Goal: Task Accomplishment & Management: Complete application form

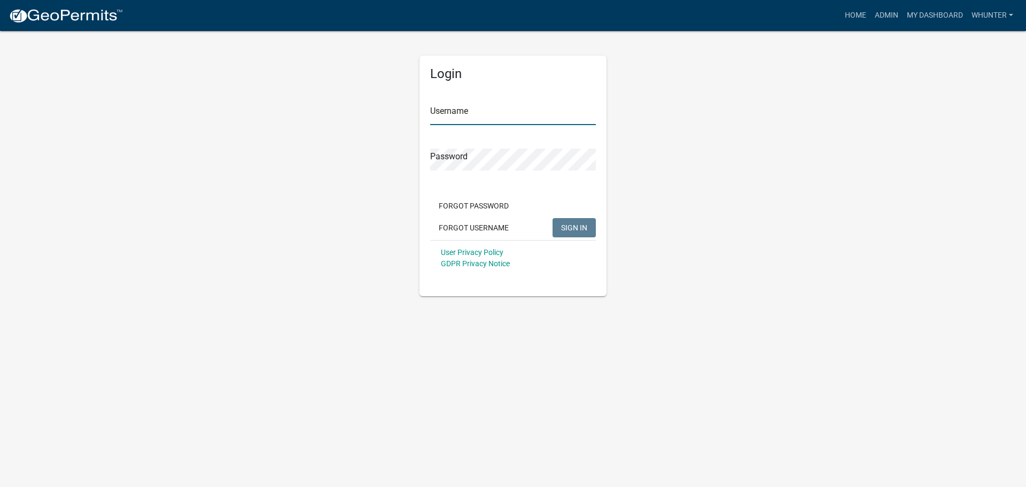
type input "whunter"
click at [578, 230] on span "SIGN IN" at bounding box center [574, 227] width 26 height 9
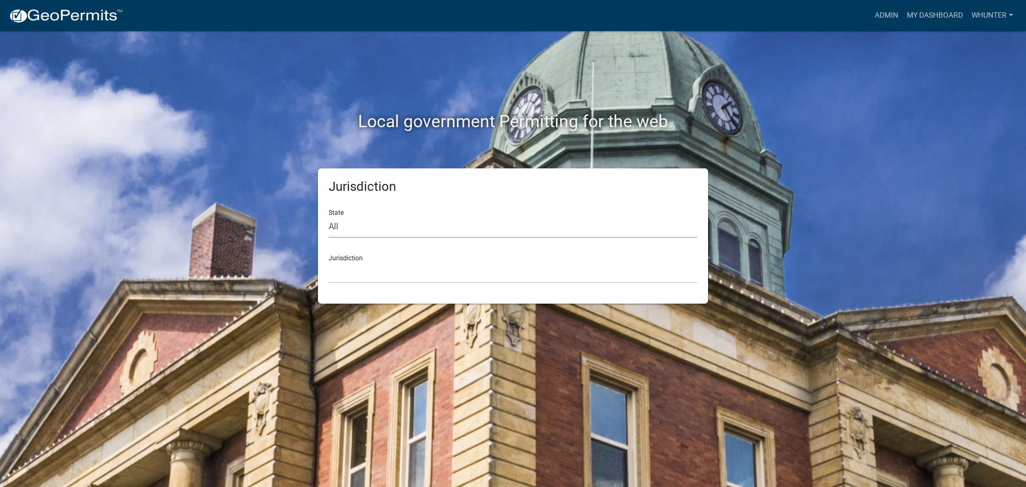
click at [388, 227] on select "All [US_STATE] [US_STATE] [US_STATE] [US_STATE] [US_STATE] [US_STATE] [US_STATE…" at bounding box center [513, 227] width 369 height 22
select select "[US_STATE]"
click at [329, 216] on select "All [US_STATE] [US_STATE] [US_STATE] [US_STATE] [US_STATE] [US_STATE] [US_STATE…" at bounding box center [513, 227] width 369 height 22
click at [377, 286] on div "Jurisdiction State All [US_STATE] [US_STATE] [US_STATE] [US_STATE] [US_STATE] […" at bounding box center [513, 235] width 390 height 135
drag, startPoint x: 386, startPoint y: 277, endPoint x: 370, endPoint y: 278, distance: 16.0
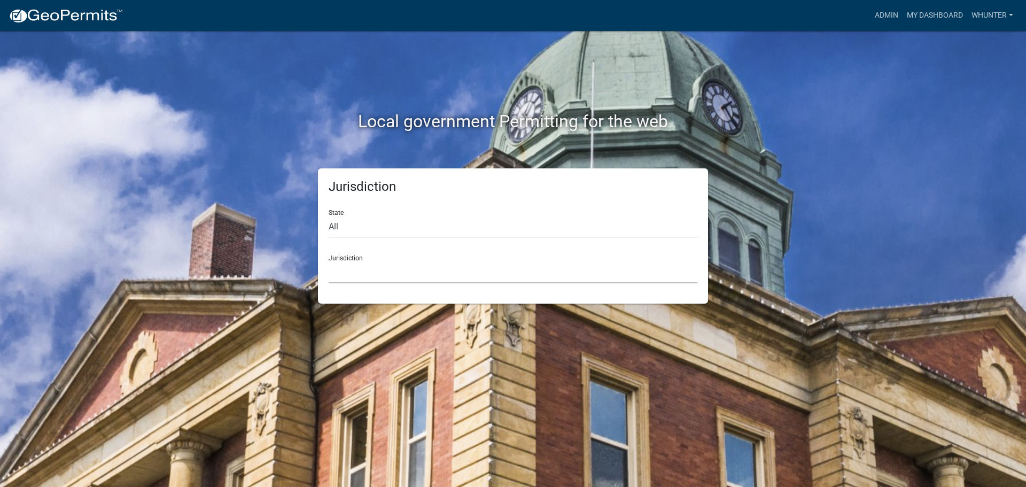
click at [385, 277] on select "[GEOGRAPHIC_DATA], [US_STATE][PERSON_NAME][GEOGRAPHIC_DATA], [US_STATE][PERSON_…" at bounding box center [513, 272] width 369 height 22
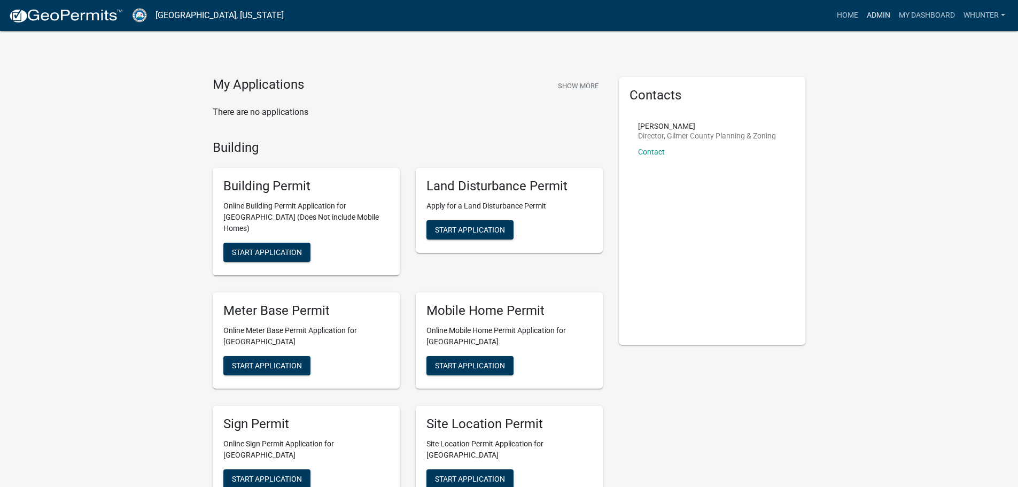
click at [871, 6] on link "Admin" at bounding box center [878, 15] width 32 height 20
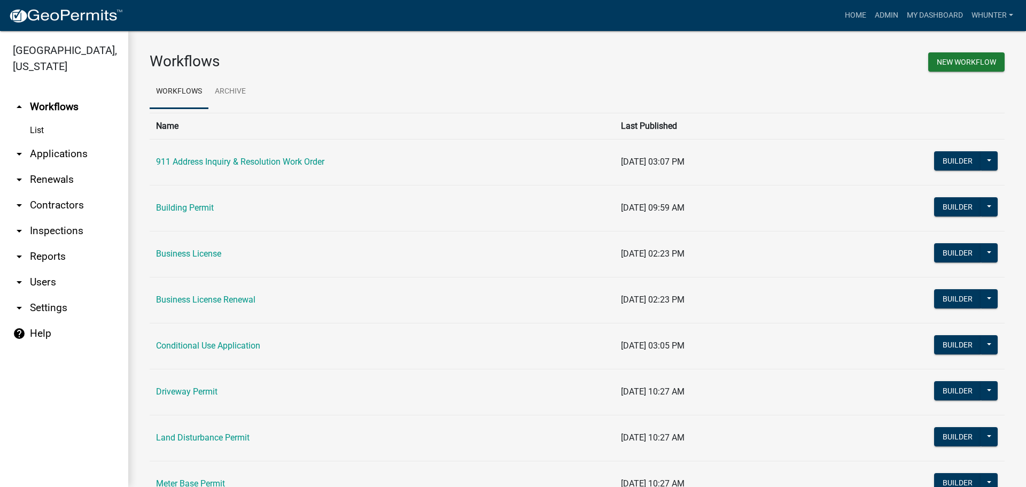
click at [38, 157] on link "arrow_drop_down Applications" at bounding box center [64, 154] width 128 height 26
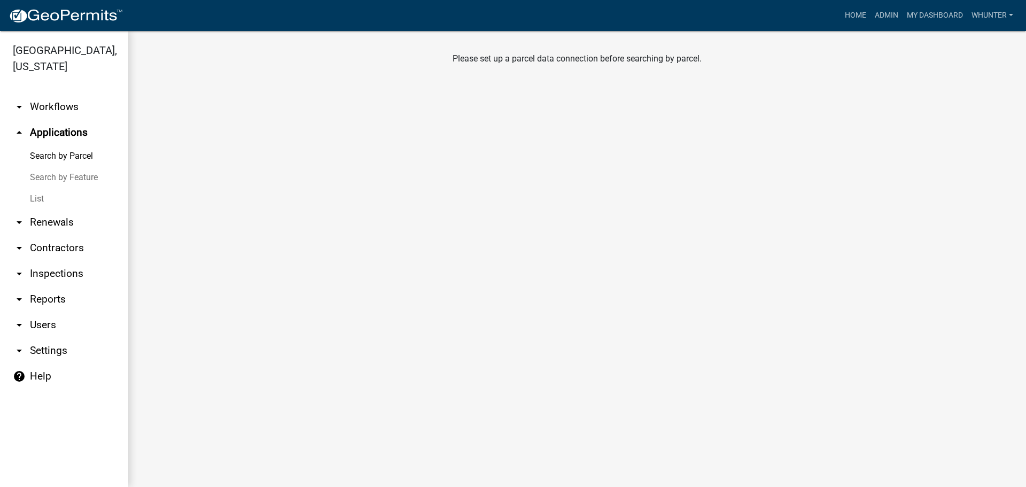
click at [36, 181] on link "Search by Feature" at bounding box center [64, 177] width 128 height 21
click at [49, 194] on link "List" at bounding box center [64, 198] width 128 height 21
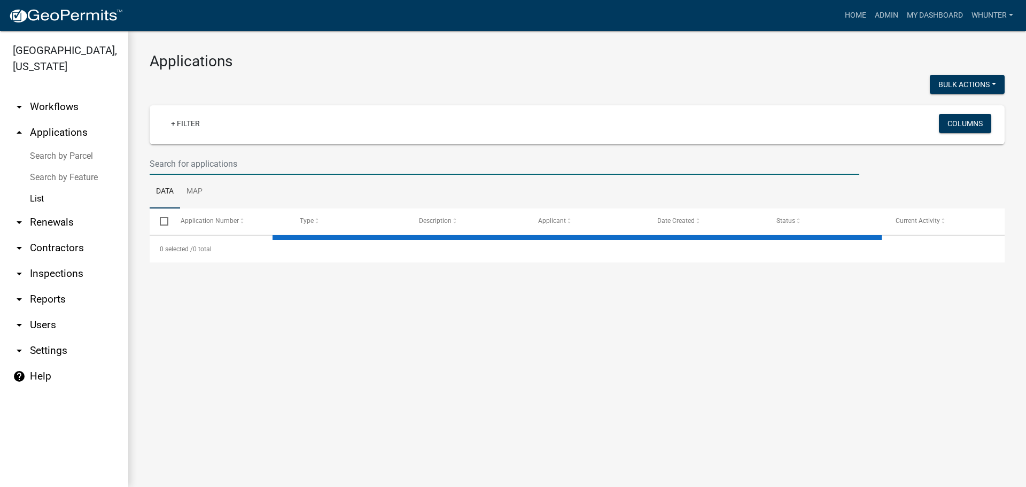
click at [260, 167] on input "text" at bounding box center [504, 164] width 709 height 22
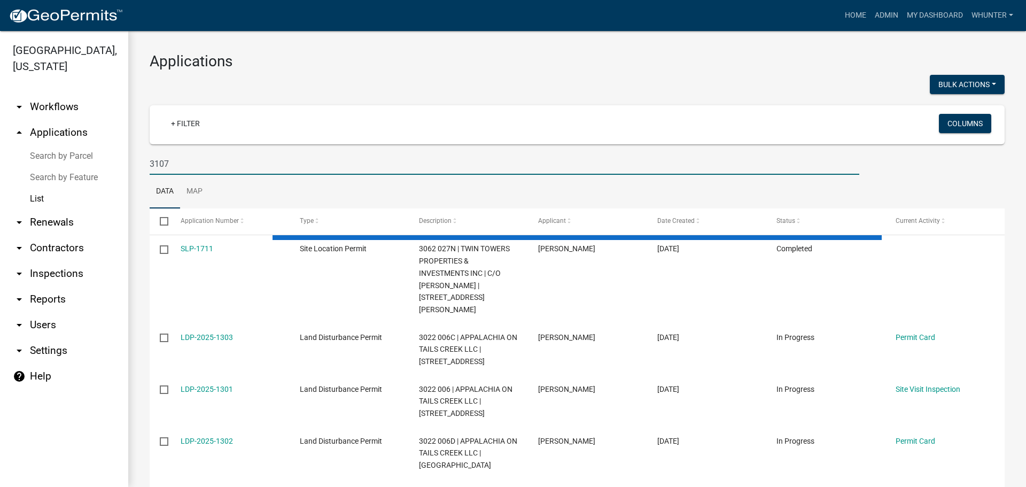
type input "3107"
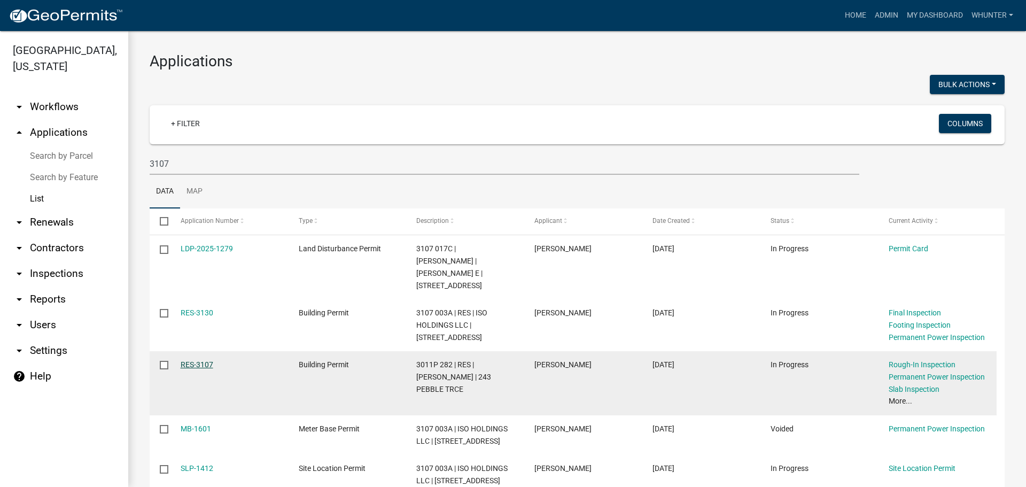
click at [204, 365] on link "RES-3107" at bounding box center [197, 364] width 33 height 9
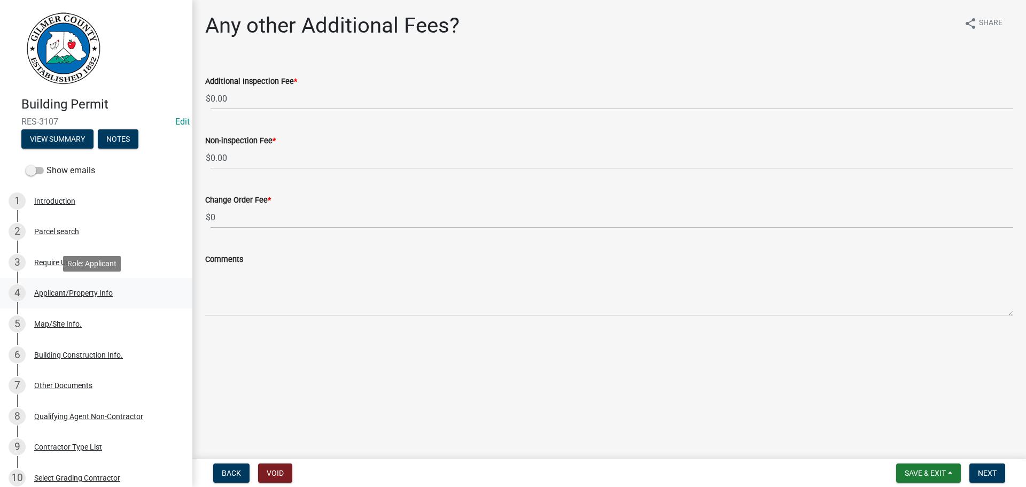
click at [110, 293] on div "Applicant/Property Info" at bounding box center [73, 292] width 79 height 7
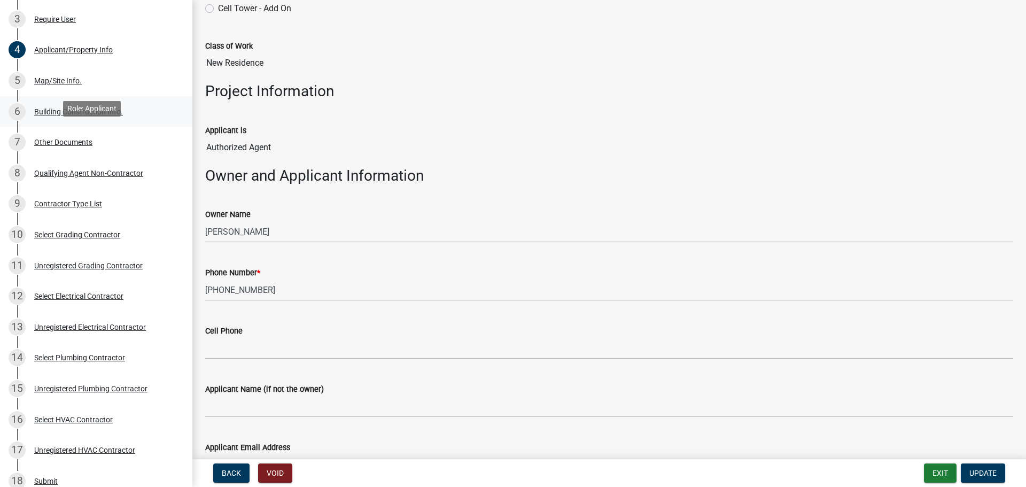
scroll to position [214, 0]
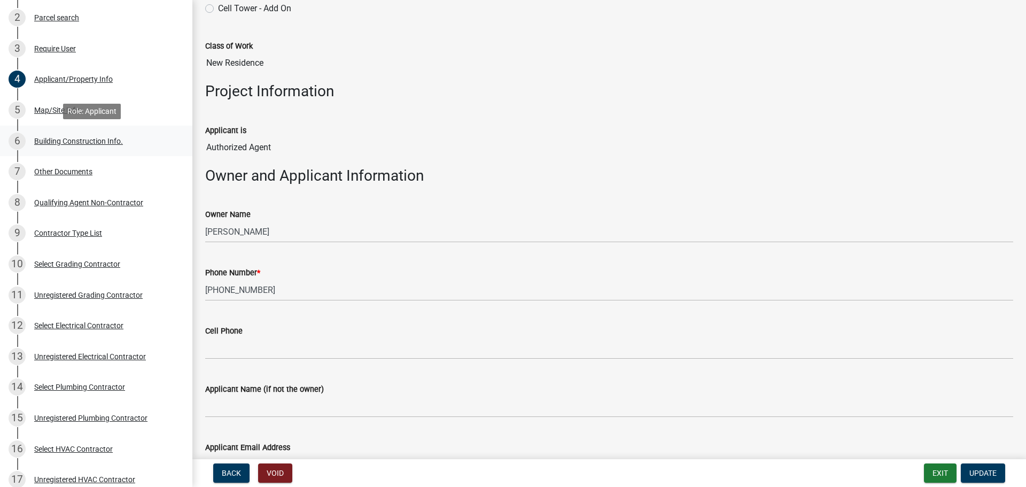
click at [61, 144] on div "Building Construction Info." at bounding box center [78, 140] width 89 height 7
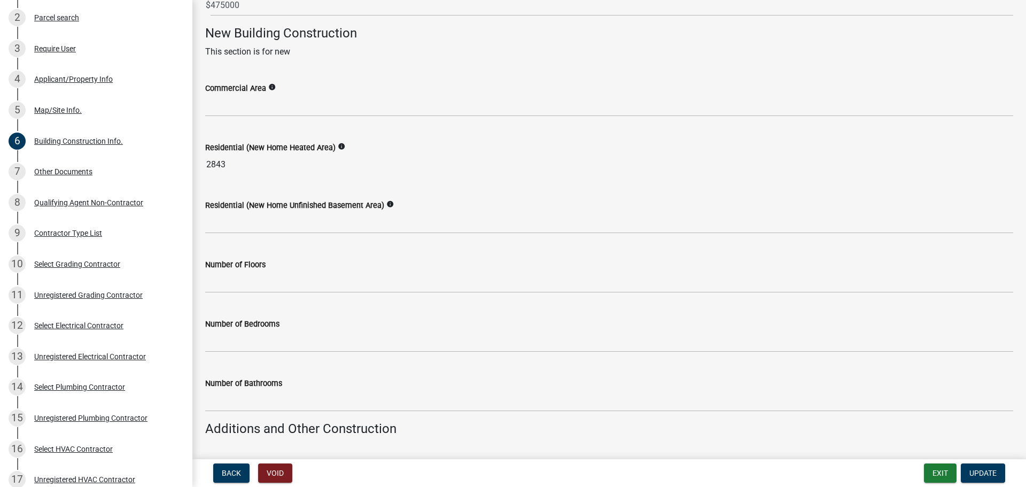
scroll to position [267, 0]
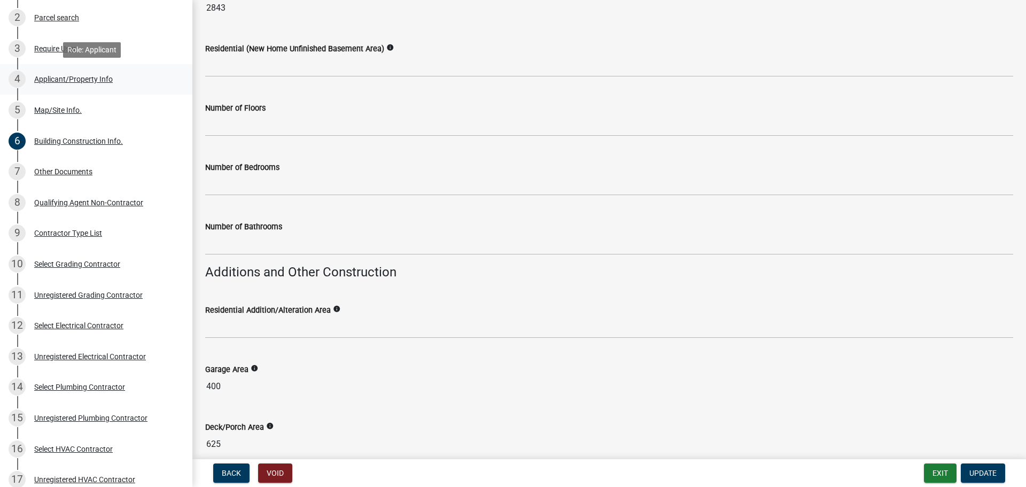
click at [62, 87] on div "4 Applicant/Property Info" at bounding box center [92, 79] width 167 height 17
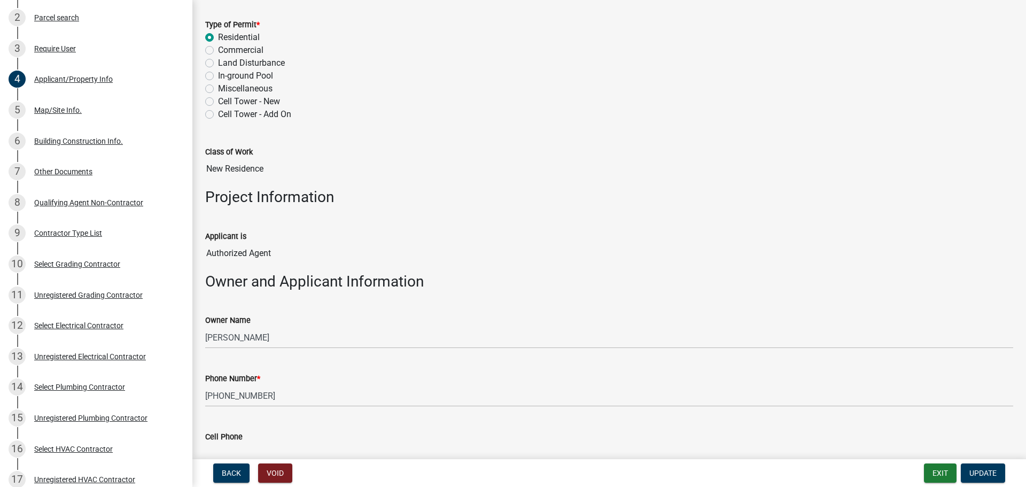
scroll to position [107, 0]
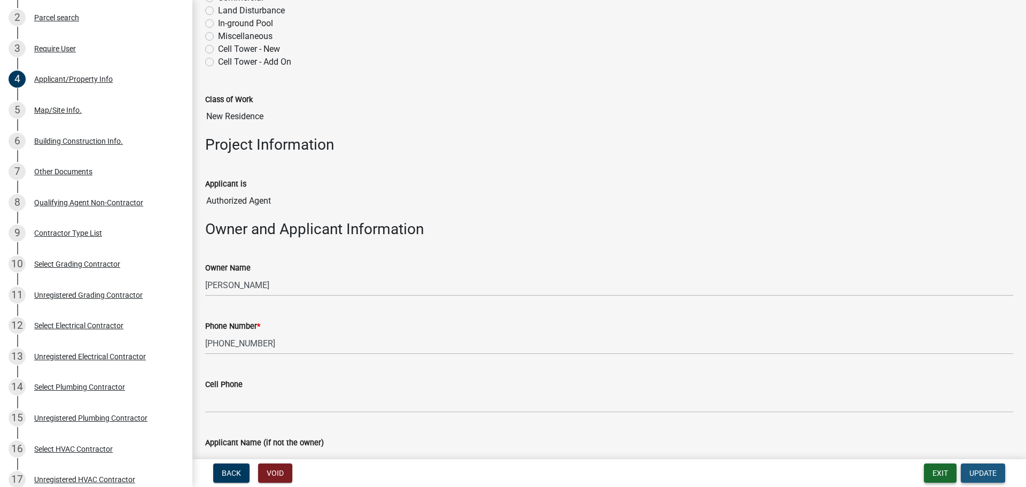
drag, startPoint x: 961, startPoint y: 472, endPoint x: 943, endPoint y: 473, distance: 18.7
click at [943, 473] on form "Exit Update" at bounding box center [966, 472] width 85 height 19
click at [943, 473] on button "Exit" at bounding box center [940, 472] width 33 height 19
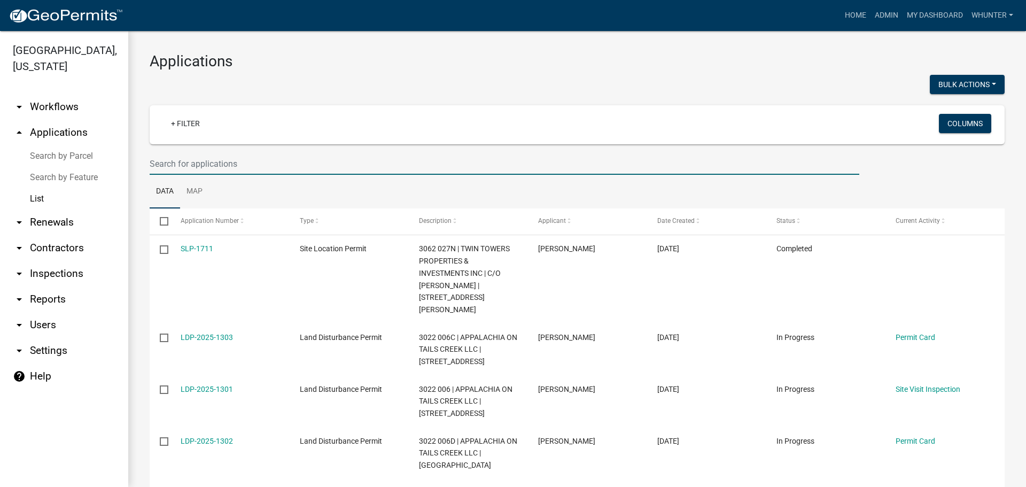
click at [198, 160] on input "text" at bounding box center [504, 164] width 709 height 22
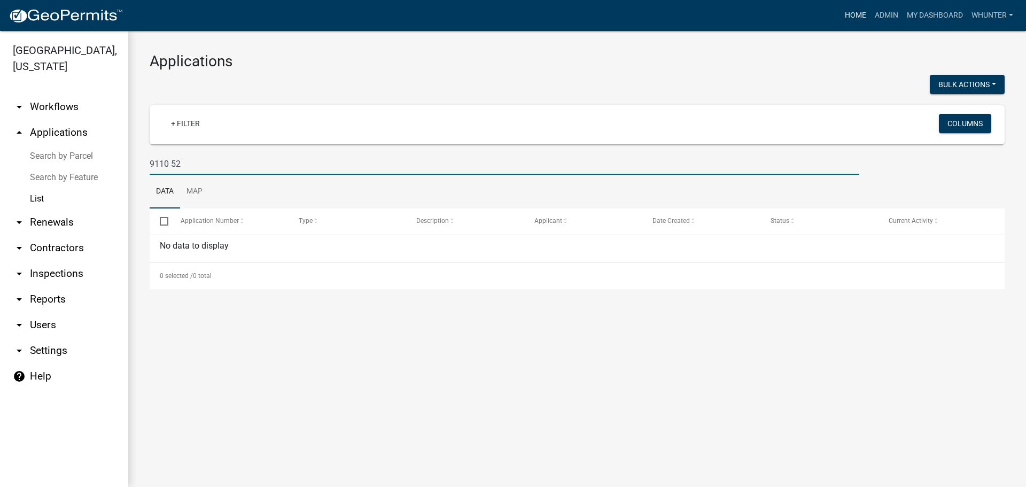
type input "9110 52"
drag, startPoint x: 58, startPoint y: 155, endPoint x: 77, endPoint y: 156, distance: 18.7
click at [58, 155] on link "Search by Parcel" at bounding box center [64, 155] width 128 height 21
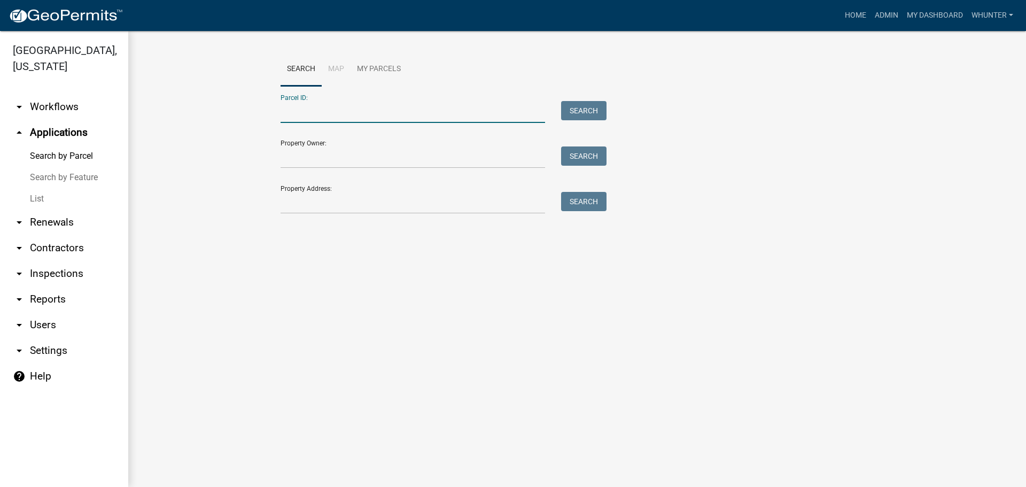
paste input "3113 026F"
click at [302, 113] on input "3113 026F" at bounding box center [412, 112] width 264 height 22
click at [296, 111] on input "3113 026F" at bounding box center [412, 112] width 264 height 22
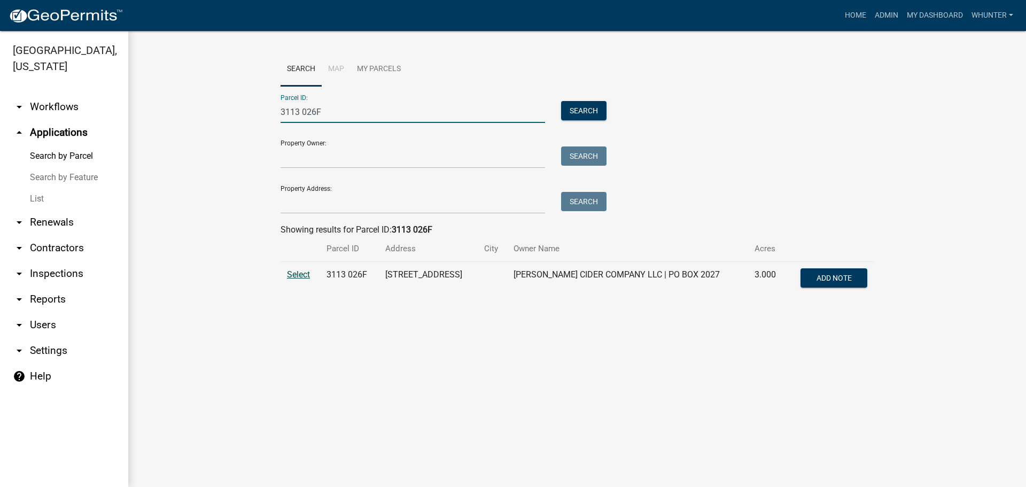
type input "3113 026F"
click at [304, 277] on span "Select" at bounding box center [298, 274] width 23 height 10
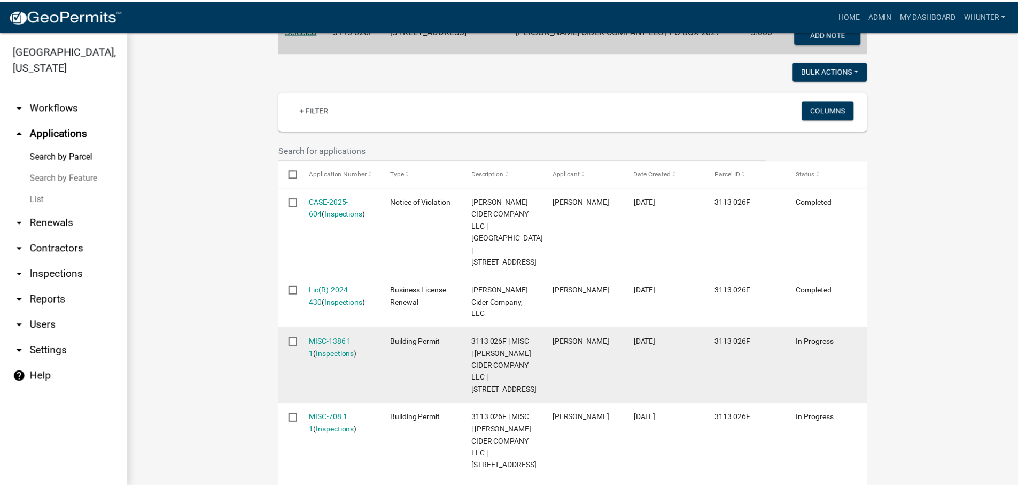
scroll to position [267, 0]
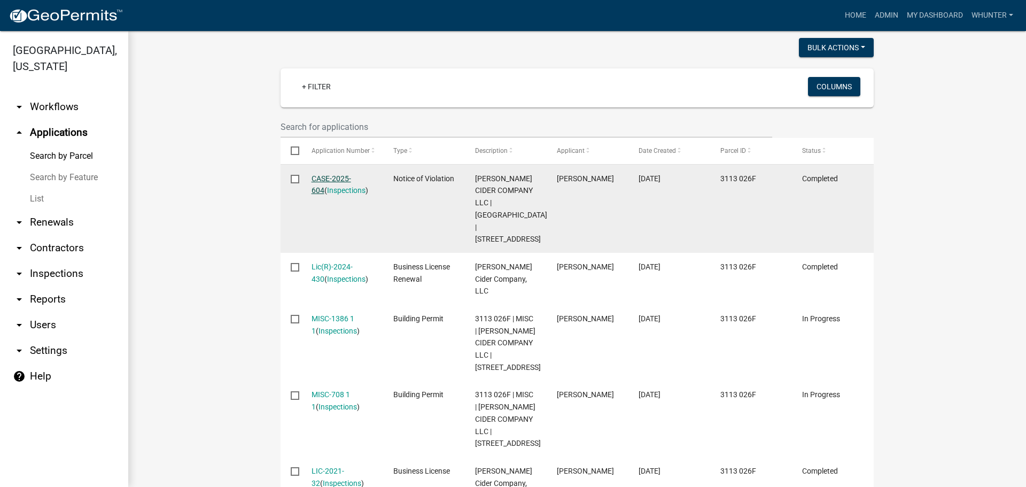
click at [343, 178] on link "CASE-2025-604" at bounding box center [331, 184] width 40 height 21
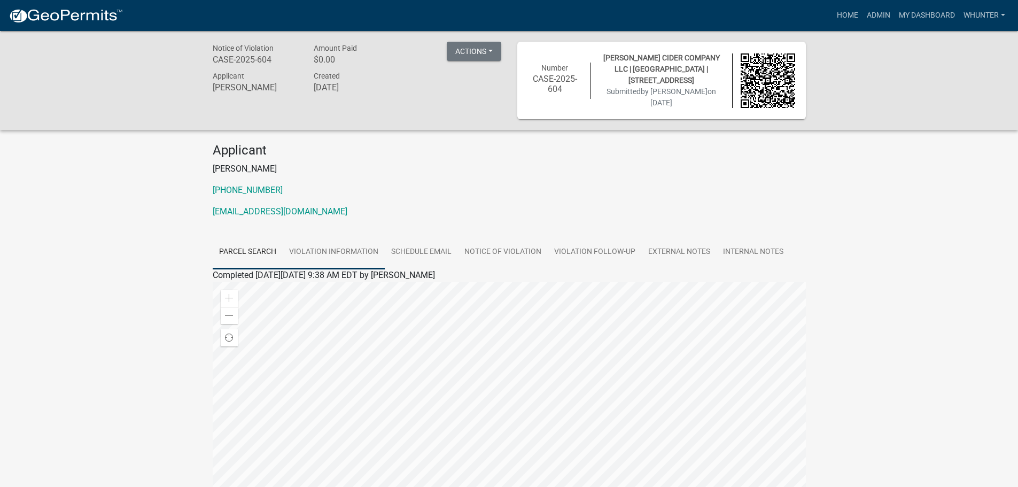
click at [338, 258] on link "Violation Information" at bounding box center [334, 252] width 102 height 34
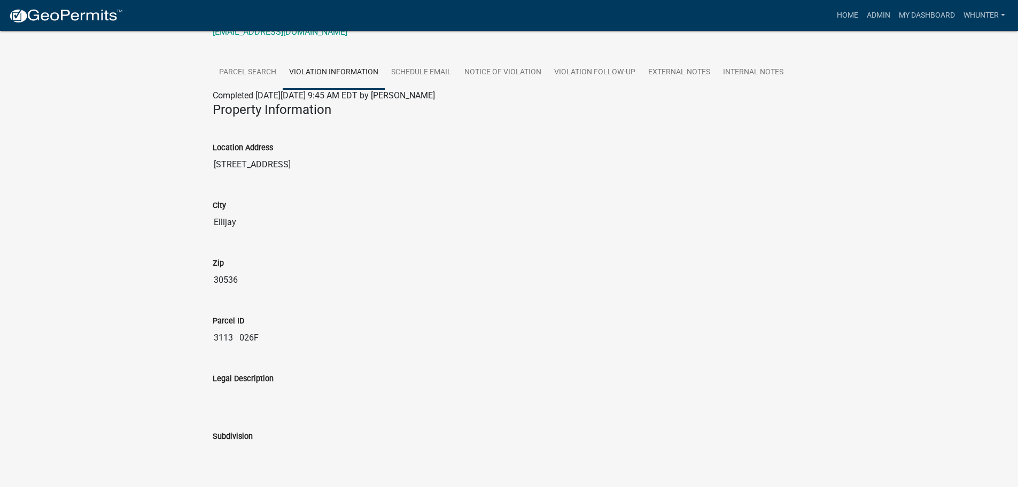
scroll to position [127, 0]
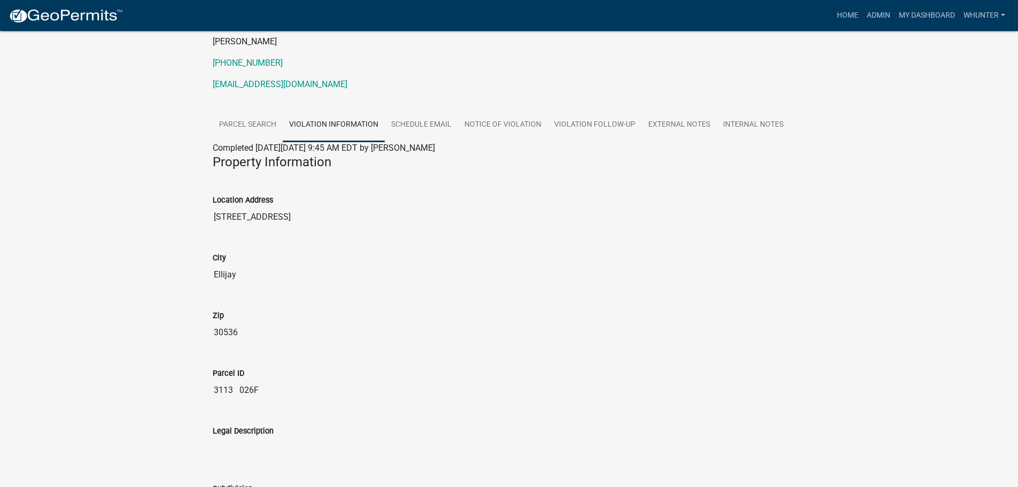
click at [371, 118] on link "Violation Information" at bounding box center [334, 125] width 102 height 34
click at [409, 128] on link "Schedule Email" at bounding box center [421, 125] width 73 height 34
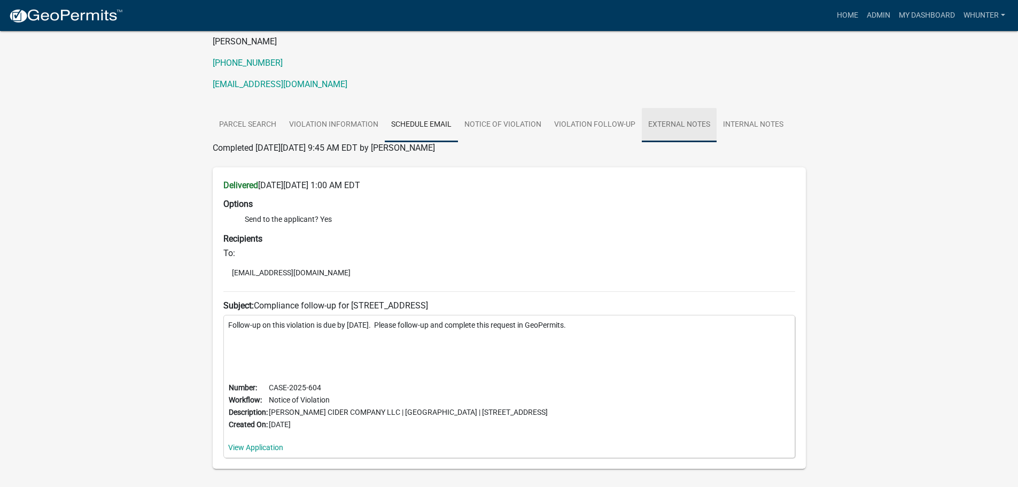
click at [675, 132] on link "External Notes" at bounding box center [679, 125] width 75 height 34
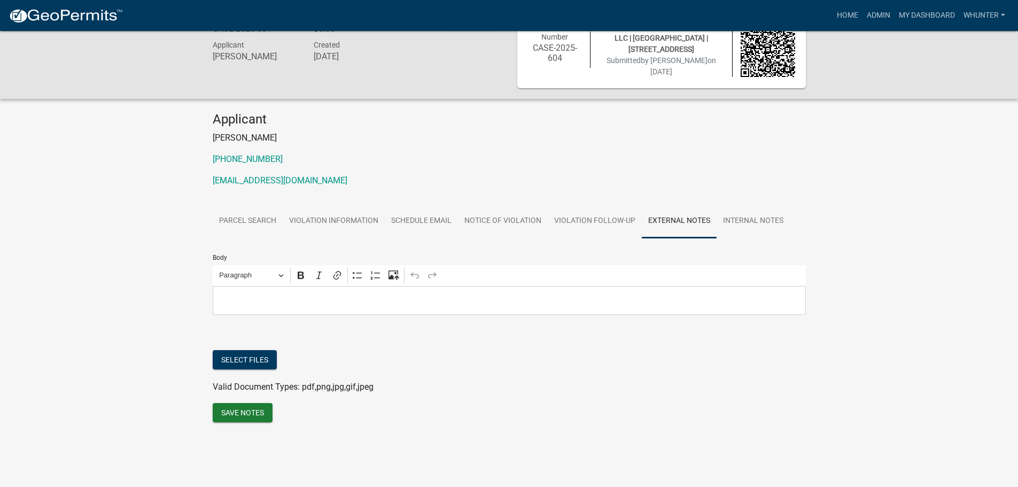
scroll to position [31, 0]
click at [622, 132] on p "Art Wlochowski" at bounding box center [509, 137] width 593 height 13
click at [610, 214] on link "Violation Follow-up" at bounding box center [595, 221] width 94 height 34
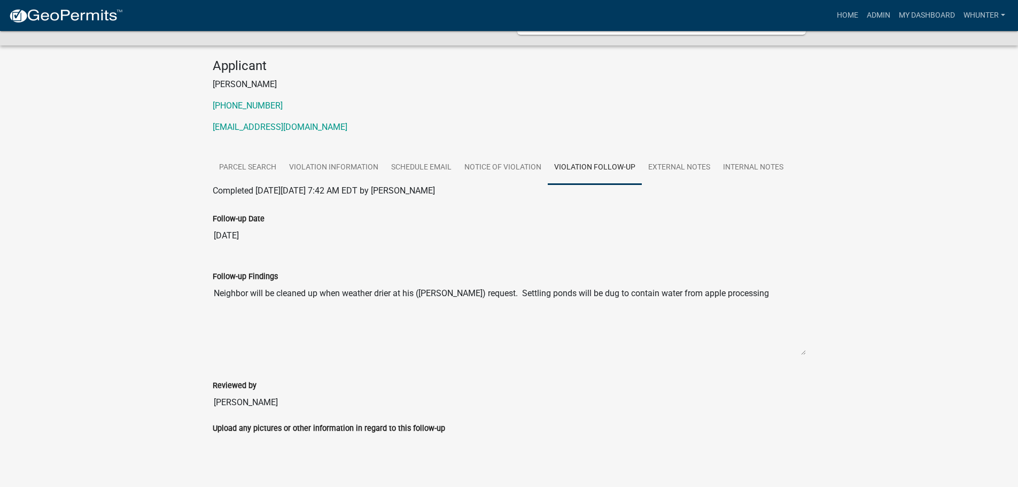
scroll to position [94, 0]
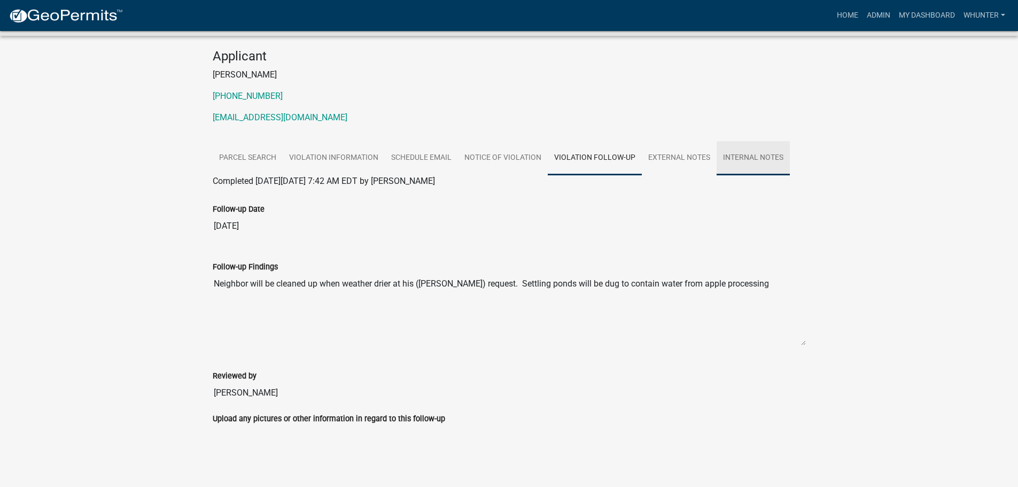
click at [743, 156] on link "Internal Notes" at bounding box center [752, 158] width 73 height 34
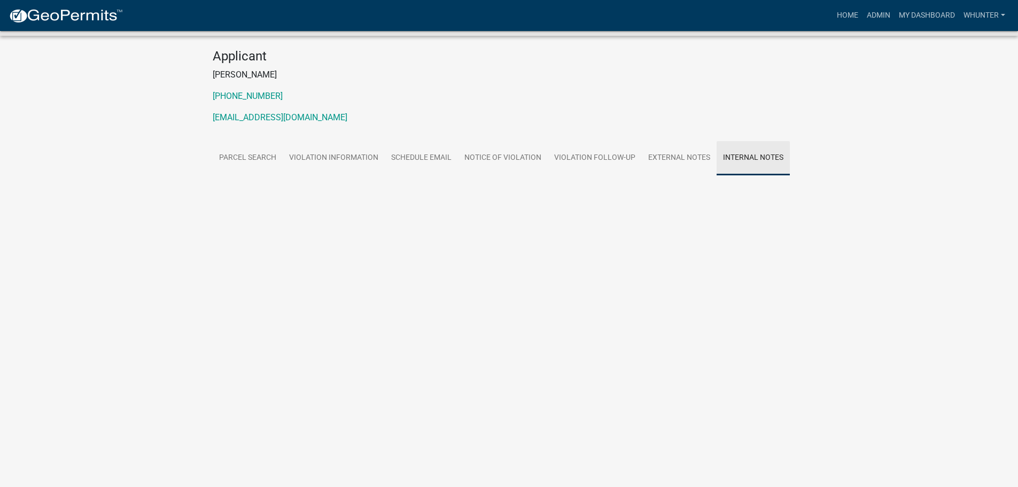
scroll to position [31, 0]
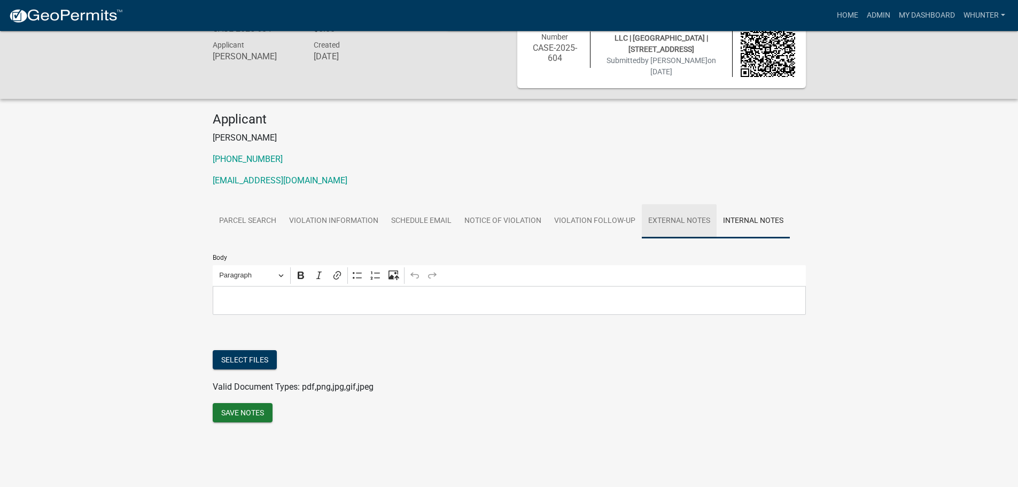
click at [678, 223] on link "External Notes" at bounding box center [679, 221] width 75 height 34
click at [250, 215] on link "Parcel search" at bounding box center [248, 221] width 70 height 34
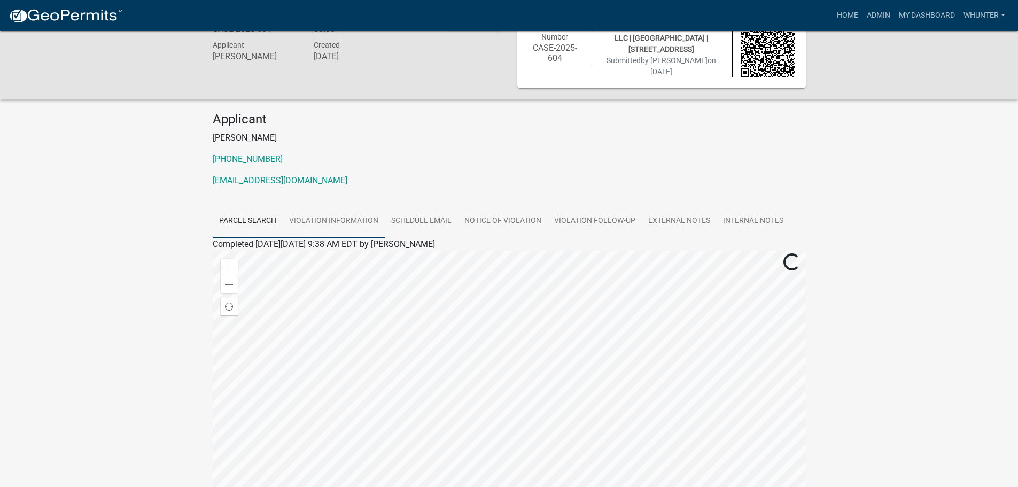
click at [336, 232] on link "Violation Information" at bounding box center [334, 221] width 102 height 34
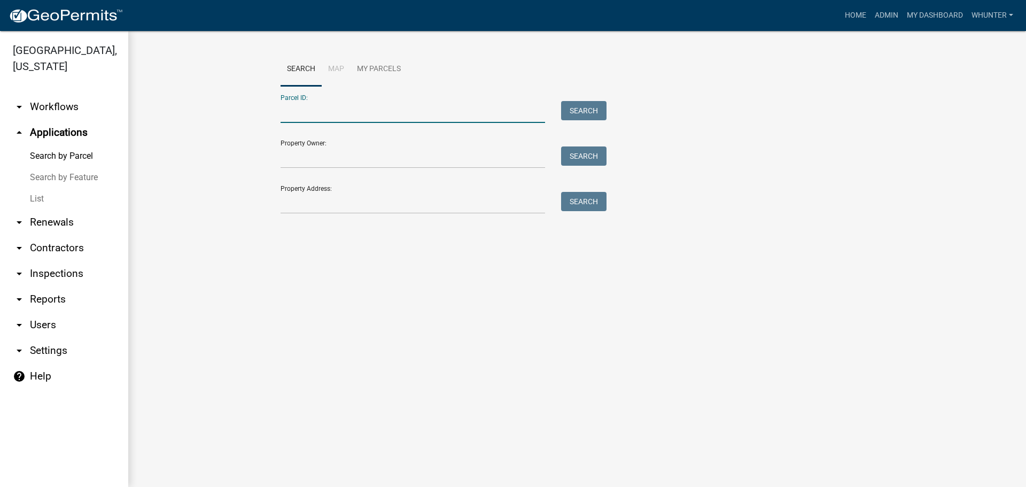
paste input "3113 026F"
drag, startPoint x: 295, startPoint y: 107, endPoint x: 313, endPoint y: 110, distance: 18.4
click at [297, 107] on input "3113 026F" at bounding box center [412, 112] width 264 height 22
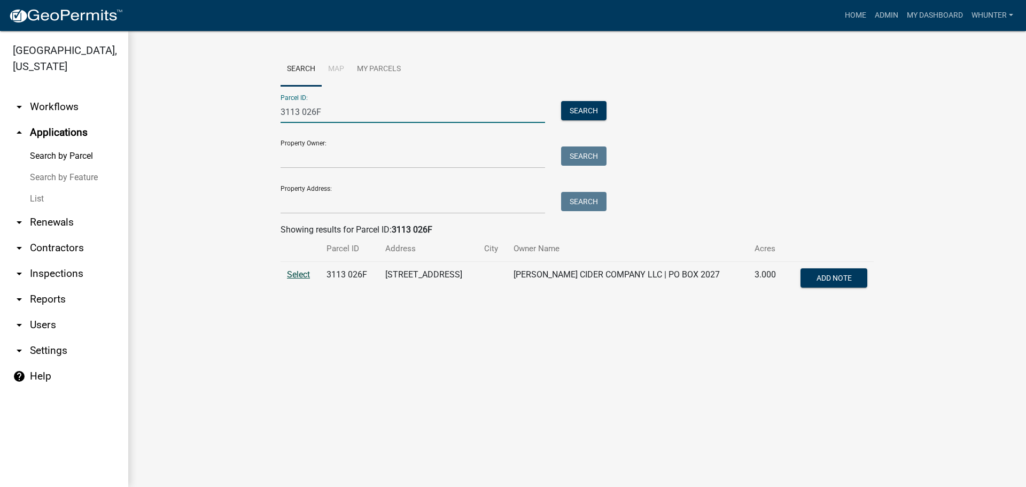
type input "3113 026F"
click at [296, 270] on span "Select" at bounding box center [298, 274] width 23 height 10
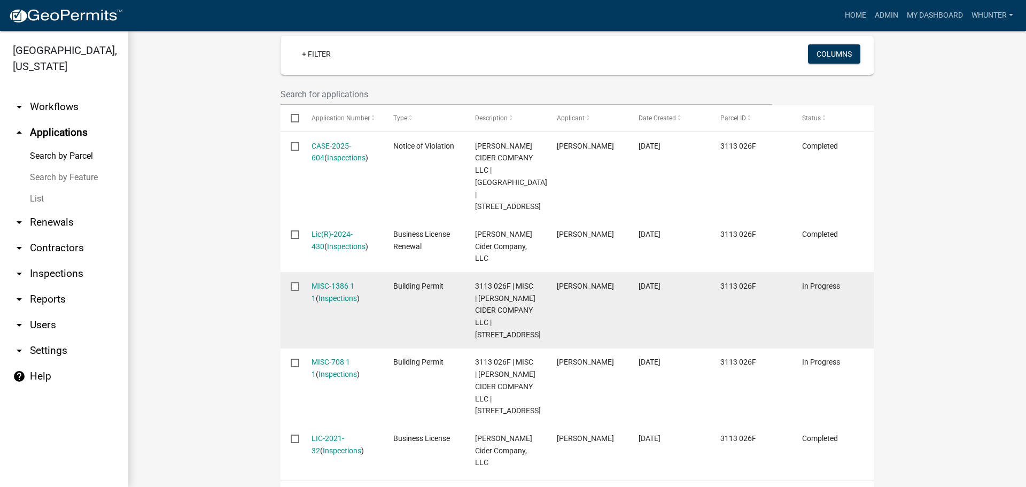
scroll to position [317, 0]
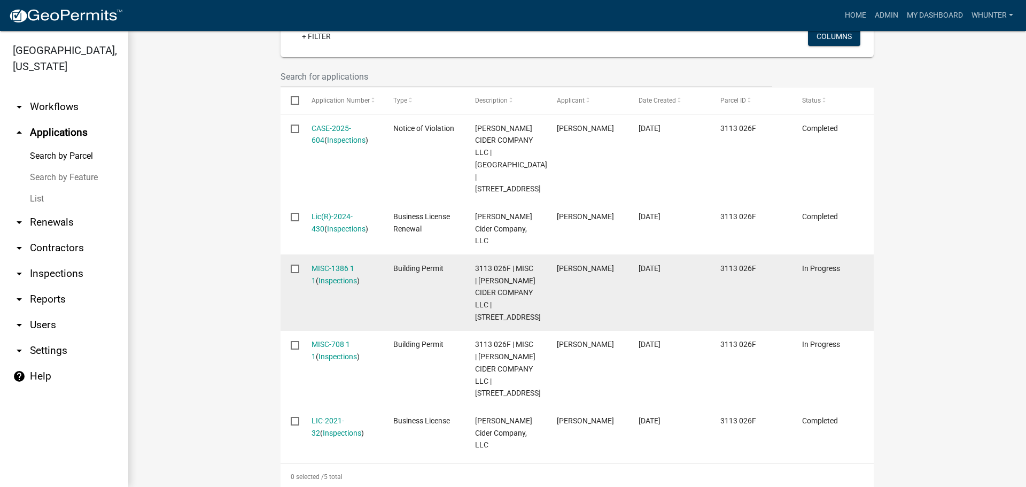
click at [322, 262] on div "MISC-1386 1 1 ( Inspections )" at bounding box center [341, 274] width 61 height 25
click at [329, 264] on link "MISC-1386 1 1" at bounding box center [332, 274] width 43 height 21
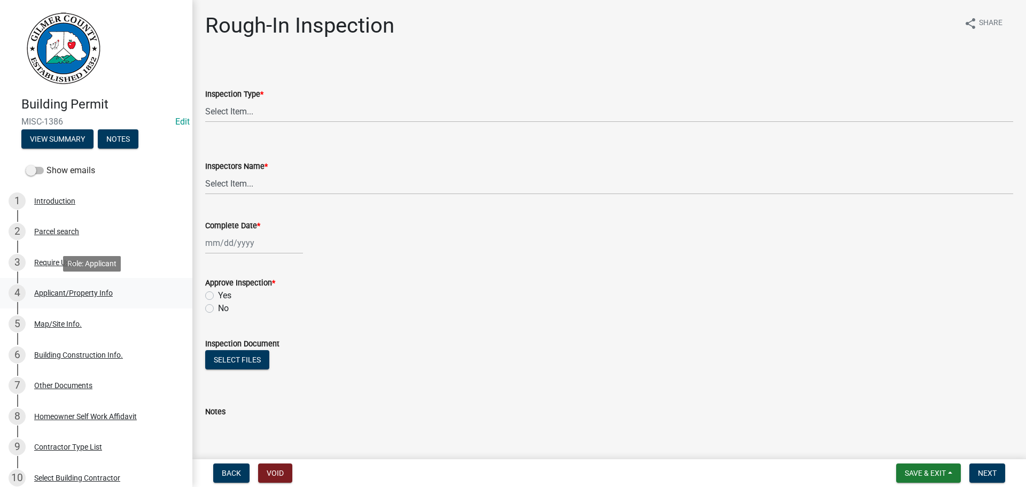
click at [103, 296] on div "Applicant/Property Info" at bounding box center [73, 292] width 79 height 7
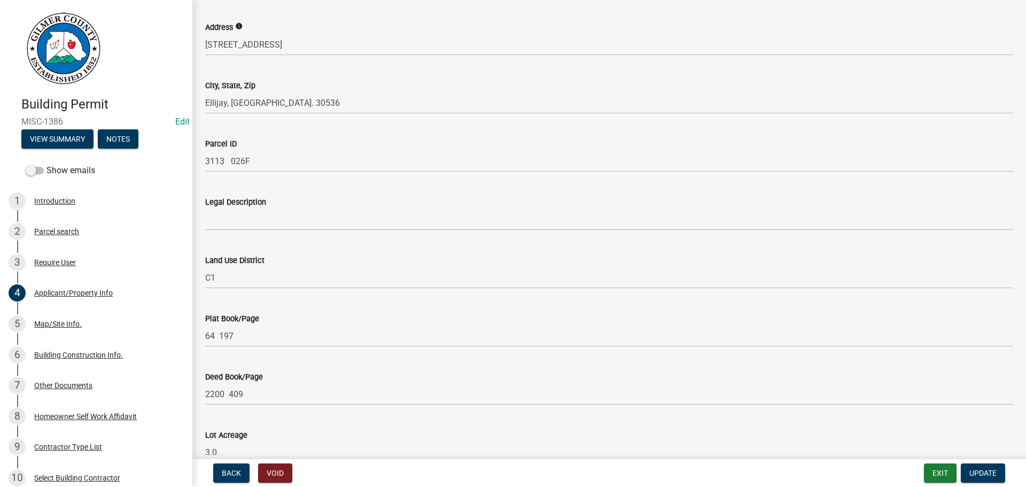
scroll to position [1175, 0]
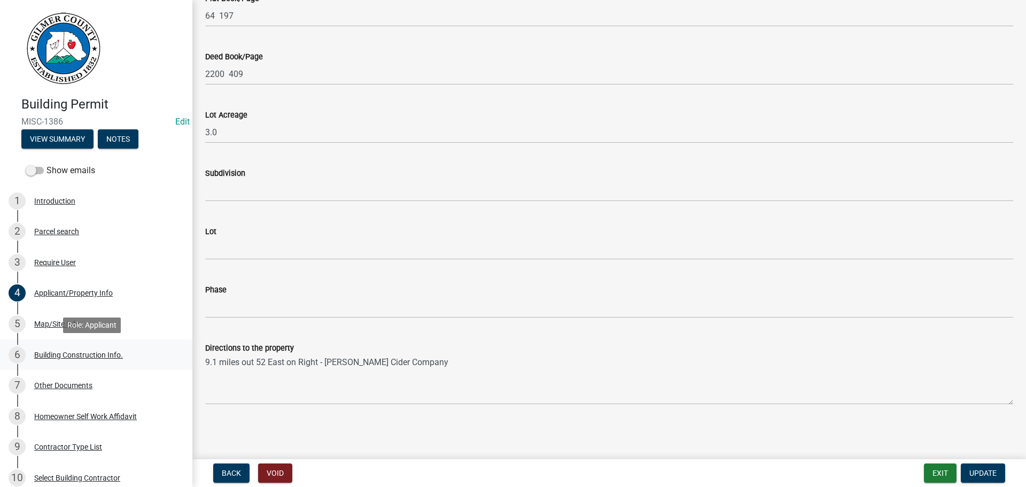
click at [111, 359] on div "6 Building Construction Info." at bounding box center [92, 354] width 167 height 17
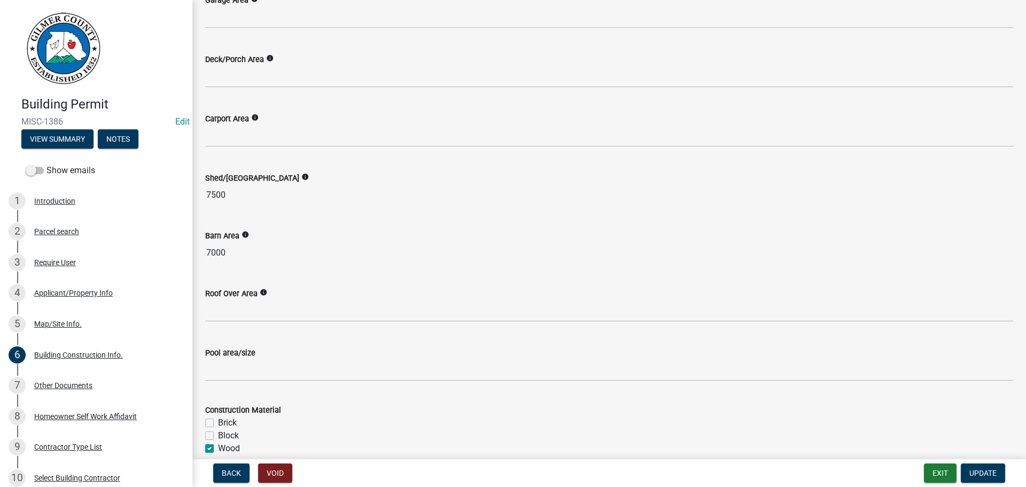
scroll to position [694, 0]
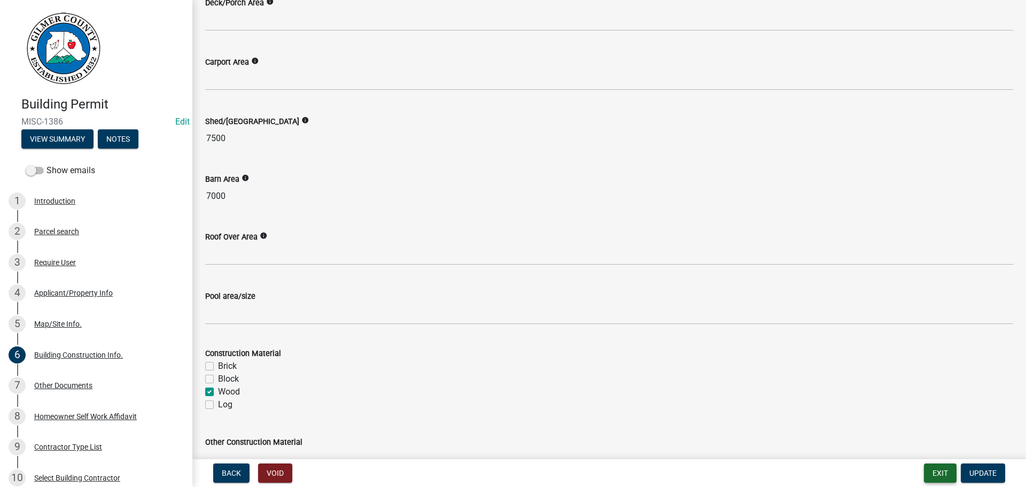
click at [947, 474] on button "Exit" at bounding box center [940, 472] width 33 height 19
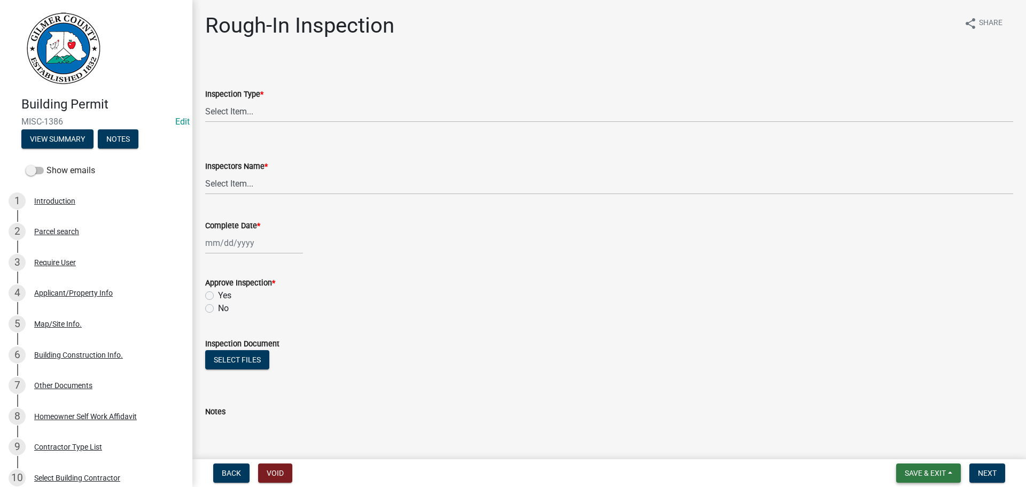
click at [936, 465] on button "Save & Exit" at bounding box center [928, 472] width 65 height 19
click at [925, 451] on button "Save & Exit" at bounding box center [917, 445] width 85 height 26
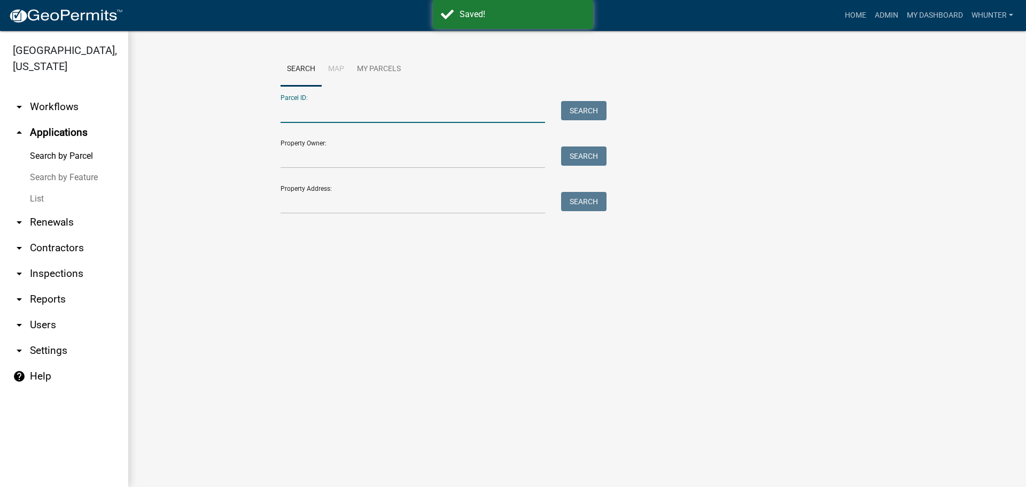
paste input "3113 026F"
drag, startPoint x: 299, startPoint y: 111, endPoint x: 429, endPoint y: 9, distance: 165.5
click at [299, 110] on input "3113 026F" at bounding box center [412, 112] width 264 height 22
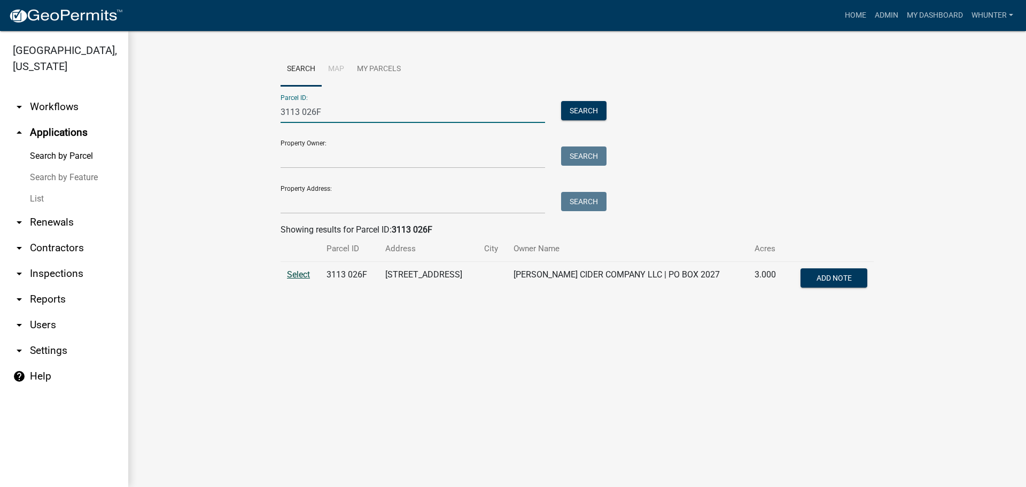
type input "3113 026F"
click at [290, 272] on span "Select" at bounding box center [298, 274] width 23 height 10
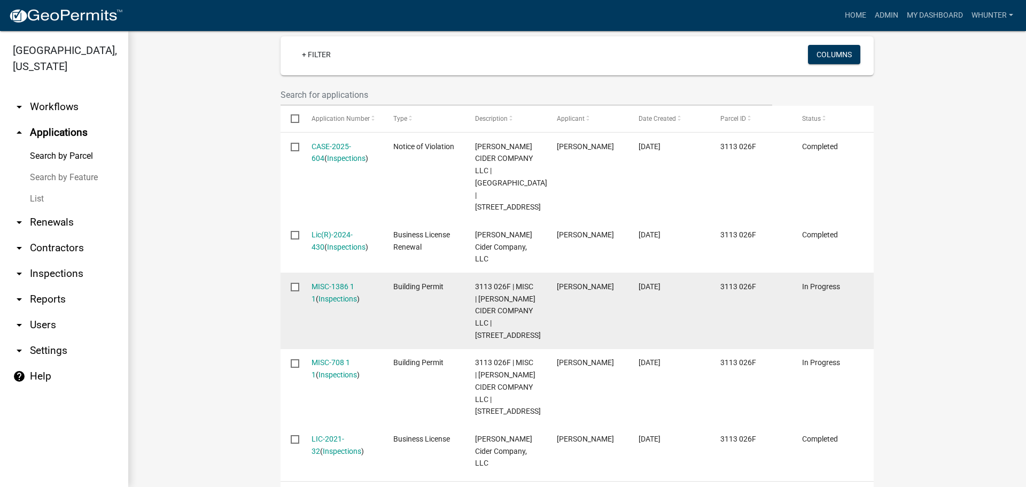
scroll to position [317, 0]
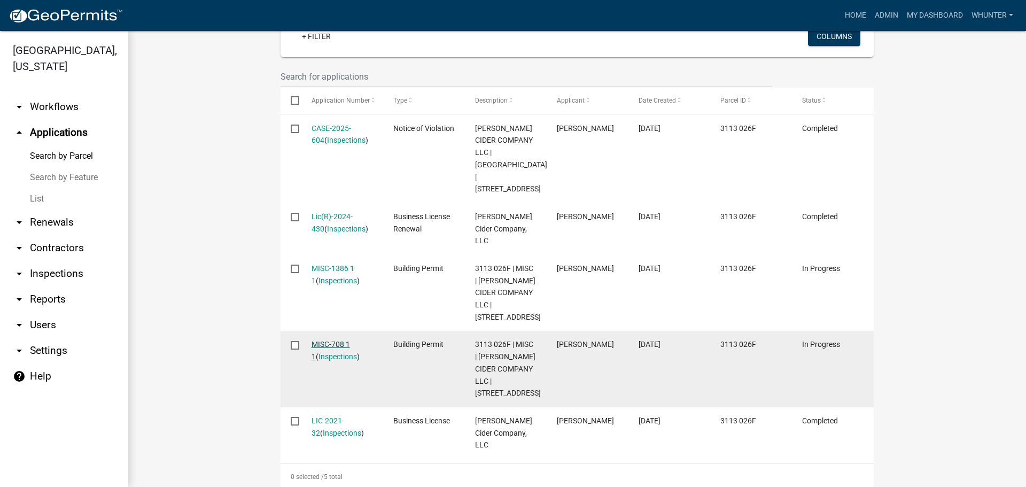
click at [316, 340] on link "MISC-708 1 1" at bounding box center [330, 350] width 38 height 21
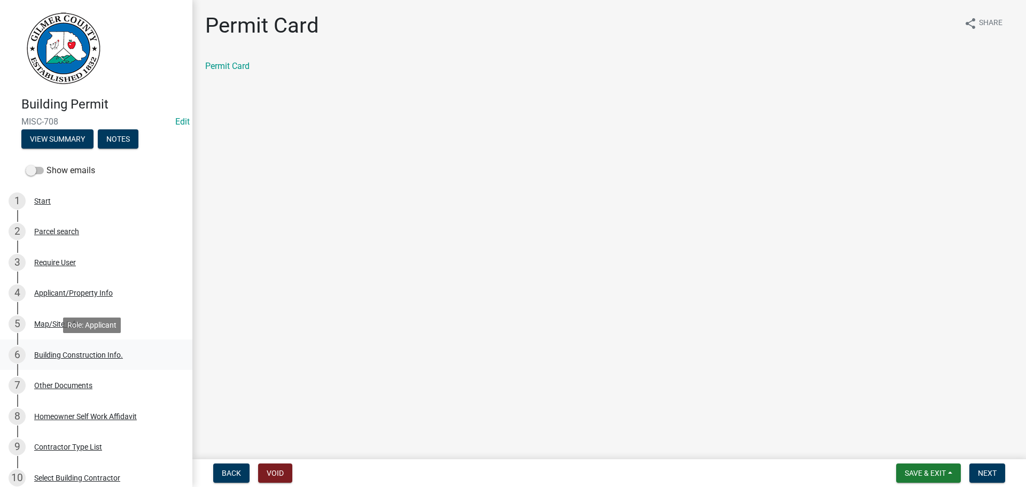
click at [94, 359] on div "6 Building Construction Info." at bounding box center [92, 354] width 167 height 17
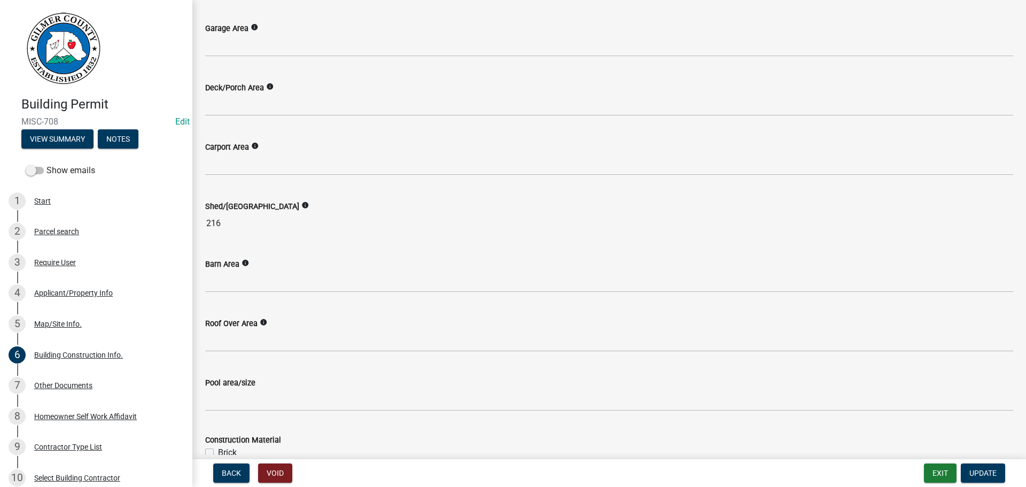
scroll to position [641, 0]
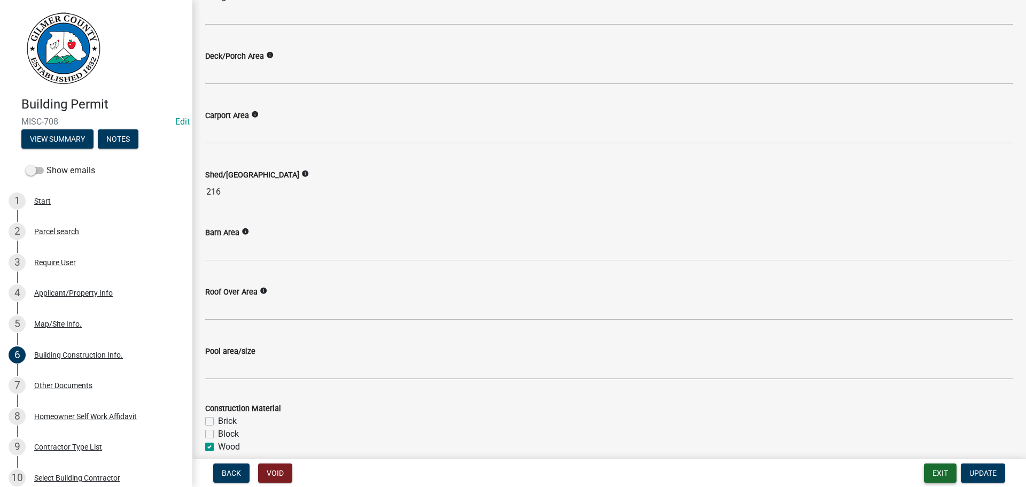
click at [941, 471] on button "Exit" at bounding box center [940, 472] width 33 height 19
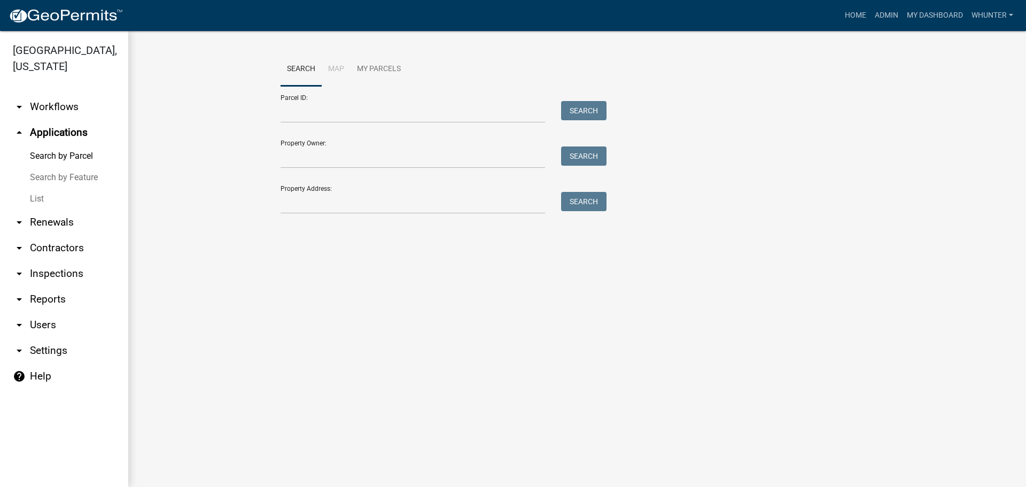
click at [72, 130] on link "arrow_drop_up Applications" at bounding box center [64, 133] width 128 height 26
click at [76, 155] on link "Search by Parcel" at bounding box center [64, 155] width 128 height 21
click at [73, 203] on link "List" at bounding box center [64, 198] width 128 height 21
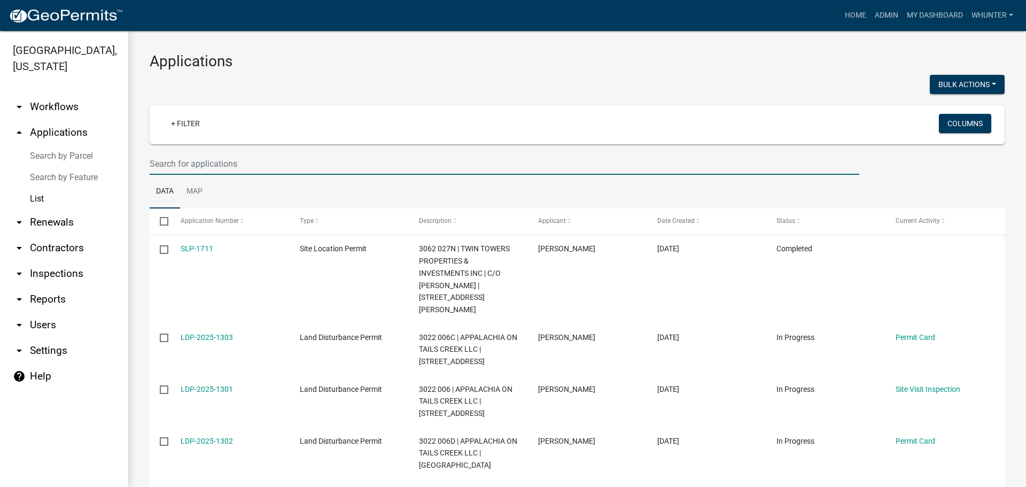
click at [251, 154] on input "text" at bounding box center [504, 164] width 709 height 22
click at [71, 157] on link "Search by Parcel" at bounding box center [64, 155] width 128 height 21
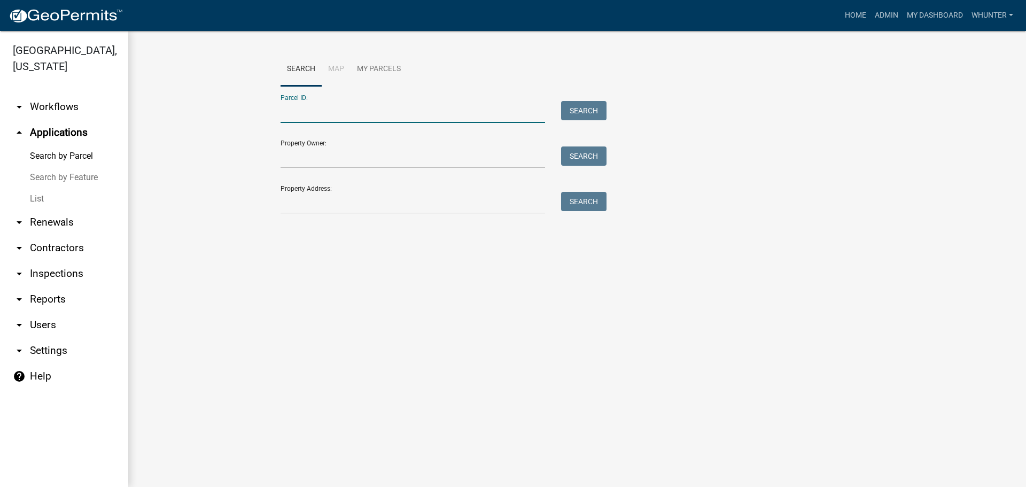
paste input "3113 026F"
click at [293, 115] on input "3113 026F" at bounding box center [412, 112] width 264 height 22
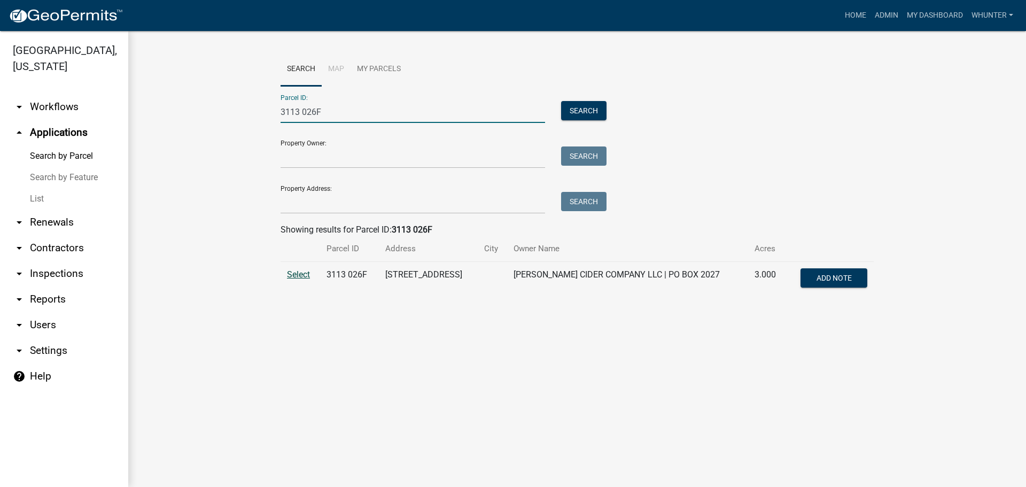
type input "3113 026F"
click at [302, 278] on span "Select" at bounding box center [298, 274] width 23 height 10
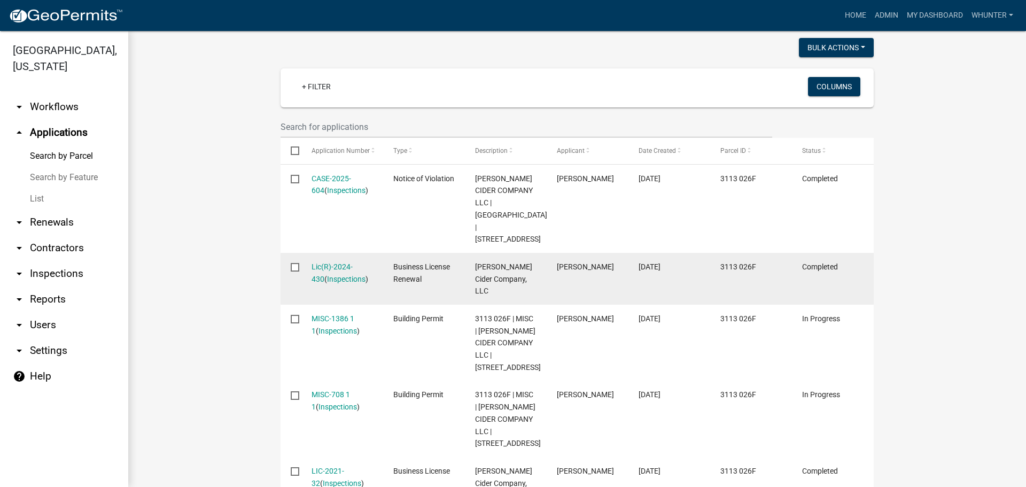
scroll to position [317, 0]
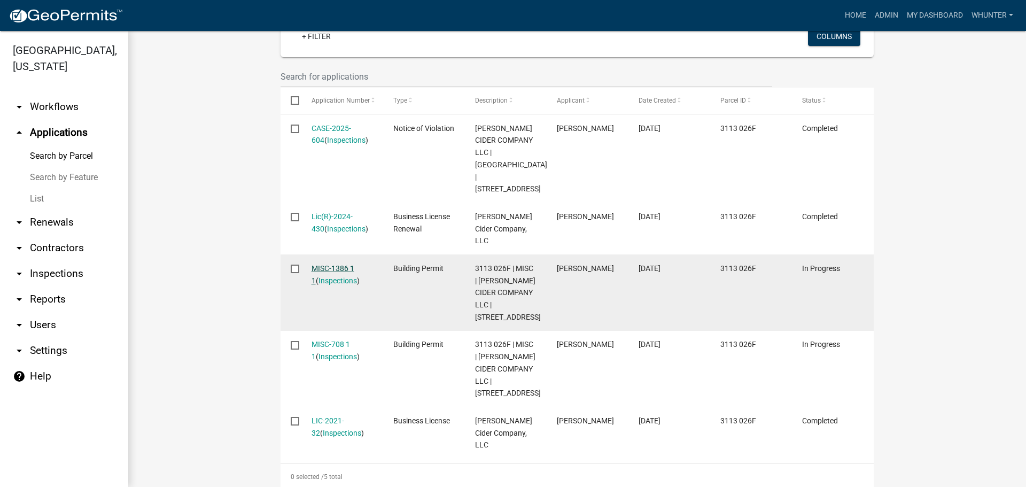
click at [330, 264] on link "MISC-1386 1 1" at bounding box center [332, 274] width 43 height 21
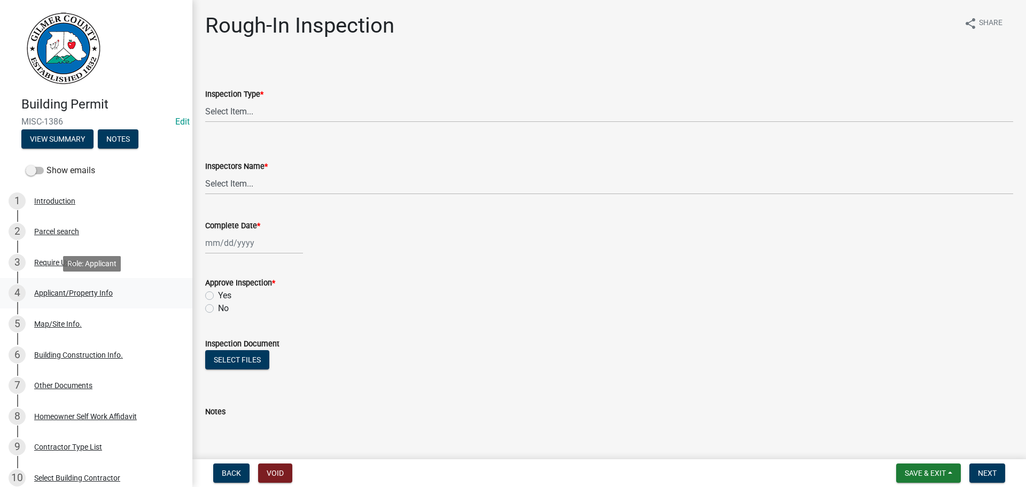
click at [84, 290] on div "Applicant/Property Info" at bounding box center [73, 292] width 79 height 7
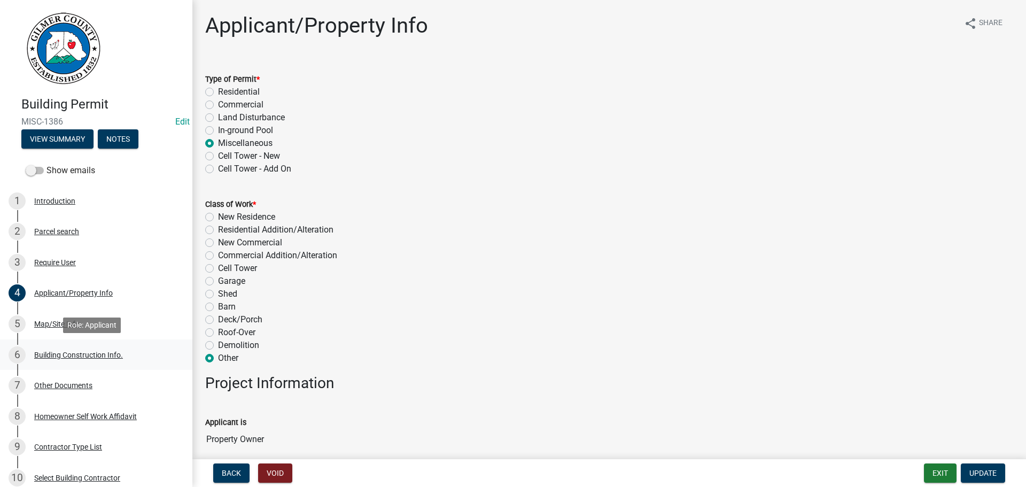
click at [93, 361] on div "6 Building Construction Info." at bounding box center [92, 354] width 167 height 17
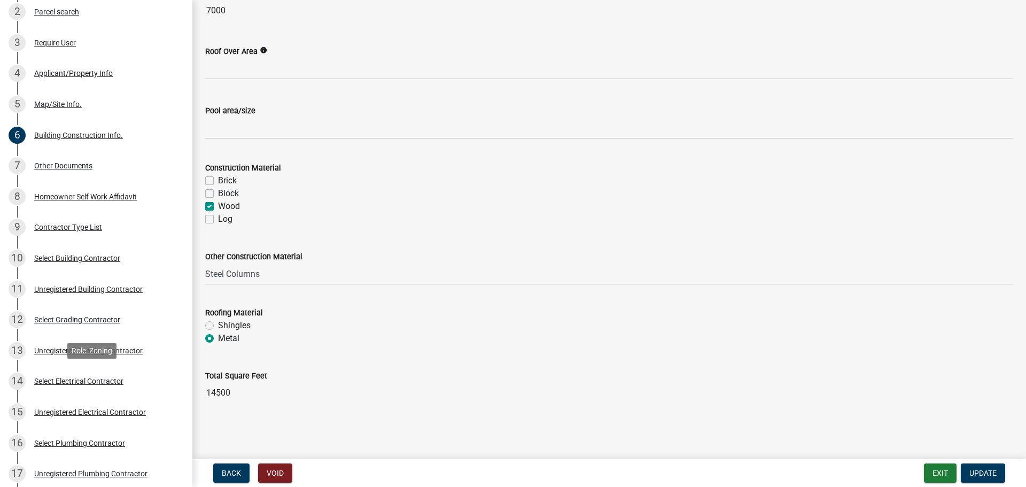
scroll to position [374, 0]
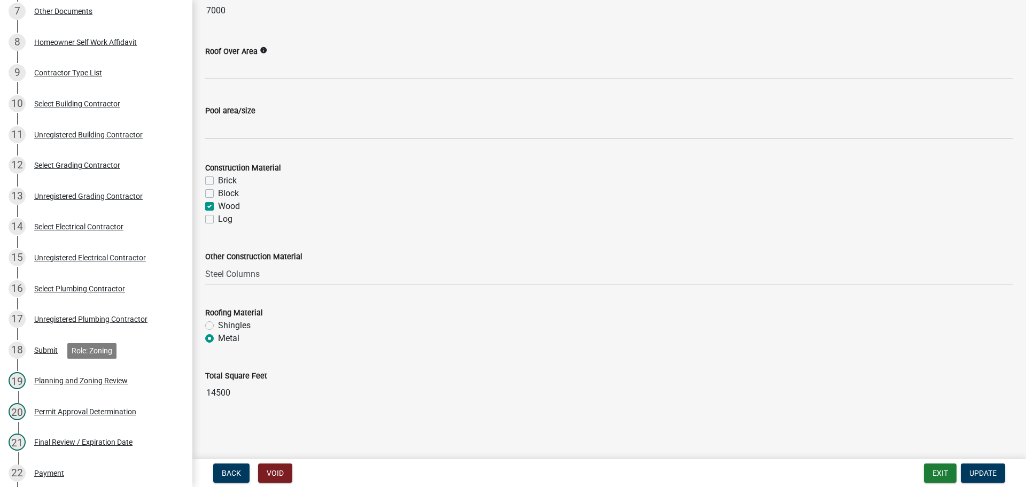
click at [93, 381] on div "Planning and Zoning Review" at bounding box center [80, 380] width 93 height 7
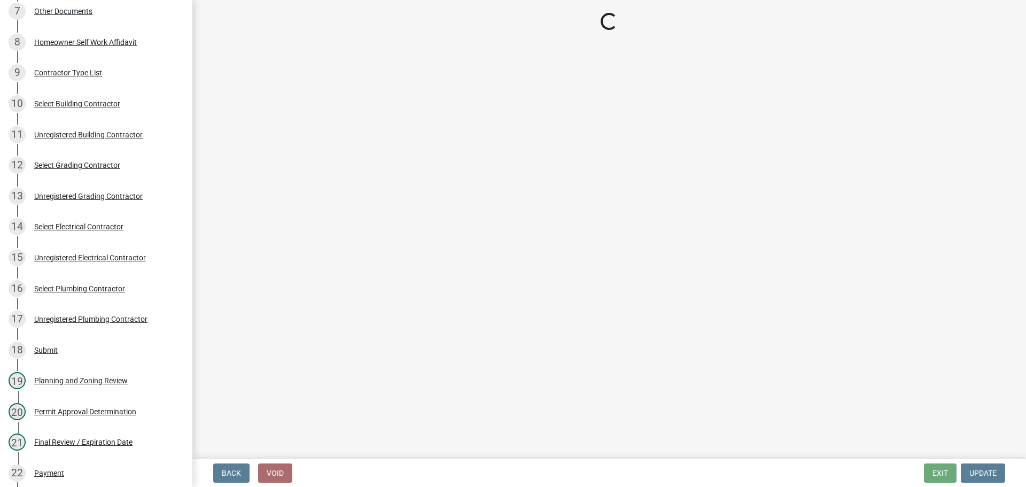
select select "d8142ddf-27f7-42b0-ba1e-04fee764576f"
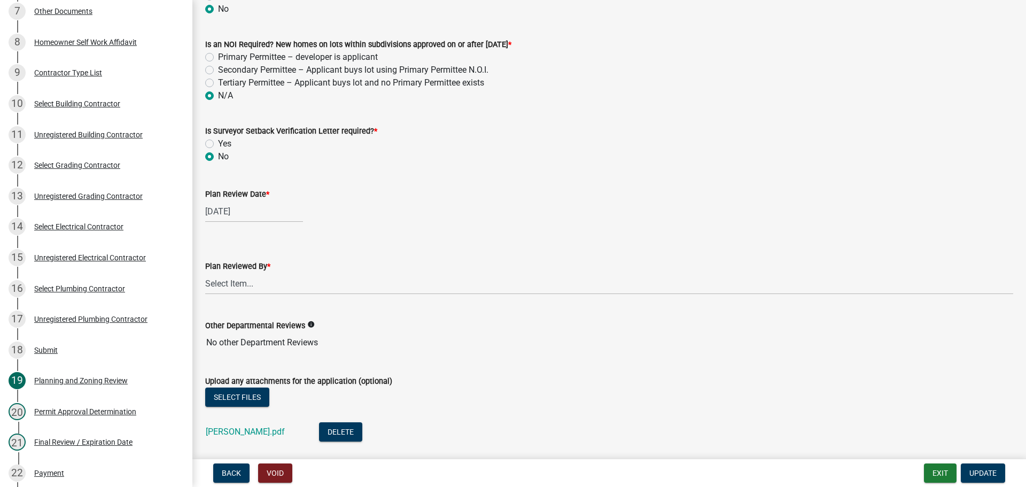
scroll to position [1479, 0]
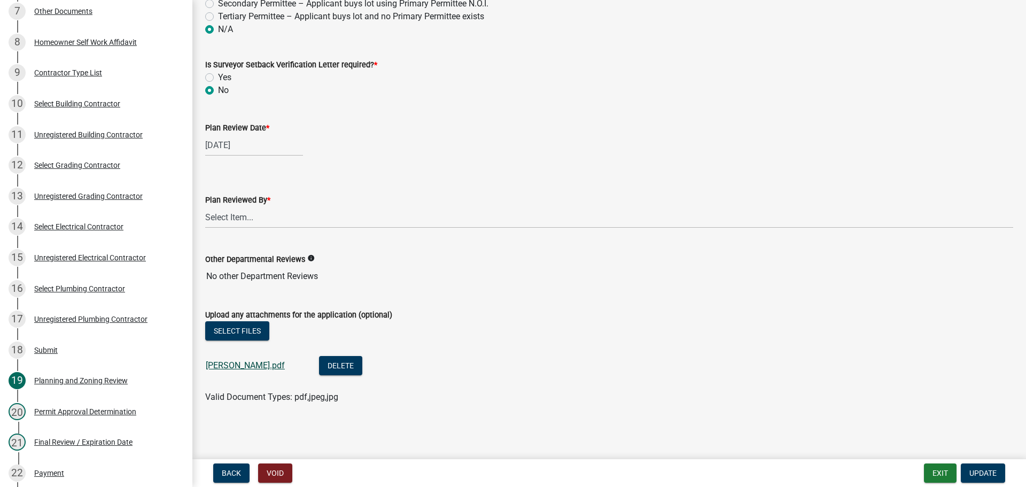
click at [223, 362] on link "Reece.pdf" at bounding box center [245, 365] width 79 height 10
click at [942, 472] on button "Exit" at bounding box center [940, 472] width 33 height 19
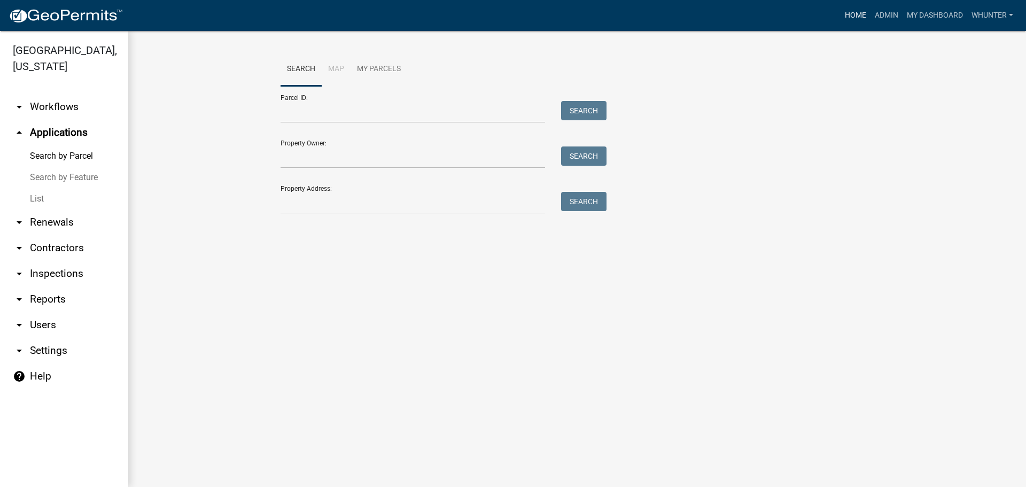
click at [848, 16] on link "Home" at bounding box center [855, 15] width 30 height 20
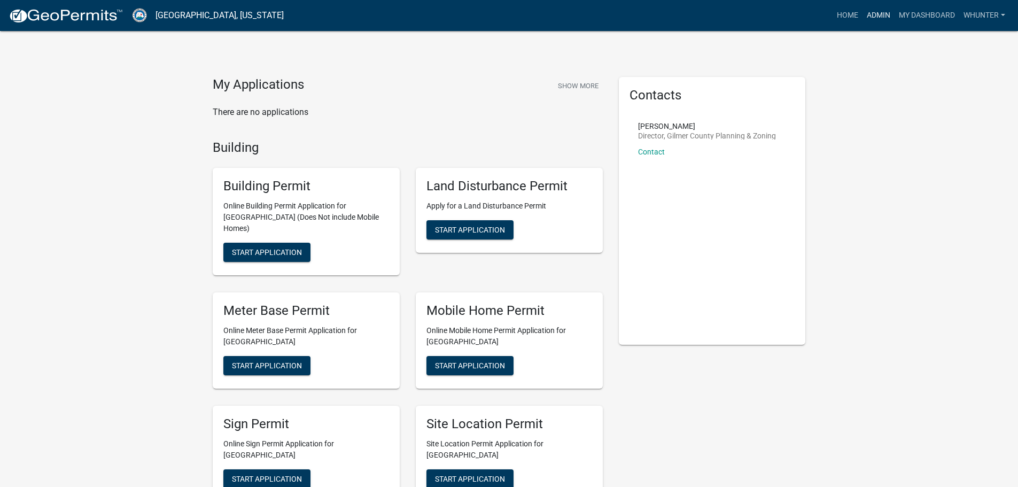
click at [887, 14] on link "Admin" at bounding box center [878, 15] width 32 height 20
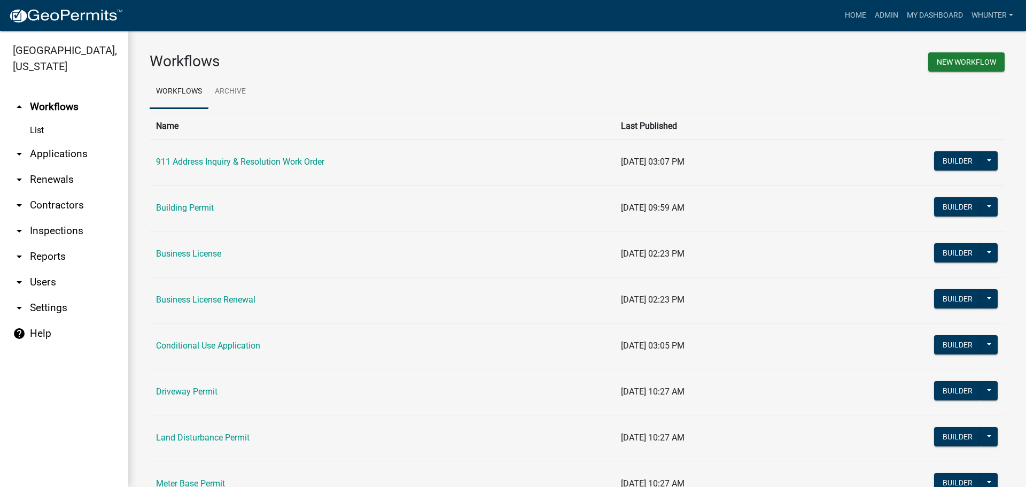
click at [80, 153] on link "arrow_drop_down Applications" at bounding box center [64, 154] width 128 height 26
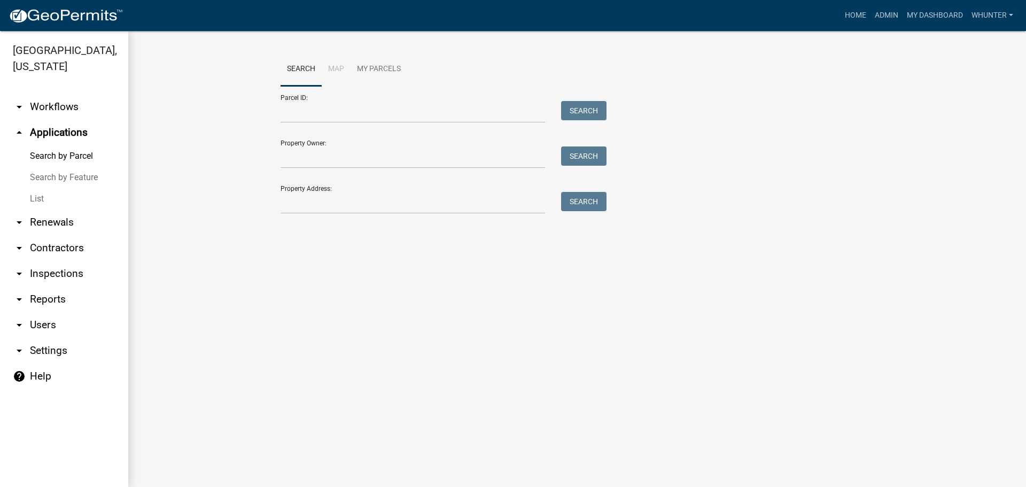
click at [64, 194] on link "List" at bounding box center [64, 198] width 128 height 21
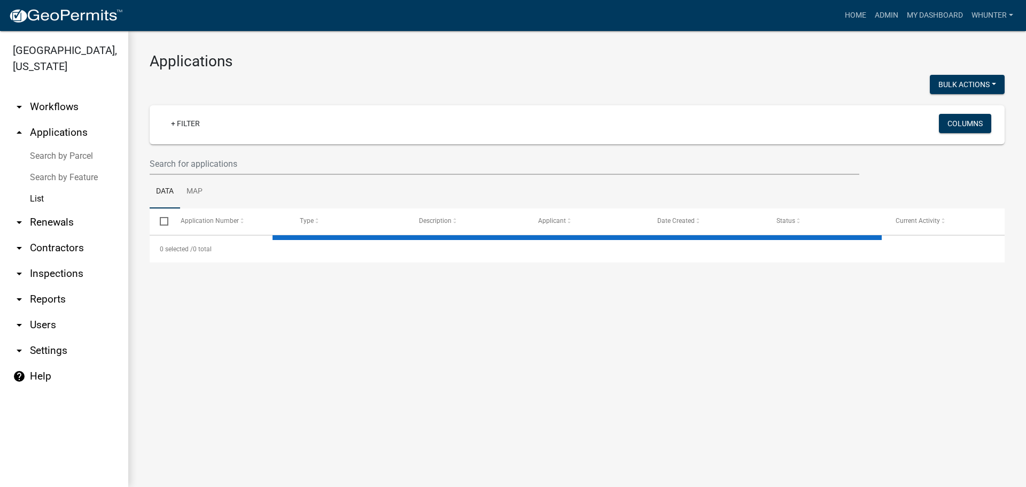
click at [248, 175] on ul "Data Map" at bounding box center [577, 192] width 855 height 34
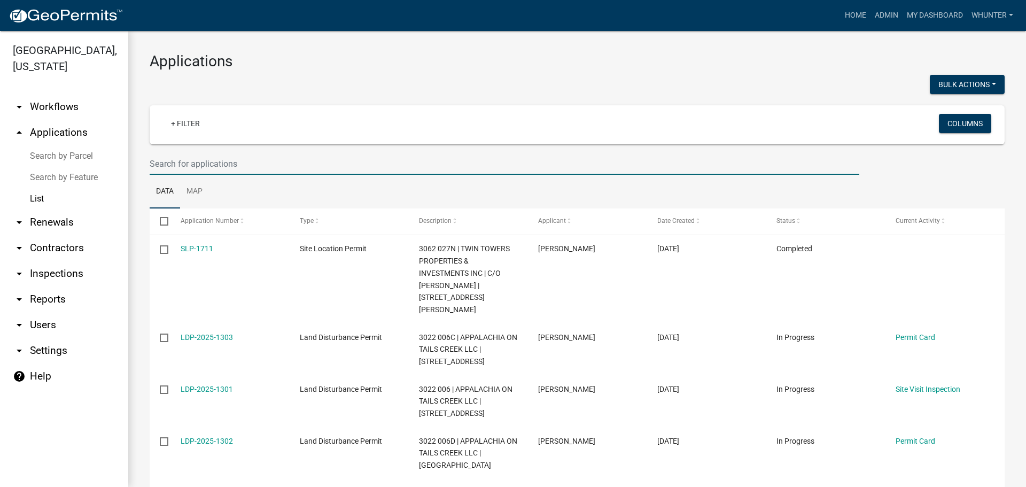
click at [253, 163] on input "text" at bounding box center [504, 164] width 709 height 22
type input "2323"
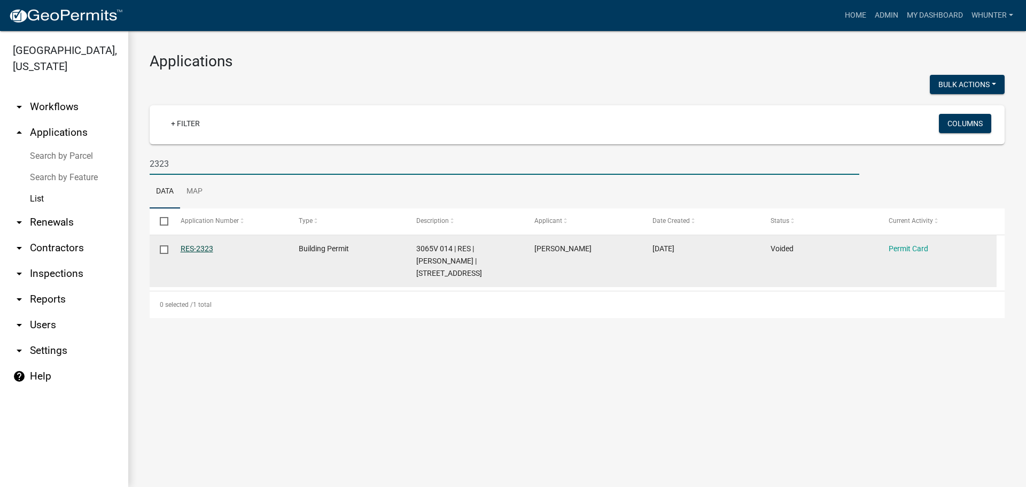
click at [190, 245] on link "RES-2323" at bounding box center [197, 248] width 33 height 9
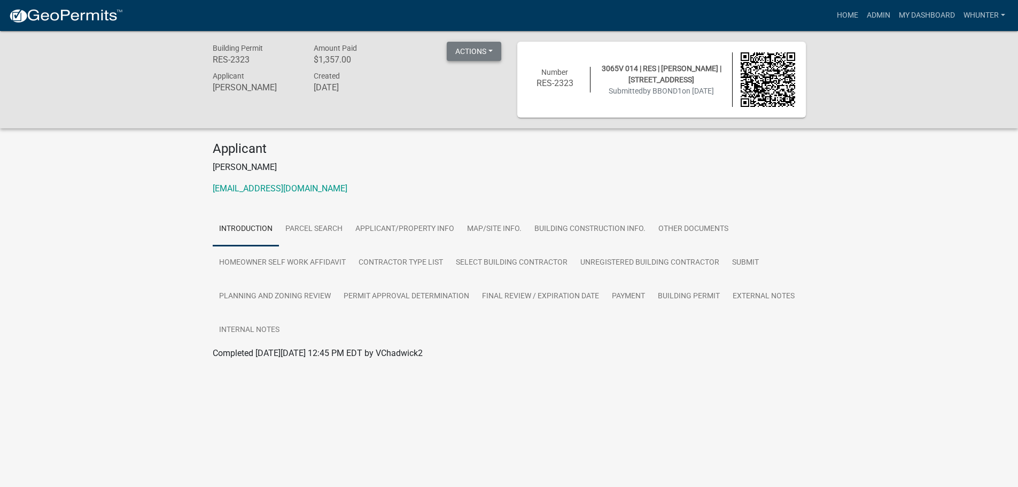
click at [488, 59] on button "Actions" at bounding box center [474, 51] width 54 height 19
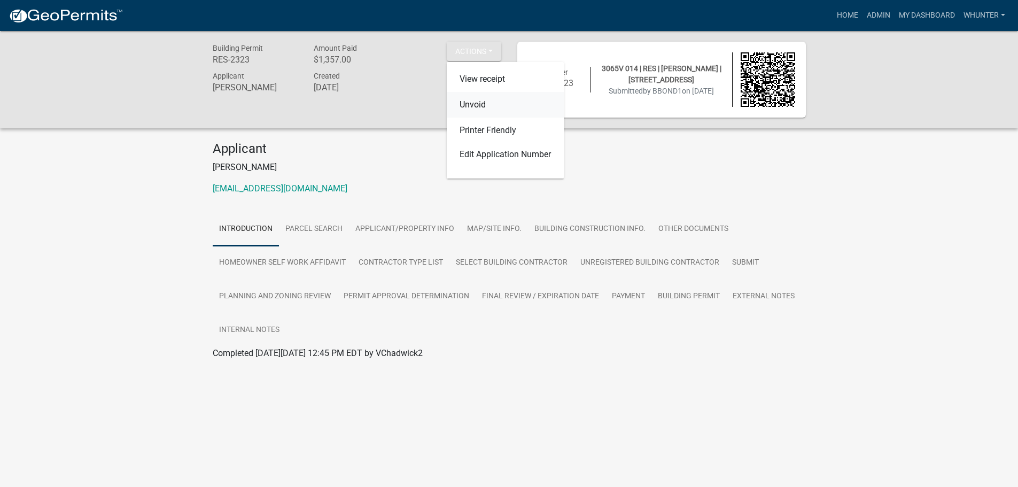
click at [482, 106] on link "Unvoid" at bounding box center [505, 105] width 117 height 26
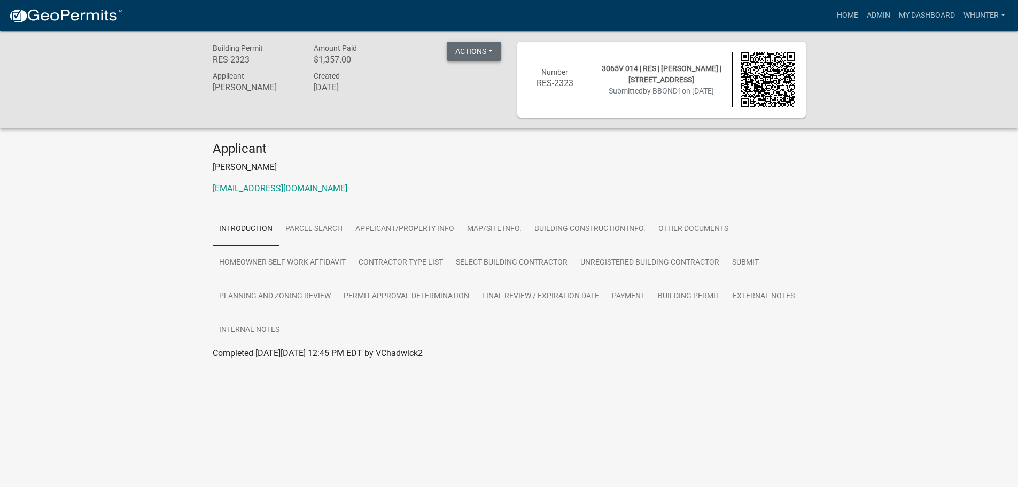
click at [479, 58] on button "Actions" at bounding box center [474, 51] width 54 height 19
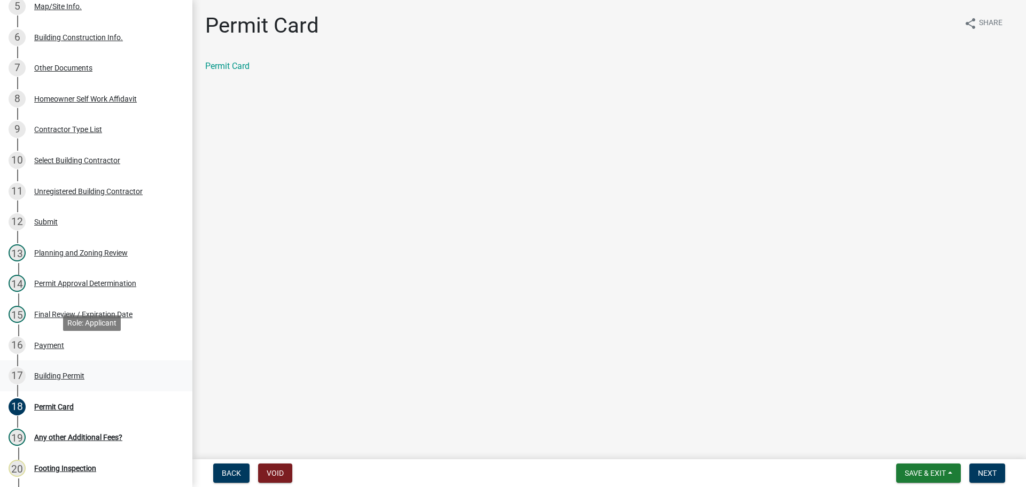
scroll to position [320, 0]
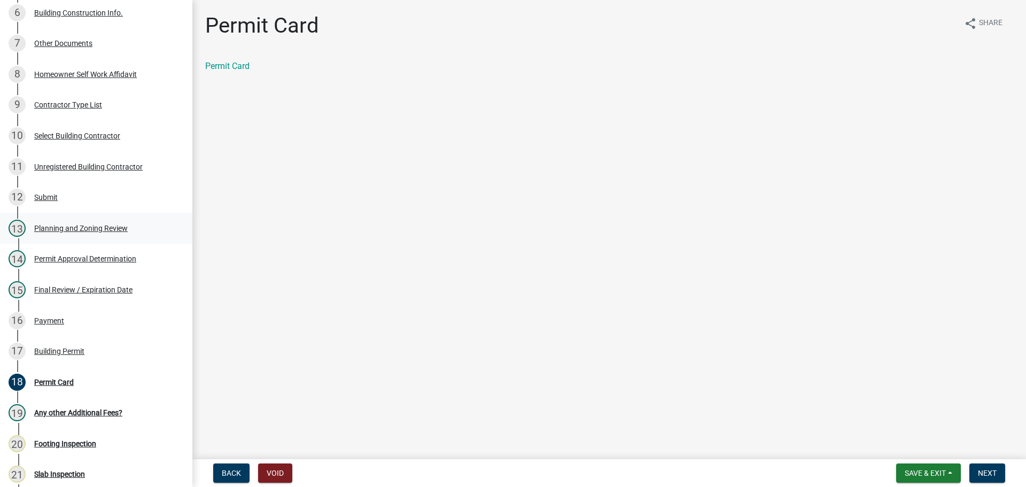
click at [67, 228] on div "Planning and Zoning Review" at bounding box center [80, 227] width 93 height 7
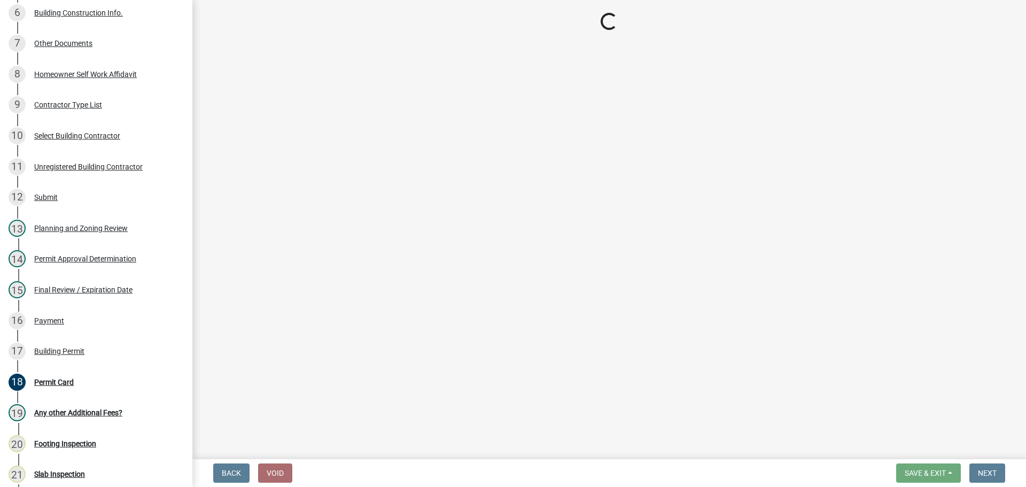
select select "b5c39336-92b9-49ce-a0a5-4e9e9babf743"
select select "b44f7338-8171-40f4-83dd-b8ba3065c966"
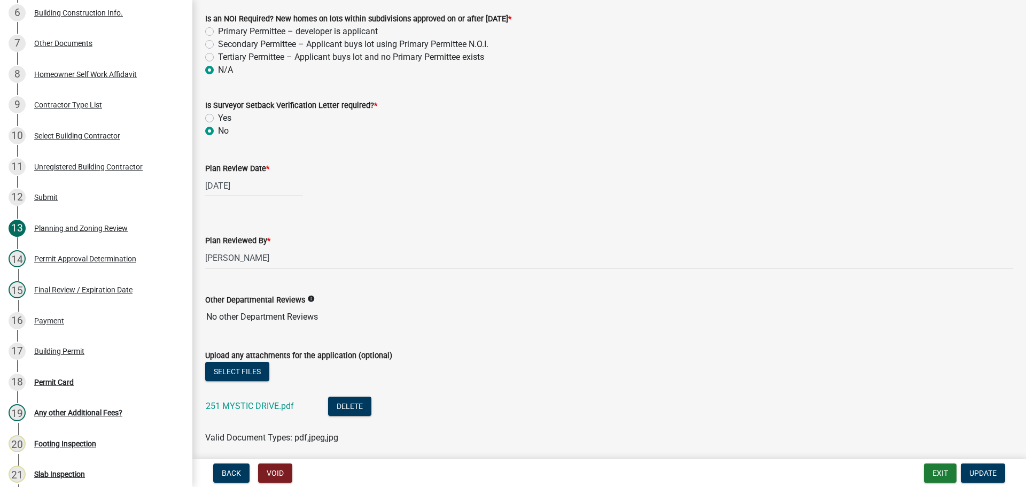
scroll to position [2268, 0]
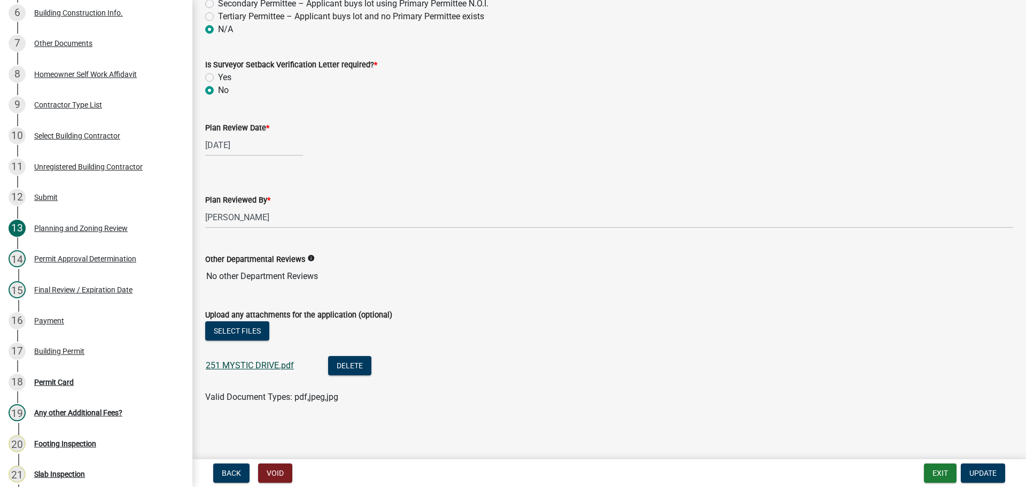
click at [260, 364] on link "251 MYSTIC DRIVE.pdf" at bounding box center [250, 365] width 88 height 10
click at [940, 478] on button "Exit" at bounding box center [940, 472] width 33 height 19
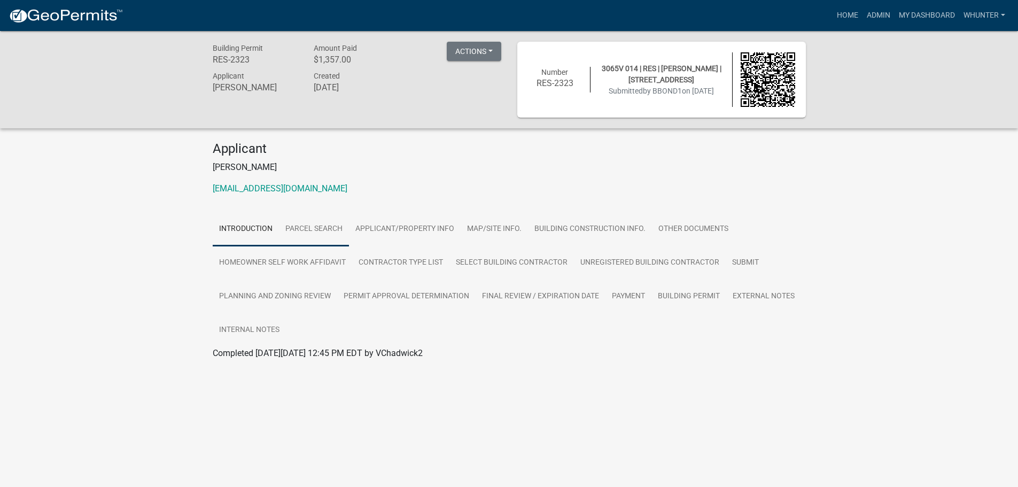
click at [331, 229] on link "Parcel search" at bounding box center [314, 229] width 70 height 34
click at [423, 236] on link "Applicant/Property Info" at bounding box center [405, 229] width 112 height 34
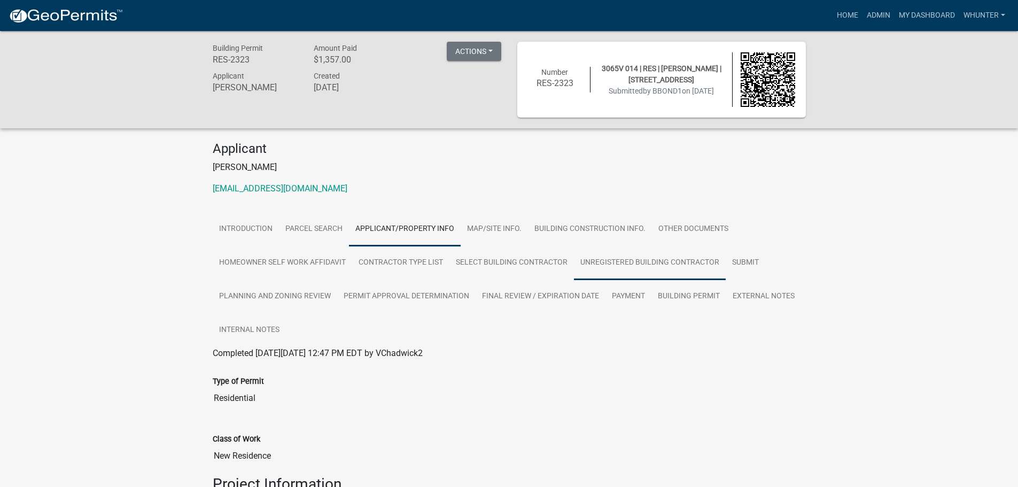
click at [661, 270] on link "Unregistered Building Contractor" at bounding box center [650, 263] width 152 height 34
click at [875, 17] on link "Admin" at bounding box center [878, 15] width 32 height 20
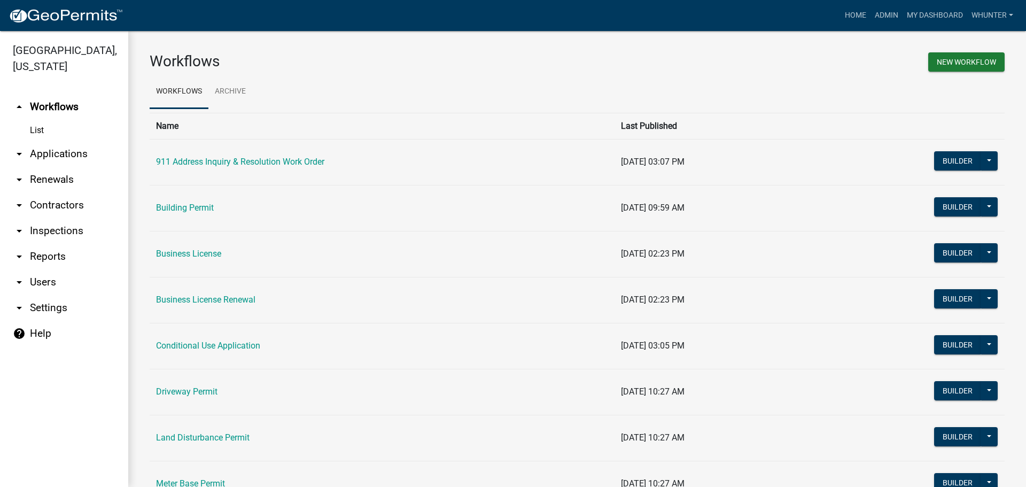
click at [66, 162] on link "arrow_drop_down Applications" at bounding box center [64, 154] width 128 height 26
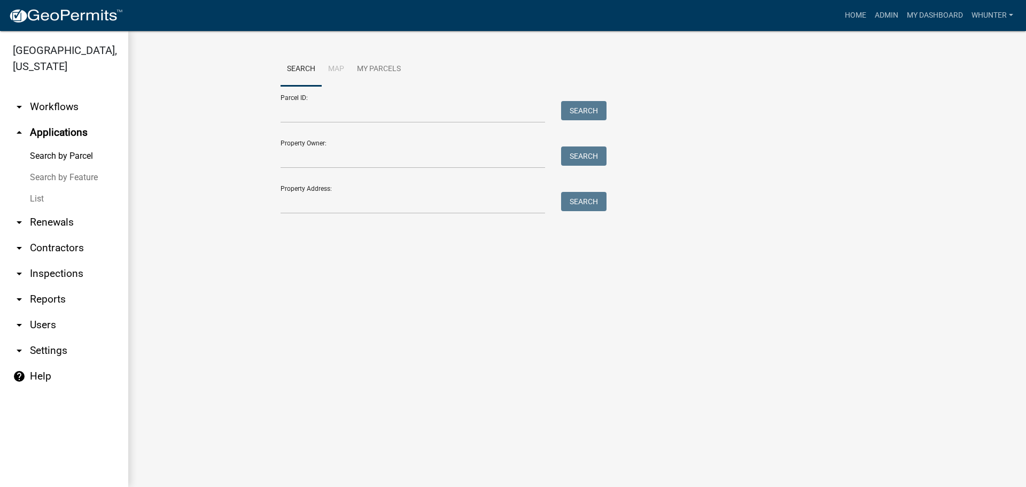
click at [62, 196] on link "List" at bounding box center [64, 198] width 128 height 21
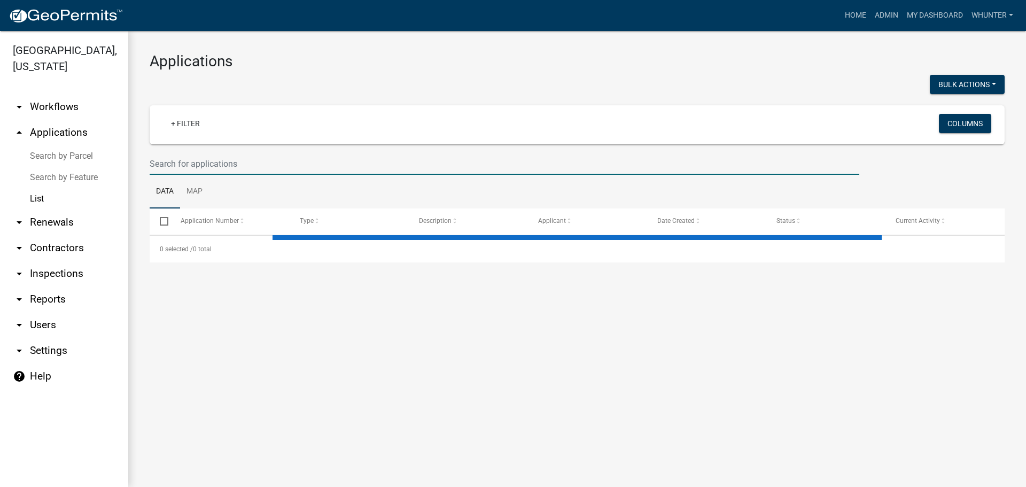
click at [253, 166] on input "text" at bounding box center [504, 164] width 709 height 22
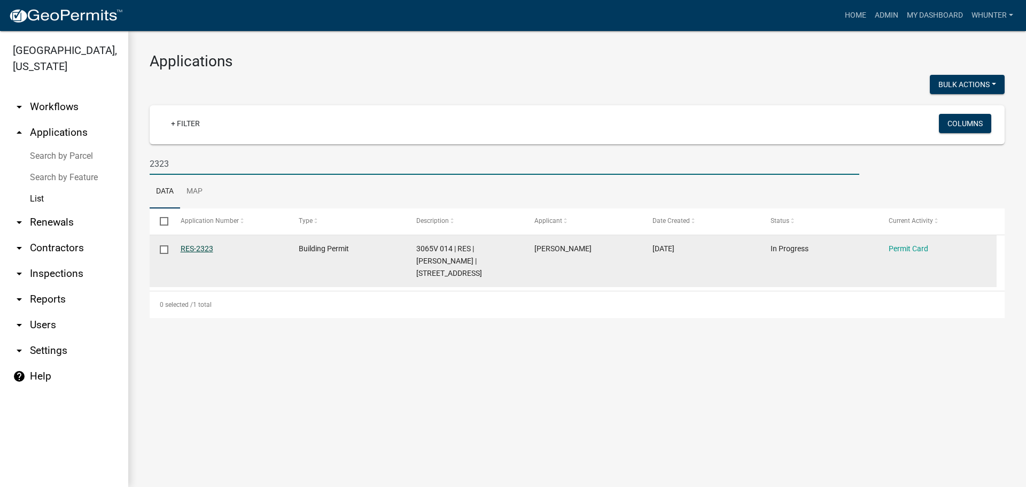
type input "2323"
click at [194, 249] on link "RES-2323" at bounding box center [197, 248] width 33 height 9
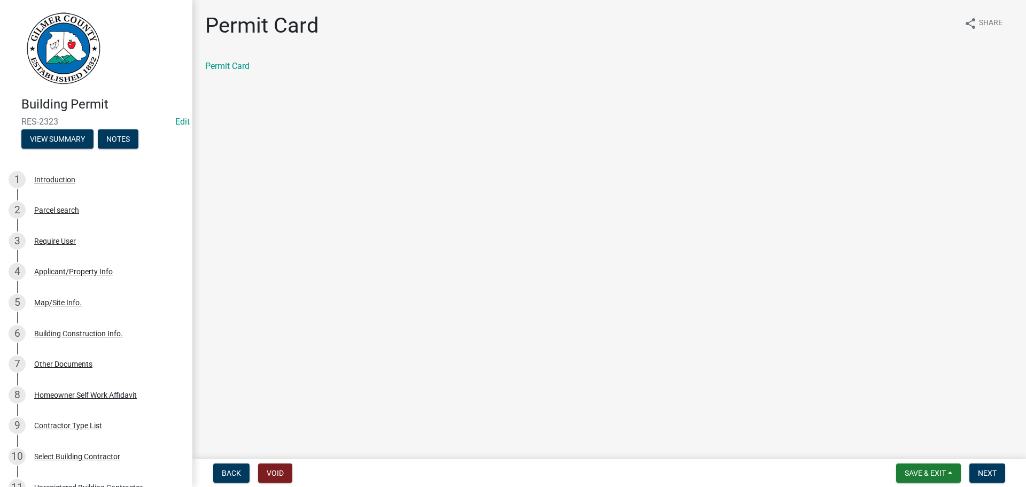
click at [221, 72] on div "Permit Card" at bounding box center [609, 66] width 808 height 13
click at [224, 67] on link "Permit Card" at bounding box center [227, 66] width 44 height 10
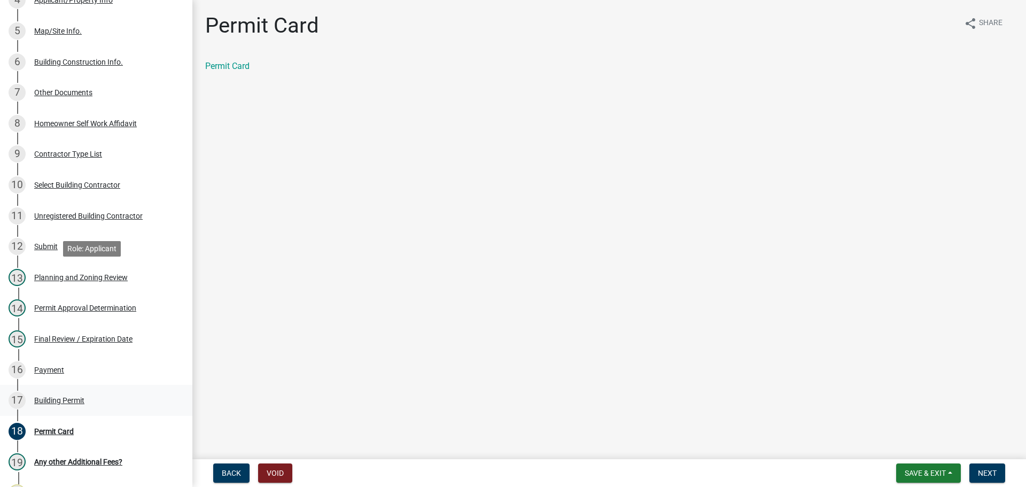
scroll to position [374, 0]
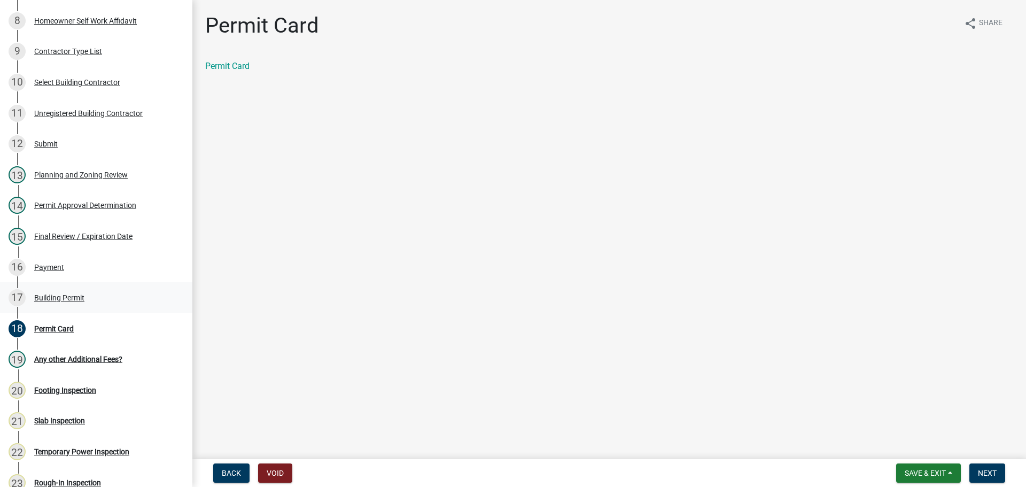
click at [51, 297] on div "Building Permit" at bounding box center [59, 297] width 50 height 7
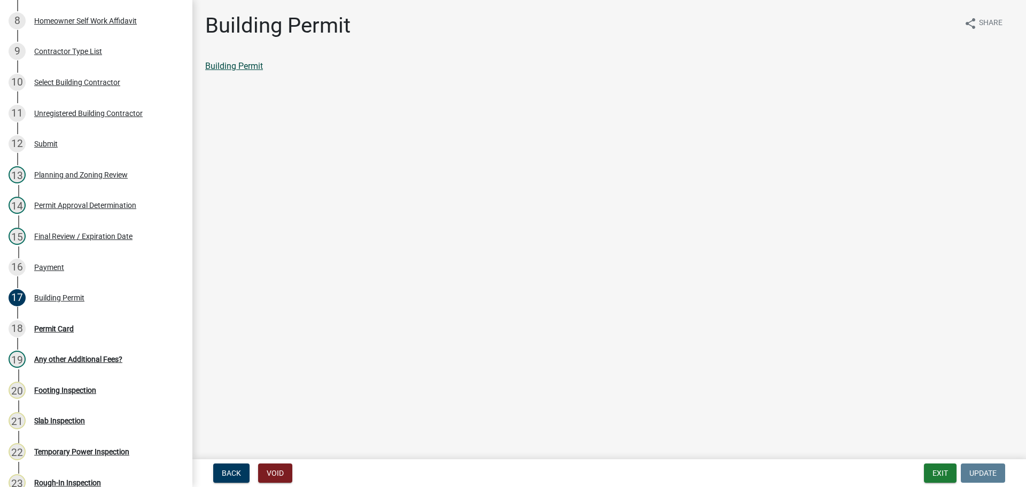
click at [242, 67] on link "Building Permit" at bounding box center [234, 66] width 58 height 10
click at [948, 475] on button "Exit" at bounding box center [940, 472] width 33 height 19
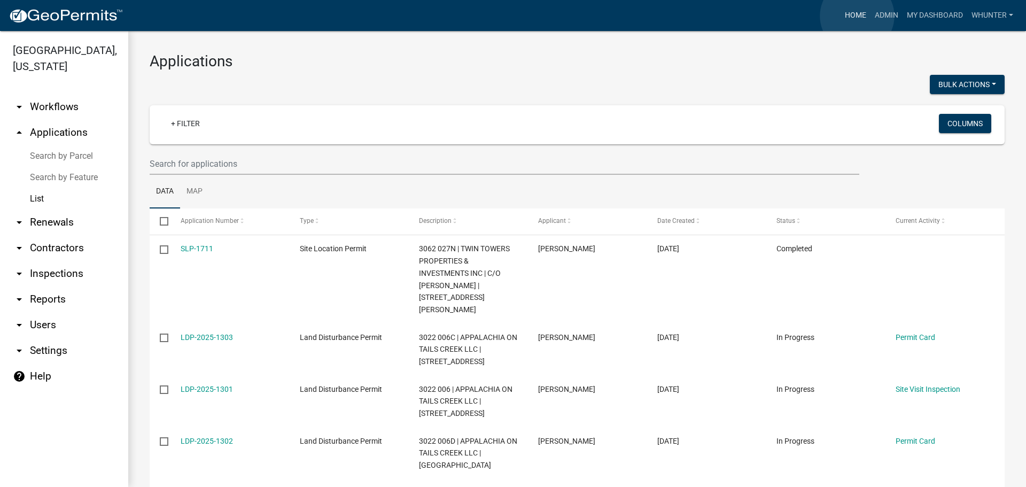
click at [857, 16] on link "Home" at bounding box center [855, 15] width 30 height 20
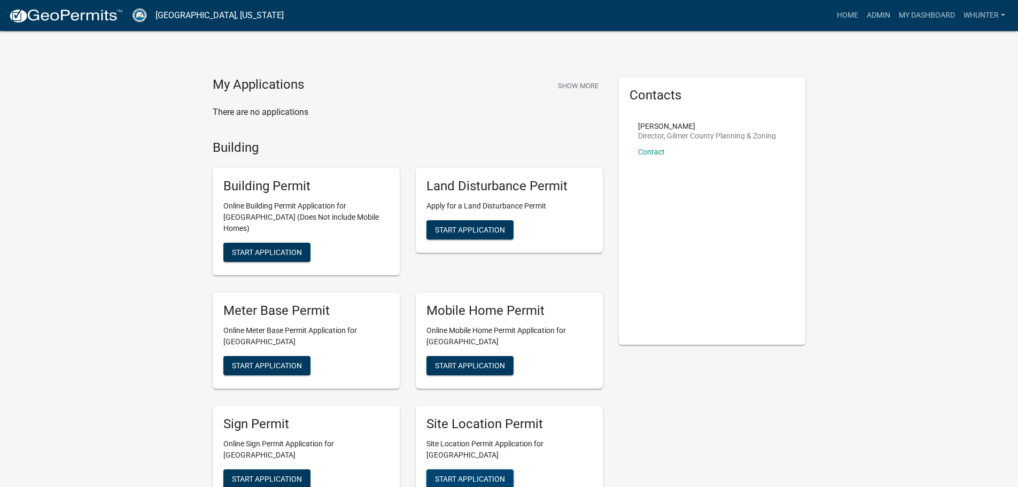
click at [494, 474] on button "Start Application" at bounding box center [469, 478] width 87 height 19
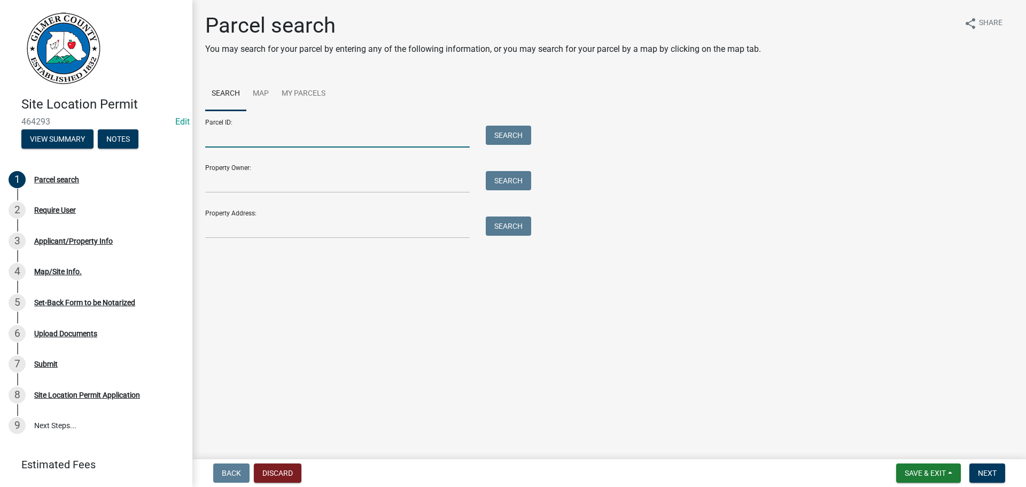
click at [251, 126] on input "Parcel ID:" at bounding box center [337, 137] width 264 height 22
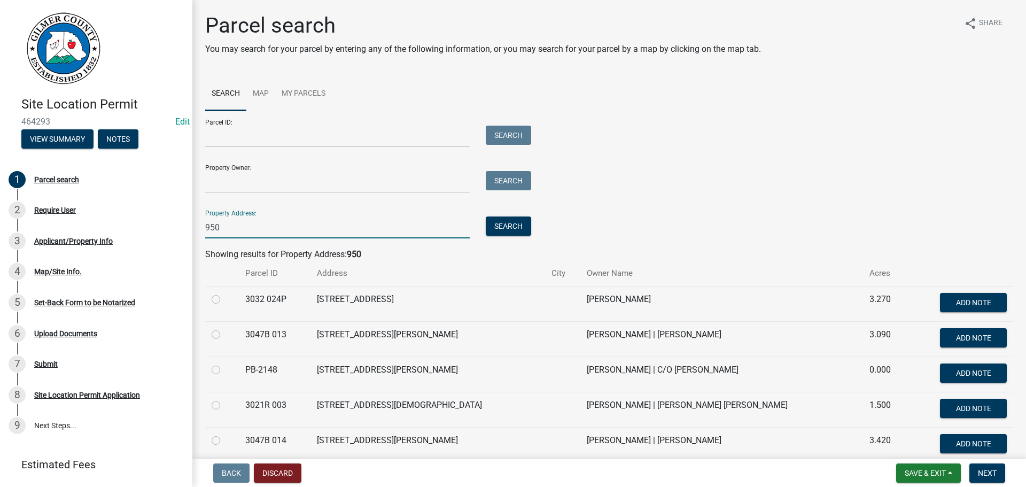
type input "950"
drag, startPoint x: 298, startPoint y: 220, endPoint x: 130, endPoint y: 211, distance: 168.0
click at [132, 212] on div "Site Location Permit 464293 Edit View Summary Notes 1 Parcel search 2 Require U…" at bounding box center [513, 243] width 1026 height 487
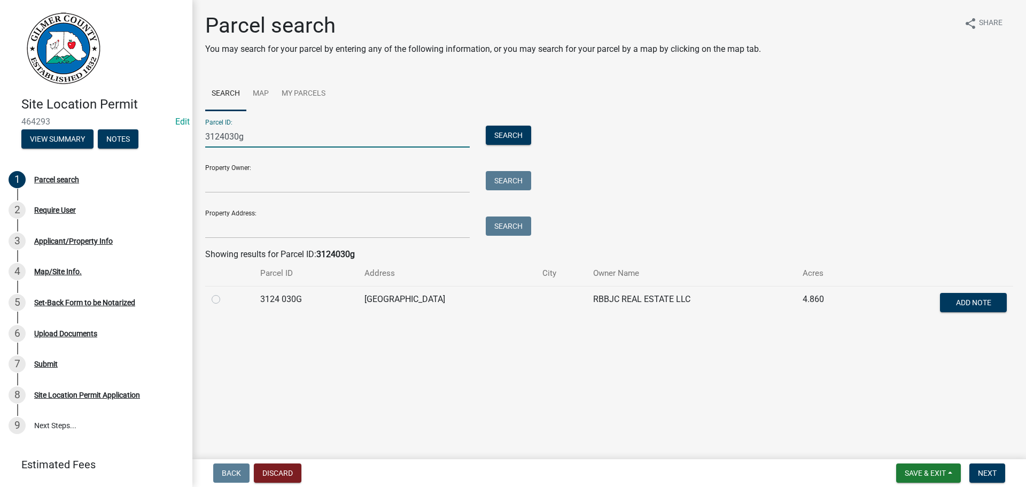
type input "3124030g"
click at [224, 293] on label at bounding box center [224, 293] width 0 height 0
click at [224, 299] on 030G "radio" at bounding box center [227, 296] width 7 height 7
radio 030G "true"
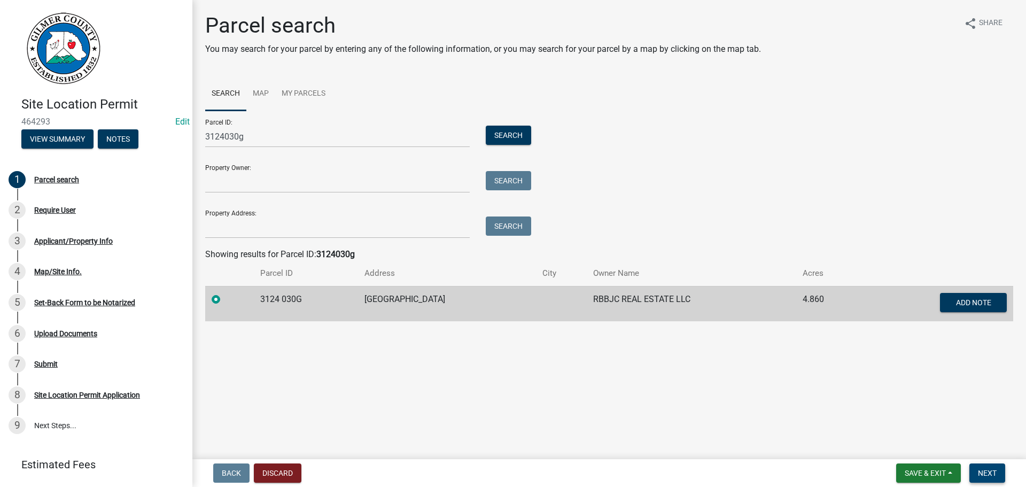
click at [997, 465] on button "Next" at bounding box center [987, 472] width 36 height 19
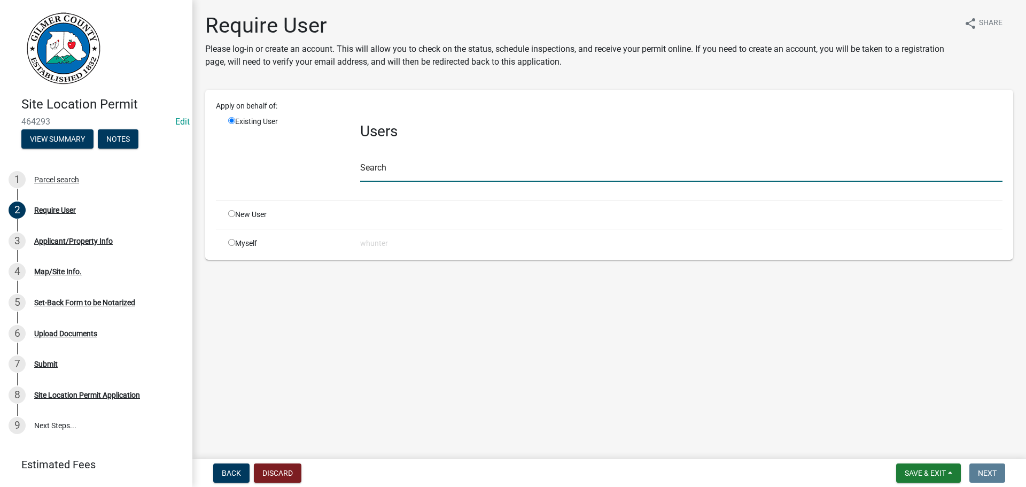
click at [489, 173] on input "text" at bounding box center [681, 171] width 642 height 22
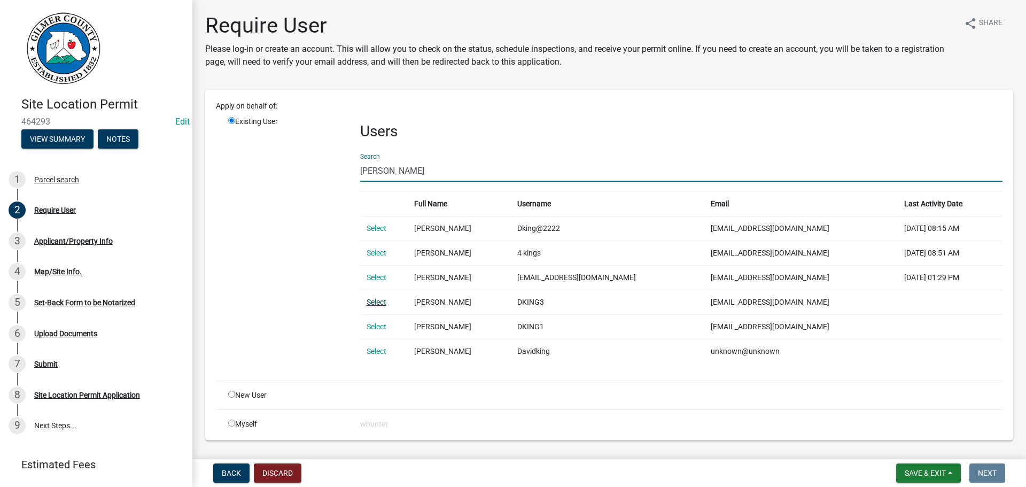
type input "david king"
click at [367, 300] on link "Select" at bounding box center [376, 302] width 20 height 9
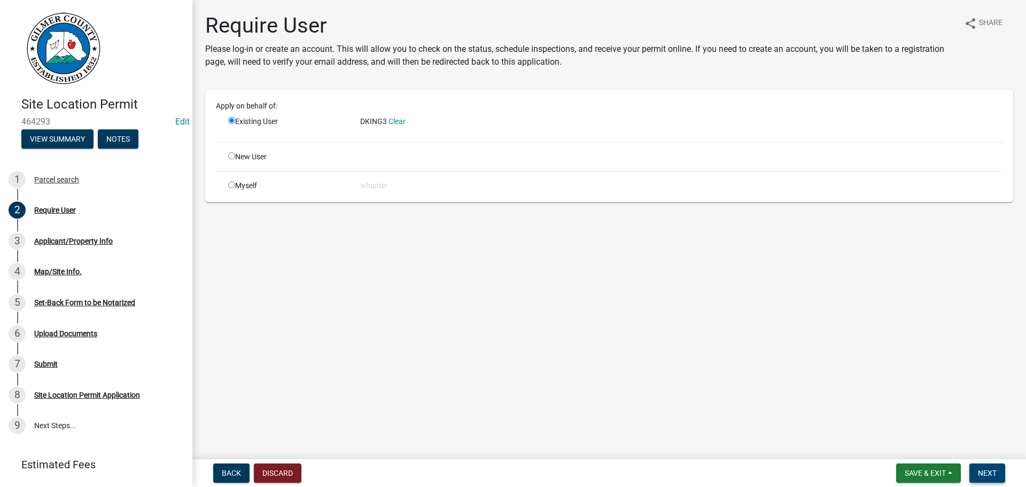
click at [981, 481] on button "Next" at bounding box center [987, 472] width 36 height 19
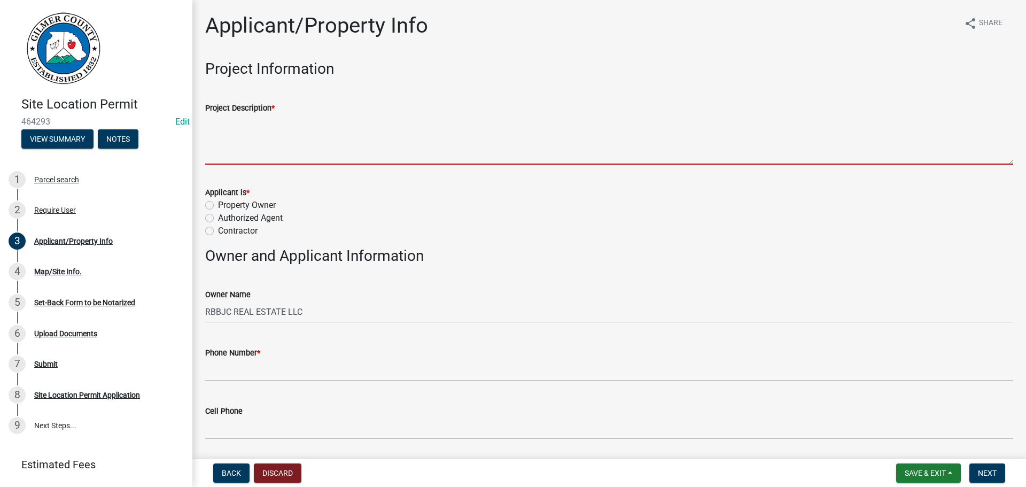
click at [333, 127] on textarea "Project Description *" at bounding box center [609, 139] width 808 height 50
type textarea "B"
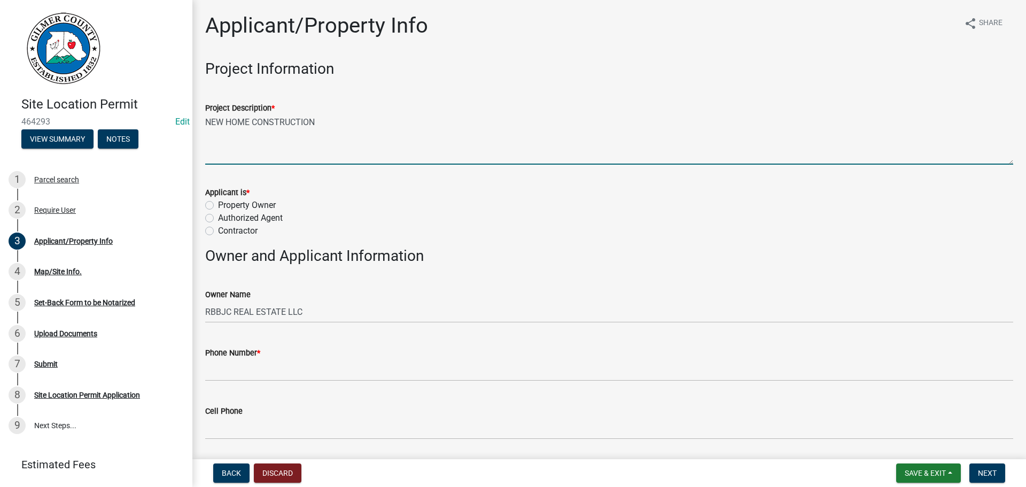
type textarea "NEW HOME CONSTRUCTION"
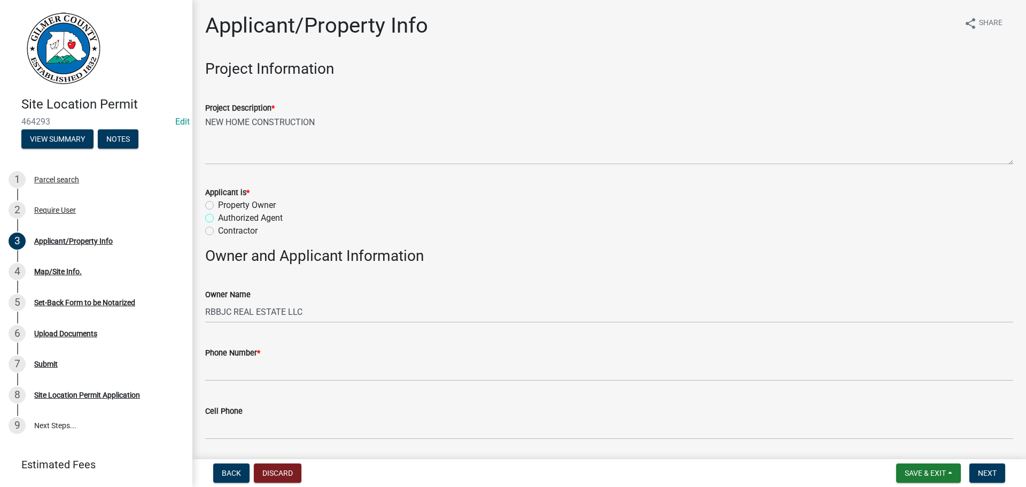
click at [218, 212] on input "Authorized Agent" at bounding box center [221, 215] width 7 height 7
radio input "true"
click at [218, 224] on input "Contractor" at bounding box center [221, 227] width 7 height 7
radio input "true"
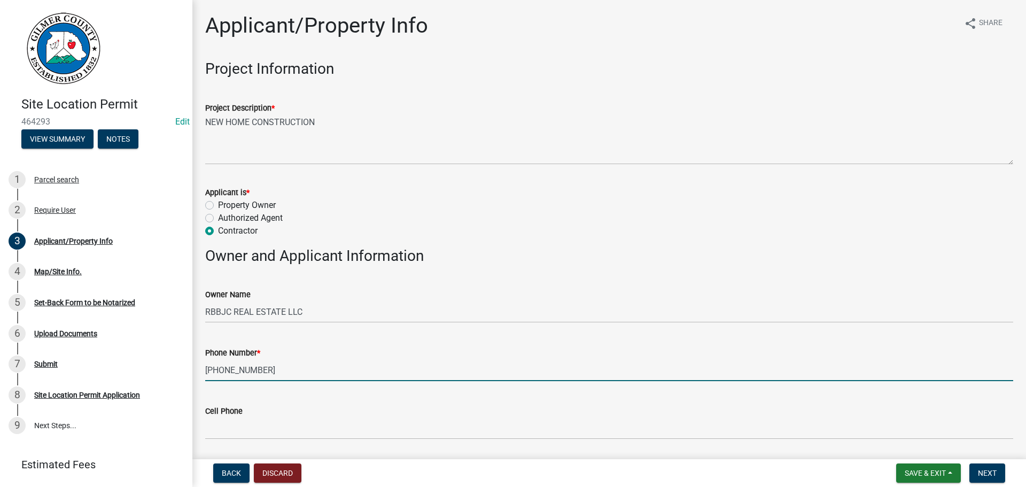
type input "706-669-6131"
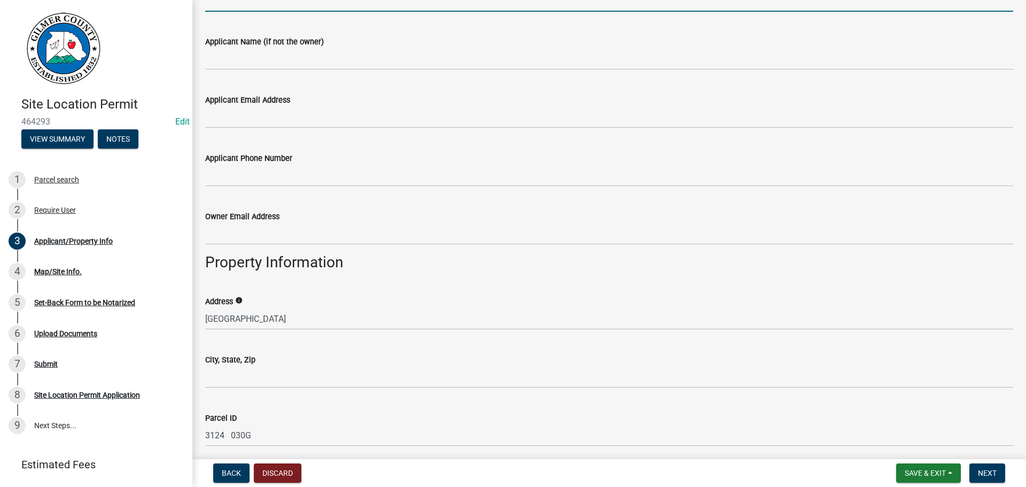
scroll to position [534, 0]
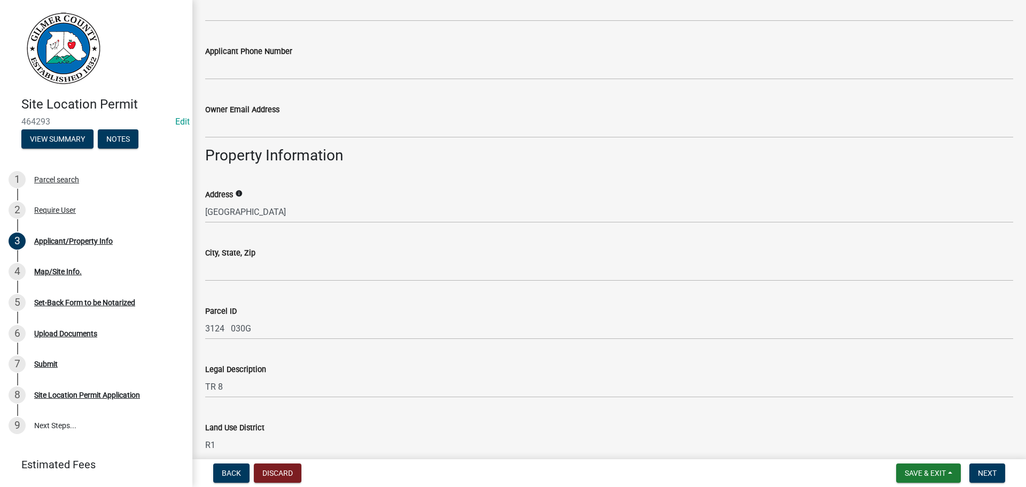
click at [204, 213] on div "Address info BIG CREEK RD" at bounding box center [609, 198] width 824 height 50
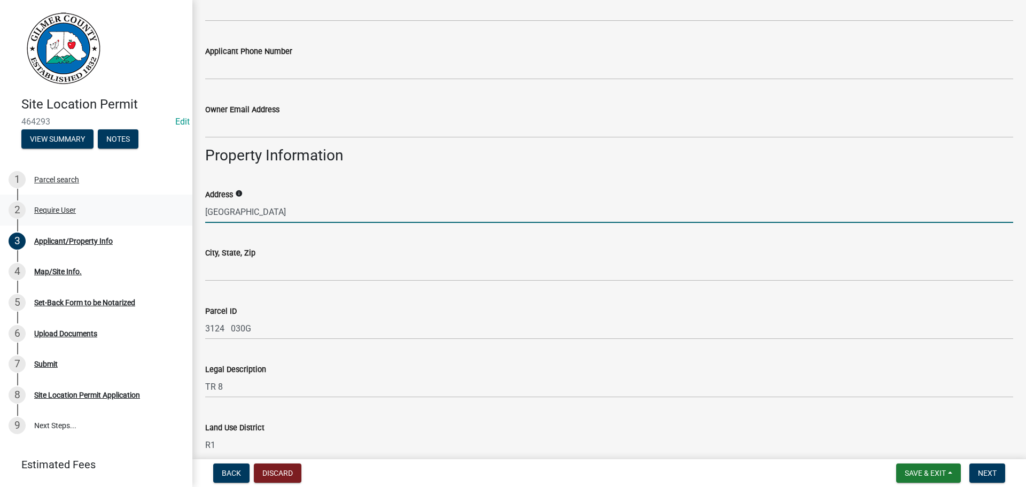
drag, startPoint x: 271, startPoint y: 215, endPoint x: 181, endPoint y: 199, distance: 91.6
click at [181, 199] on div "Site Location Permit 464293 Edit View Summary Notes 1 Parcel search 2 Require U…" at bounding box center [513, 243] width 1026 height 487
type input "950 HAGIN CIR"
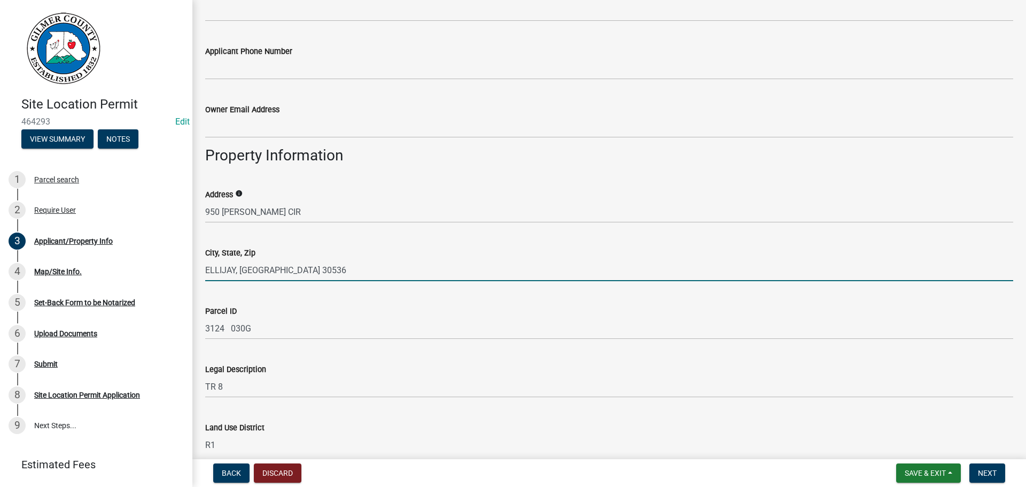
type input "ELLIJAY, GA 30536"
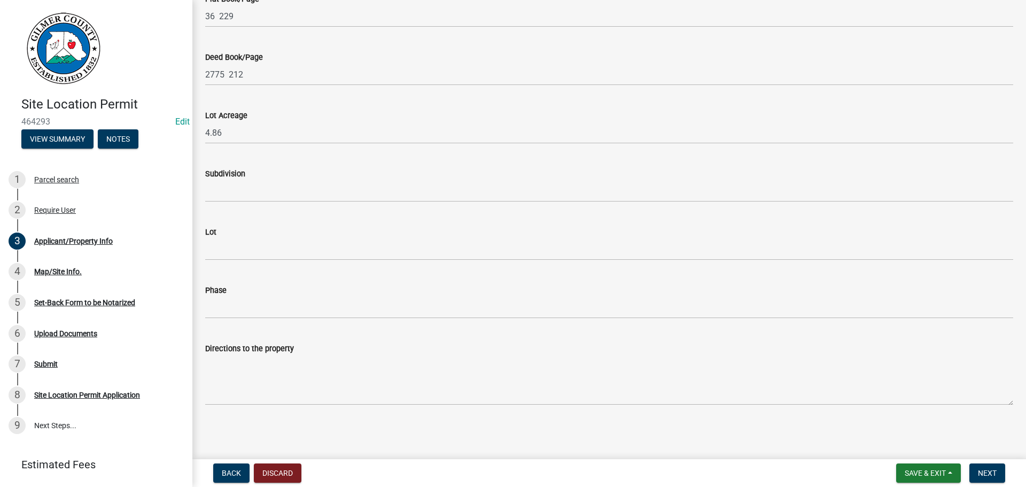
scroll to position [1021, 0]
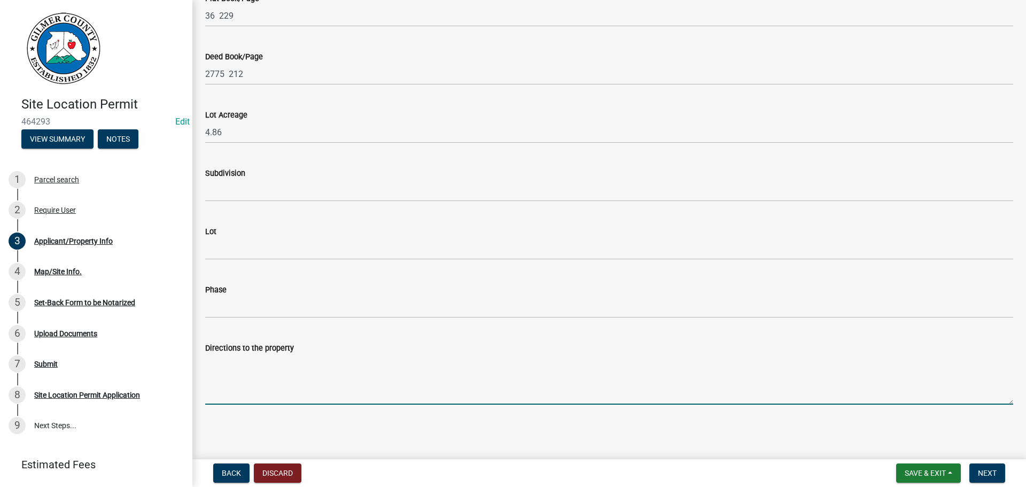
click at [475, 382] on textarea "Directions to the property" at bounding box center [609, 379] width 808 height 50
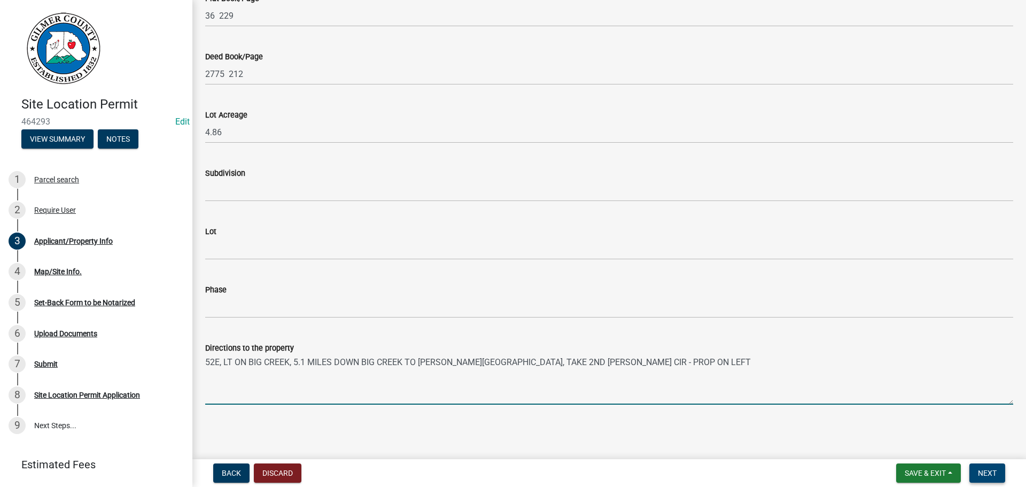
type textarea "52E, LT ON BIG CREEK, 5.1 MILES DOWN BIG CREEK TO HAGIN CIR, TAKE 2ND HAGIN CIR…"
click at [978, 473] on span "Next" at bounding box center [987, 472] width 19 height 9
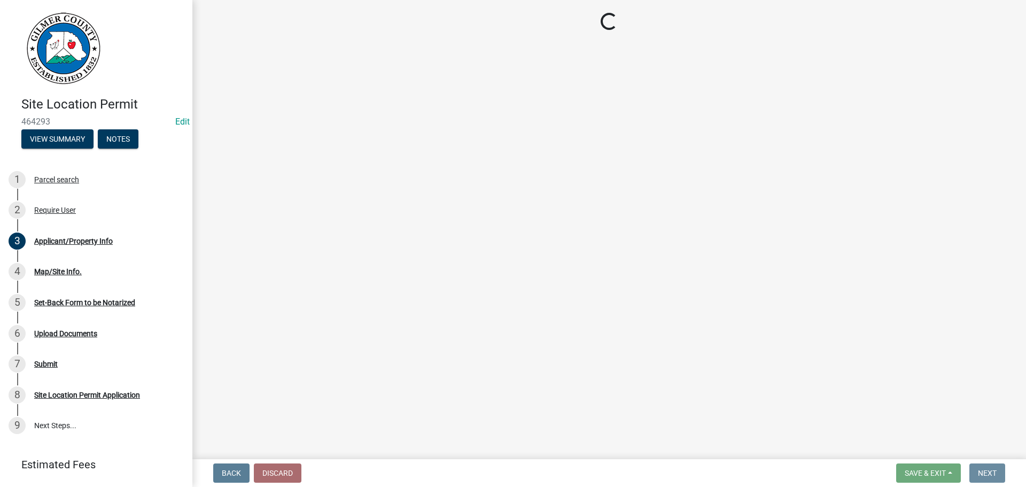
scroll to position [0, 0]
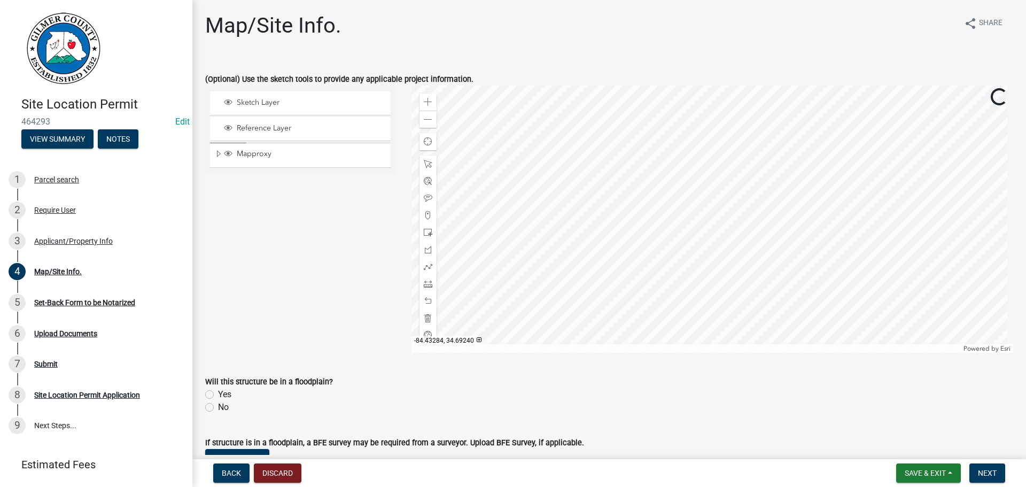
click at [218, 410] on label "No" at bounding box center [223, 407] width 11 height 13
click at [218, 408] on input "No" at bounding box center [221, 404] width 7 height 7
radio input "true"
click at [217, 408] on div "No" at bounding box center [609, 407] width 808 height 13
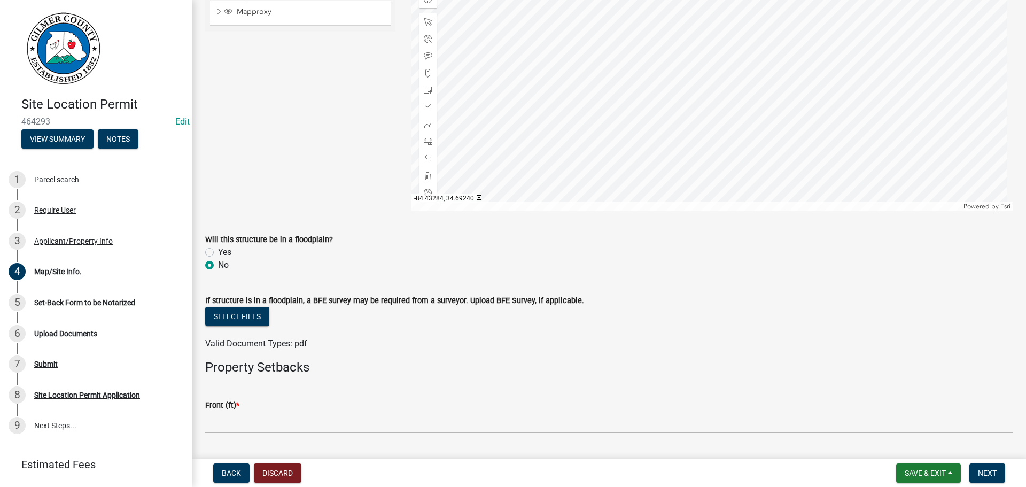
scroll to position [160, 0]
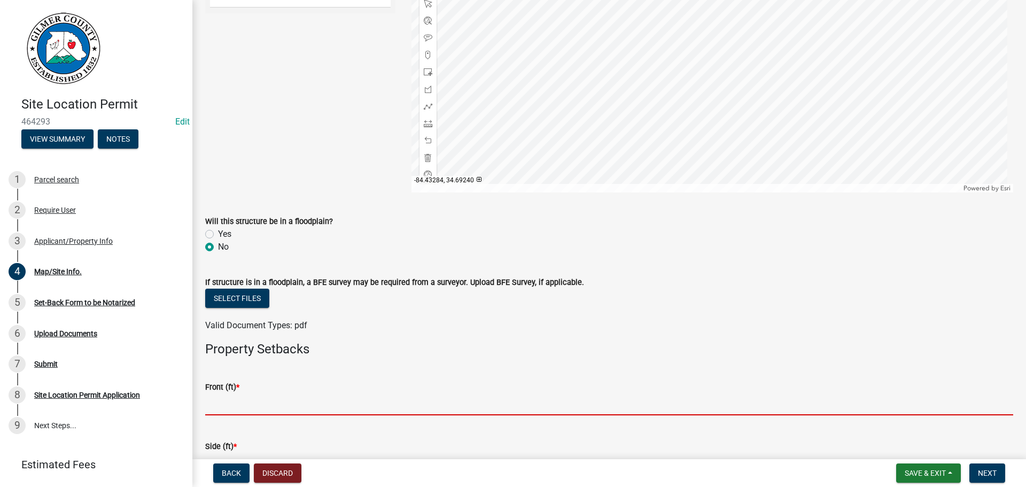
click at [239, 408] on input "text" at bounding box center [609, 404] width 808 height 22
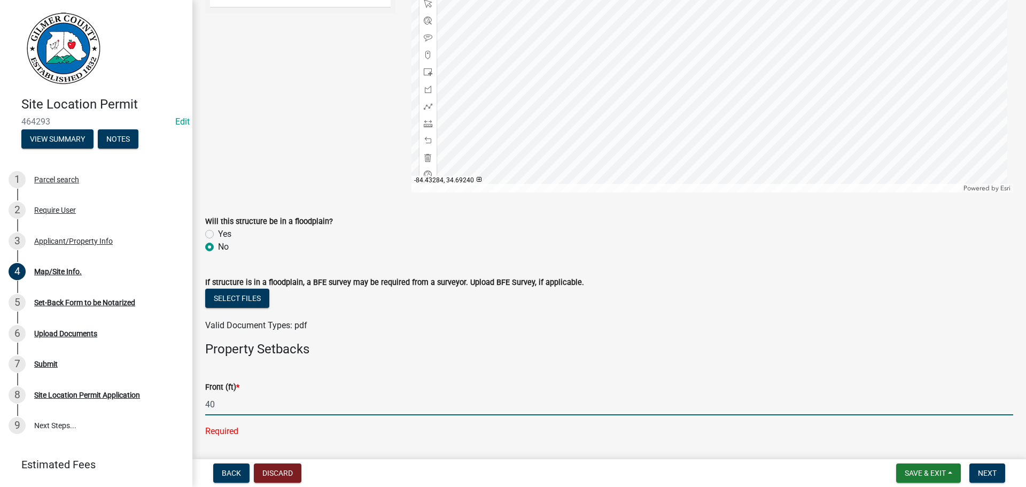
type input "40"
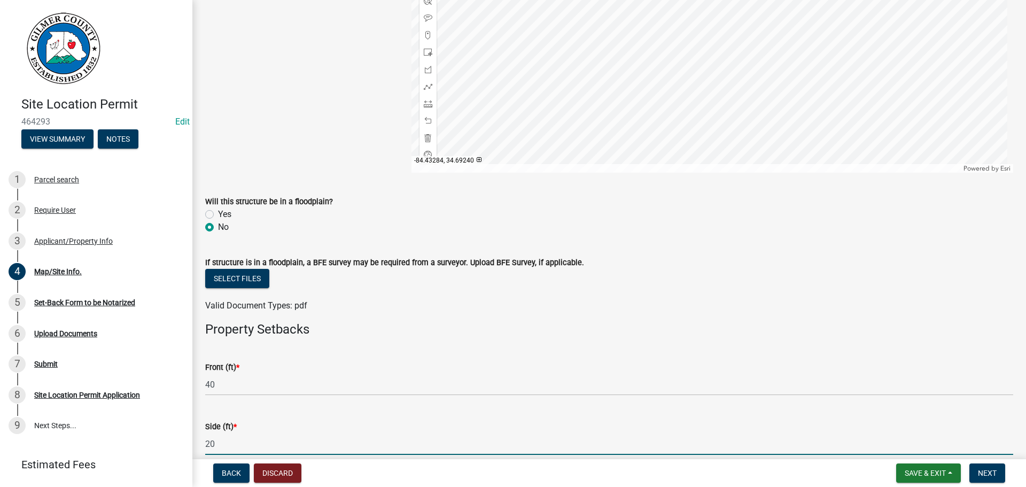
type input "20"
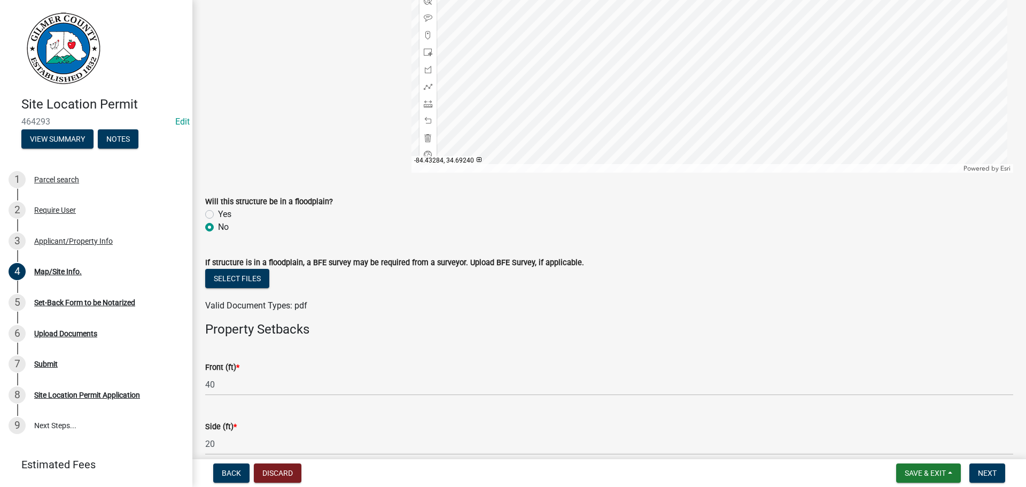
scroll to position [377, 0]
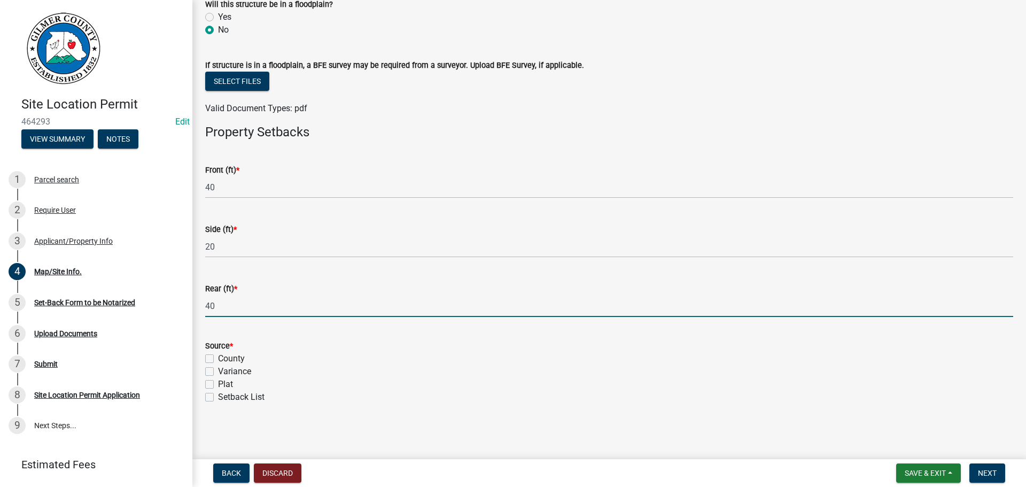
type input "40"
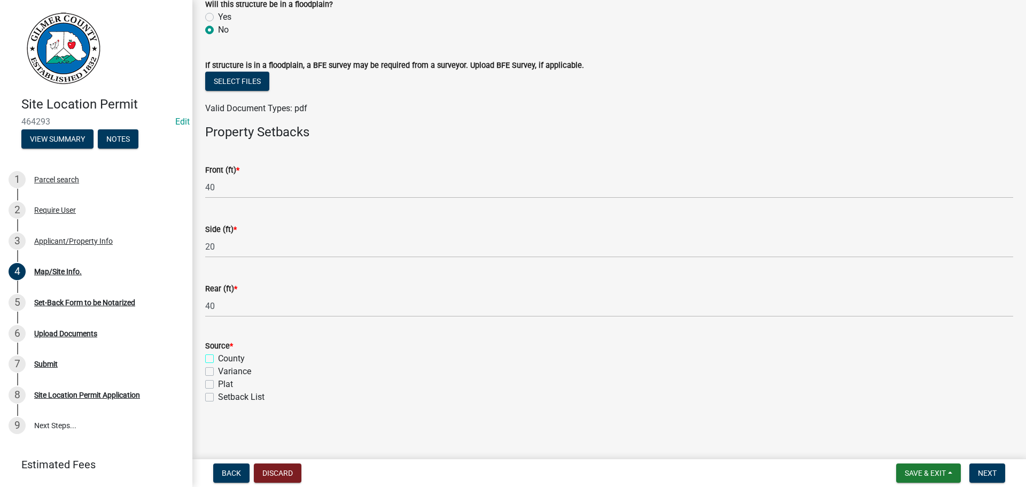
click at [218, 352] on input "County" at bounding box center [221, 355] width 7 height 7
checkbox input "true"
checkbox input "false"
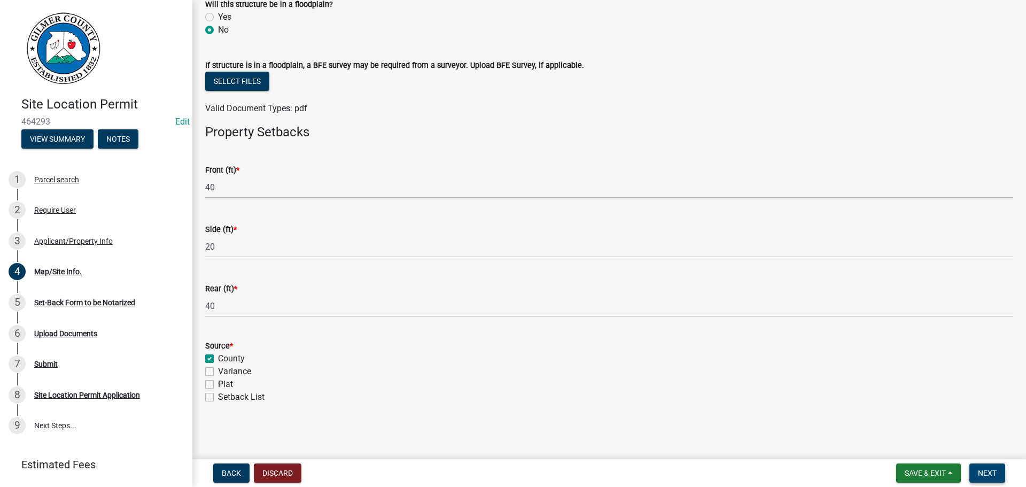
click at [990, 481] on button "Next" at bounding box center [987, 472] width 36 height 19
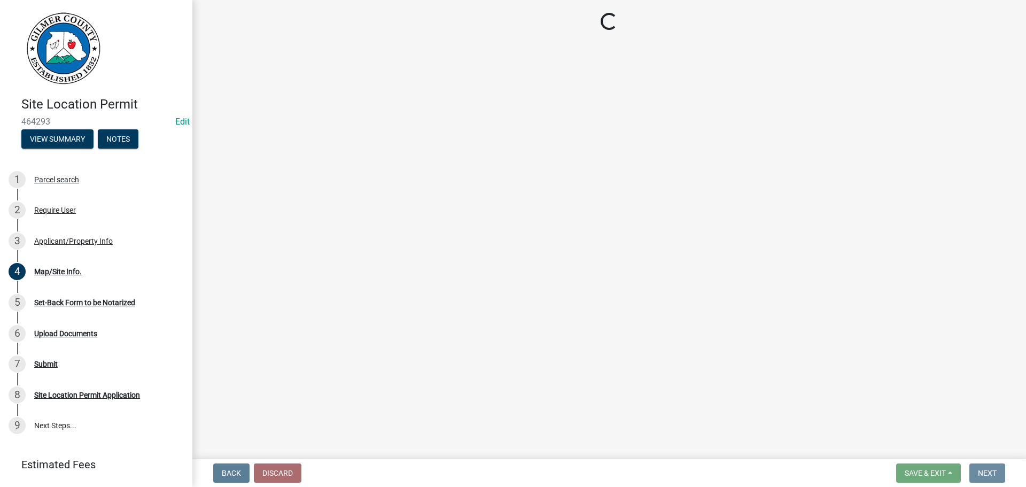
scroll to position [0, 0]
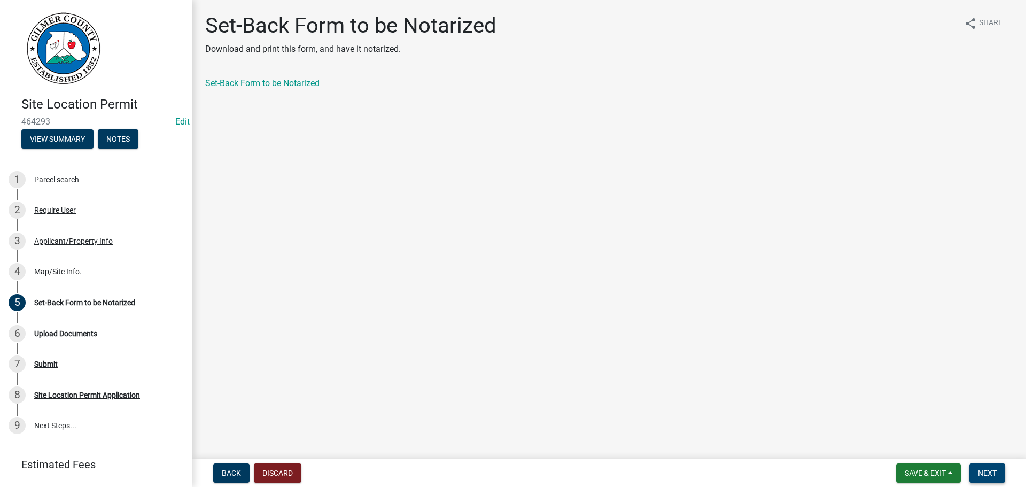
click at [990, 481] on button "Next" at bounding box center [987, 472] width 36 height 19
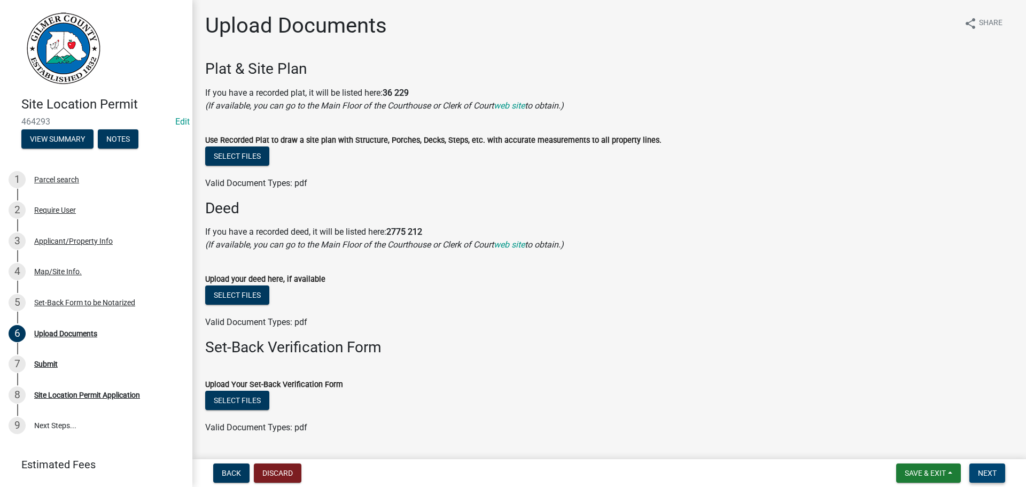
click at [994, 475] on span "Next" at bounding box center [987, 472] width 19 height 9
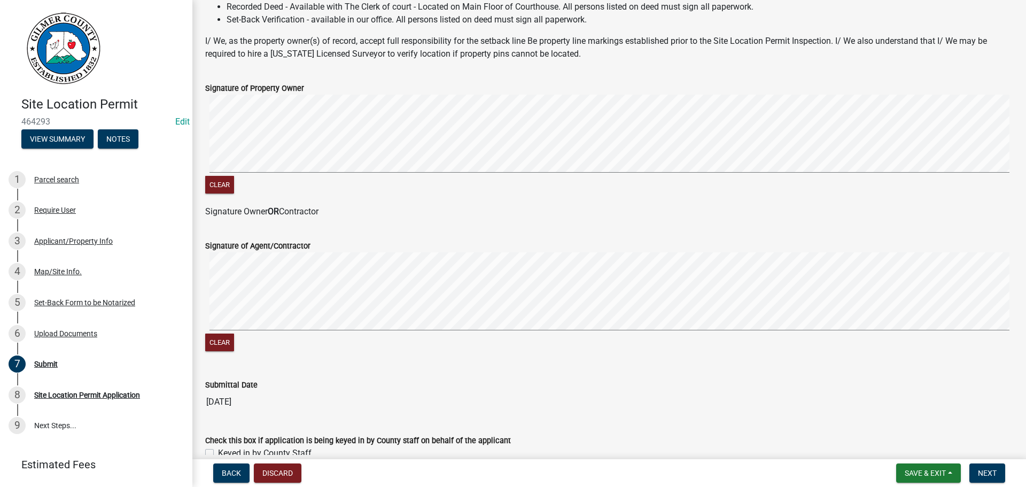
scroll to position [216, 0]
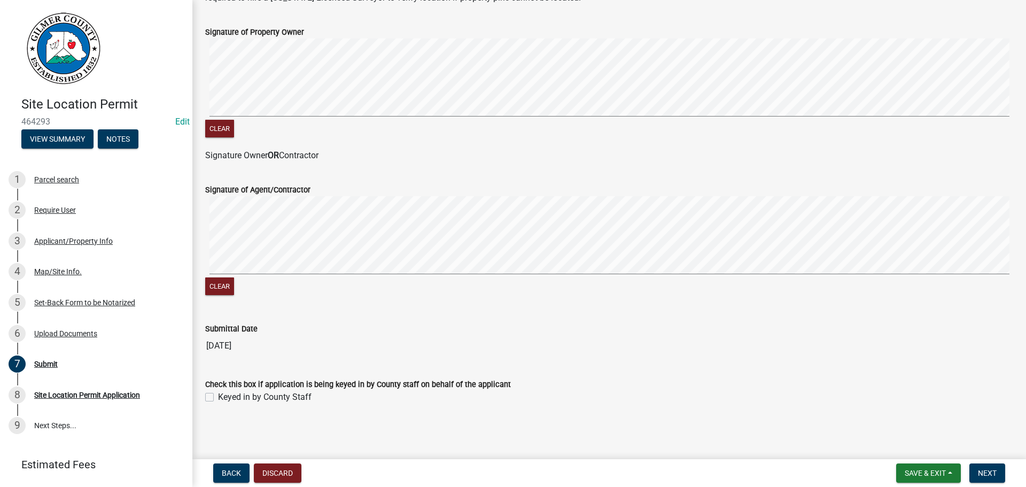
click at [300, 395] on label "Keyed in by County Staff" at bounding box center [264, 396] width 93 height 13
click at [225, 395] on input "Keyed in by County Staff" at bounding box center [221, 393] width 7 height 7
checkbox input "true"
click at [986, 472] on span "Next" at bounding box center [987, 472] width 19 height 9
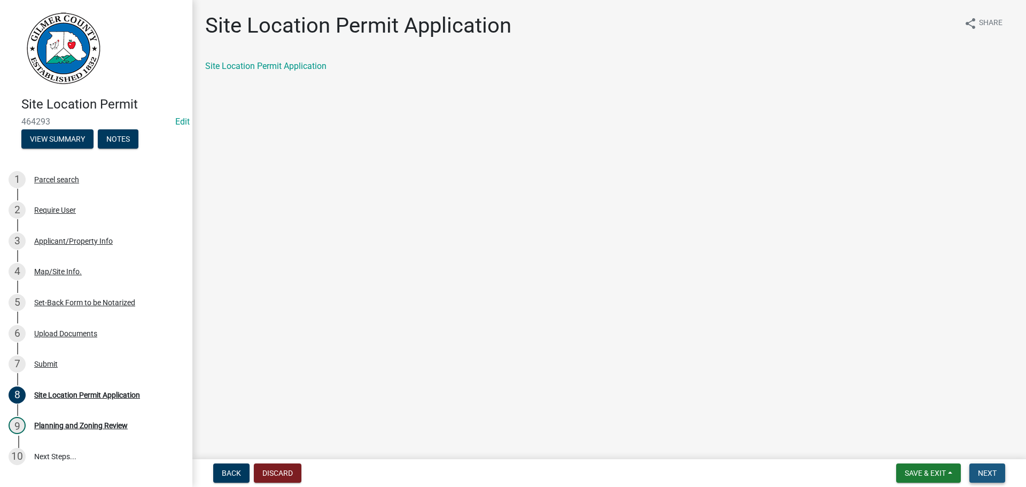
click at [986, 468] on span "Next" at bounding box center [987, 472] width 19 height 9
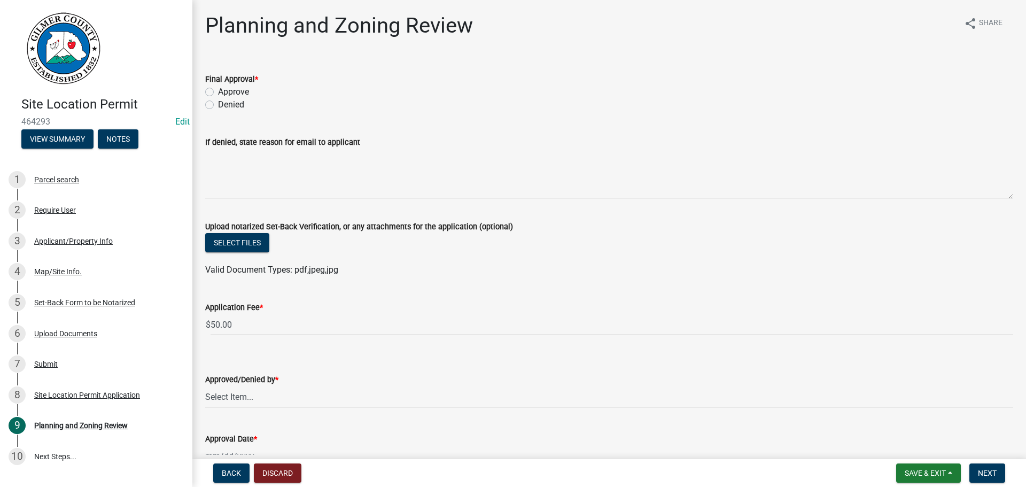
click at [226, 91] on label "Approve" at bounding box center [233, 91] width 31 height 13
click at [225, 91] on input "Approve" at bounding box center [221, 88] width 7 height 7
radio input "true"
click at [282, 402] on select "Select Item... Andrew Mathis Art Wlochowski Becky Whitworth Joe Bouhl Karen Hen…" at bounding box center [609, 397] width 808 height 22
click at [205, 386] on select "Select Item... Andrew Mathis Art Wlochowski Becky Whitworth Joe Bouhl Karen Hen…" at bounding box center [609, 397] width 808 height 22
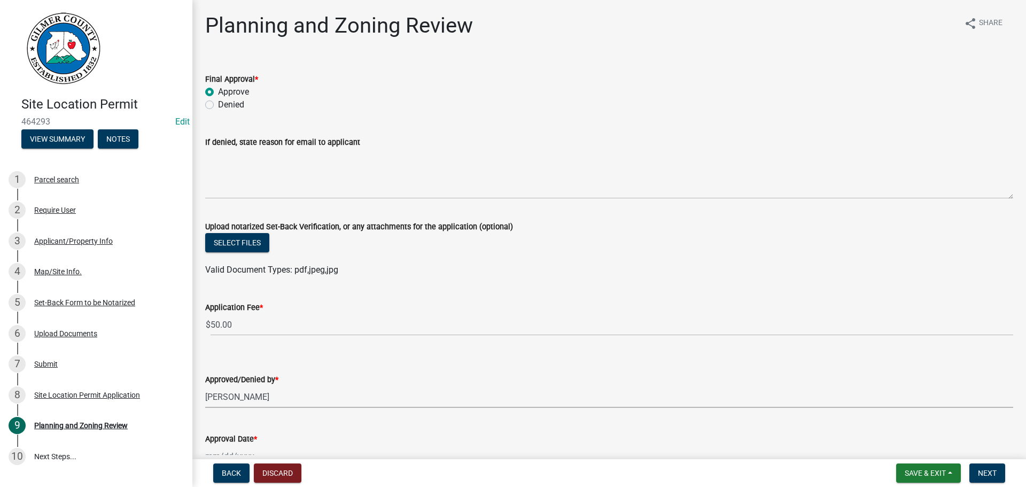
select select "5ce200eb-feb1-496b-8127-7891293955f5"
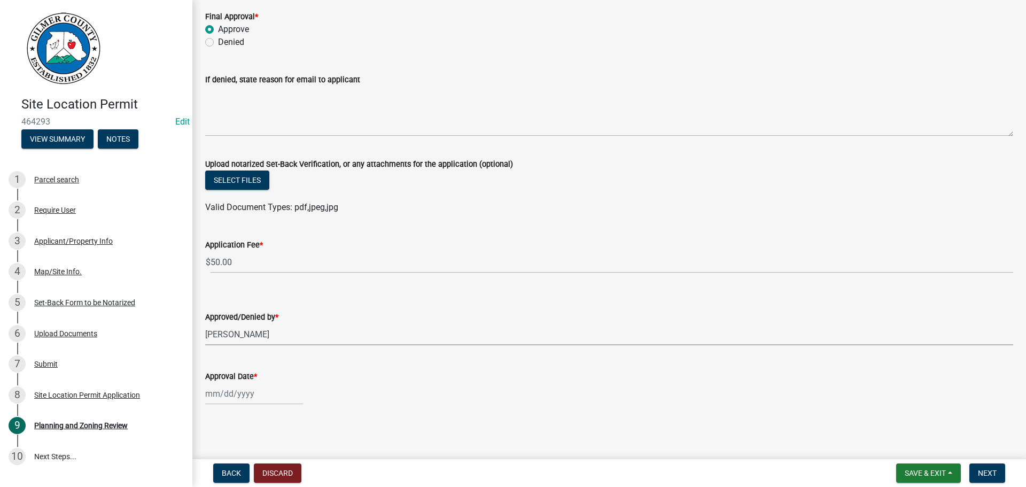
scroll to position [64, 0]
click at [244, 405] on wm-data-entity-input "Approval Date *" at bounding box center [609, 383] width 808 height 59
select select "8"
select select "2025"
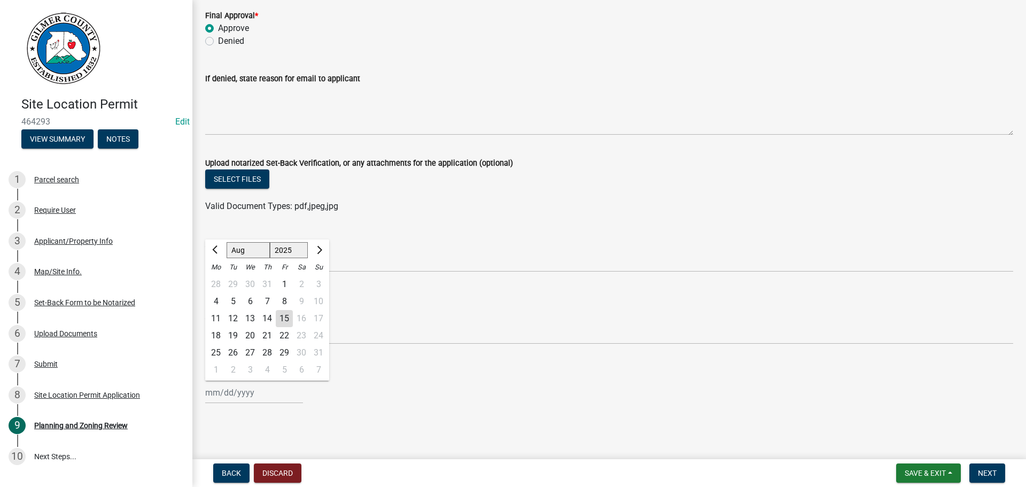
click at [244, 398] on input "Approval Date *" at bounding box center [254, 392] width 98 height 22
click at [292, 322] on div "15" at bounding box center [284, 318] width 17 height 17
type input "[DATE]"
click at [1003, 472] on form "Save & Exit Save Save & Exit Next" at bounding box center [951, 472] width 118 height 19
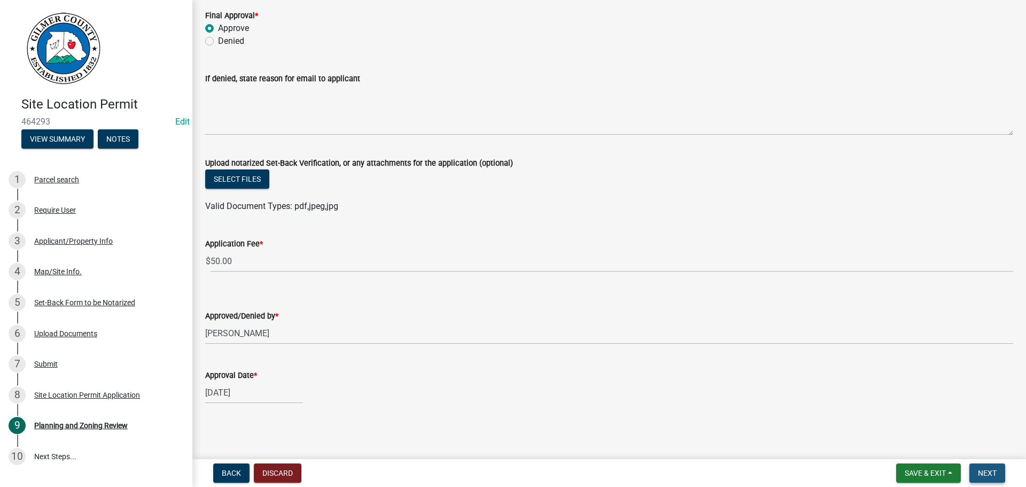
click at [984, 473] on span "Next" at bounding box center [987, 472] width 19 height 9
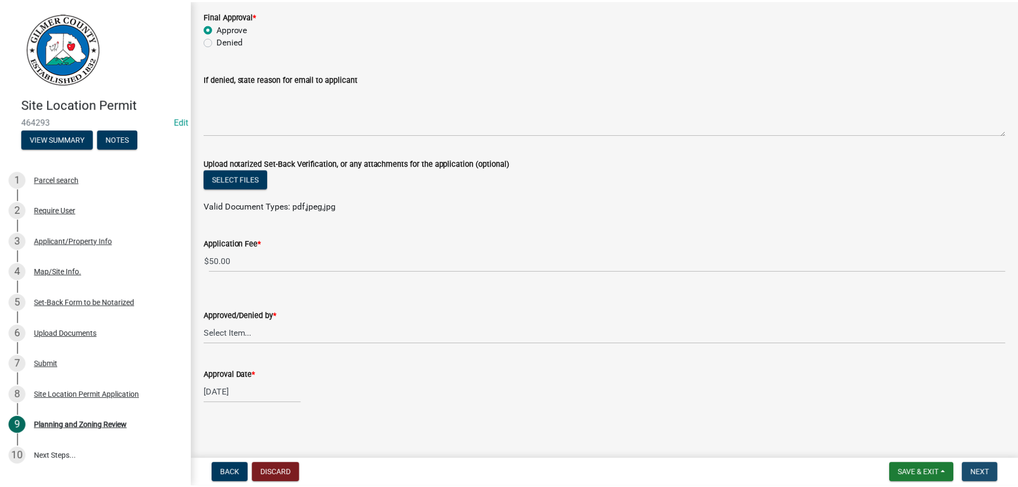
scroll to position [0, 0]
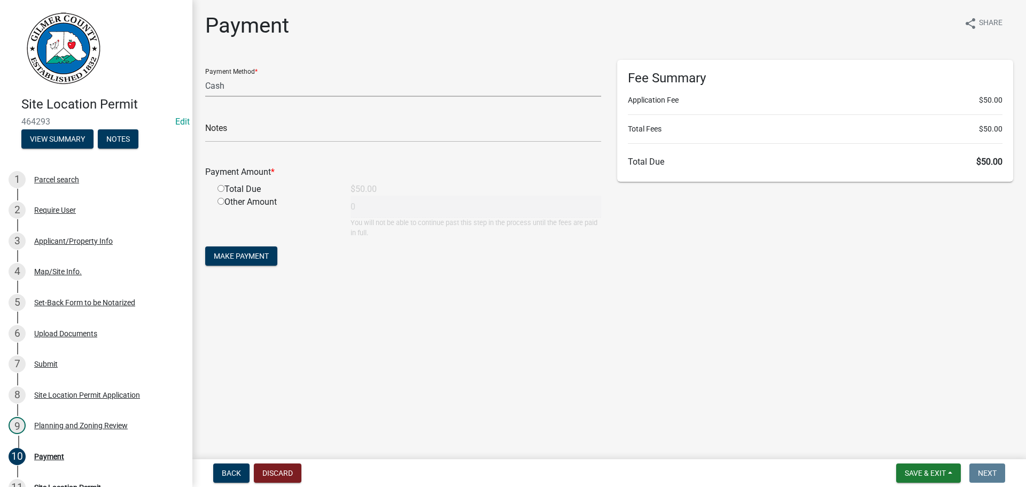
click at [305, 91] on select "Credit Card POS Check Cash" at bounding box center [403, 86] width 396 height 22
select select "1: 0"
click at [205, 75] on select "Credit Card POS Check Cash" at bounding box center [403, 86] width 396 height 22
click at [293, 117] on div "Check #" at bounding box center [403, 123] width 396 height 37
click at [302, 126] on input "text" at bounding box center [403, 131] width 396 height 22
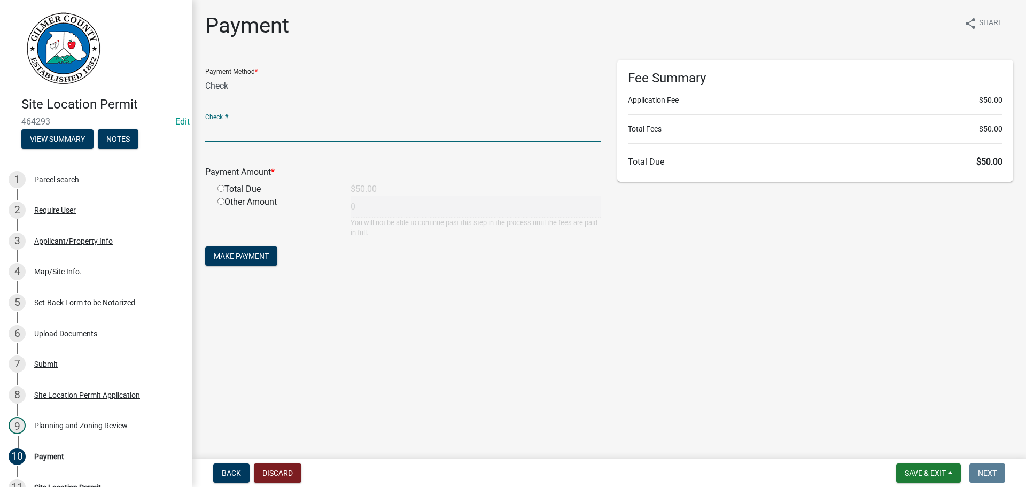
click at [218, 187] on input "radio" at bounding box center [220, 188] width 7 height 7
radio input "true"
type input "50"
click at [238, 253] on span "Make Payment" at bounding box center [241, 256] width 55 height 9
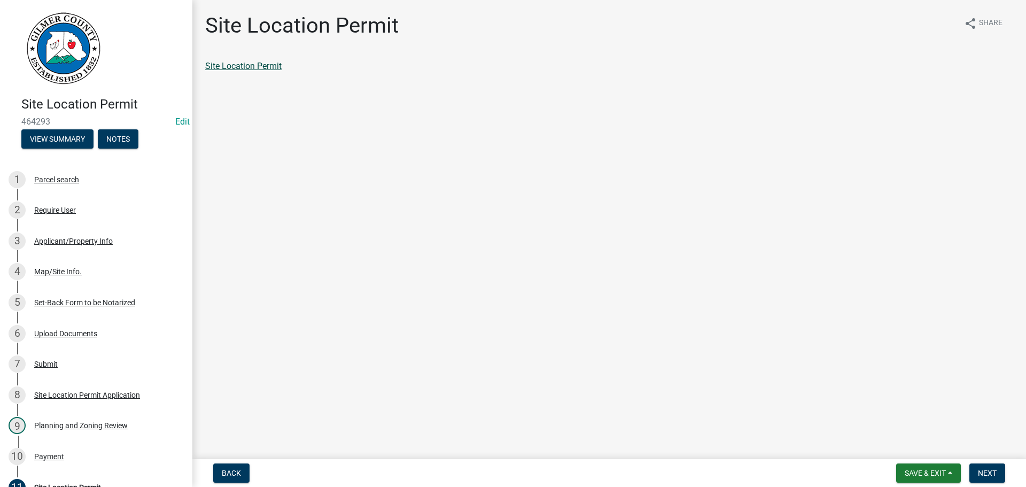
click at [245, 67] on link "Site Location Permit" at bounding box center [243, 66] width 76 height 10
click at [993, 476] on span "Next" at bounding box center [987, 472] width 19 height 9
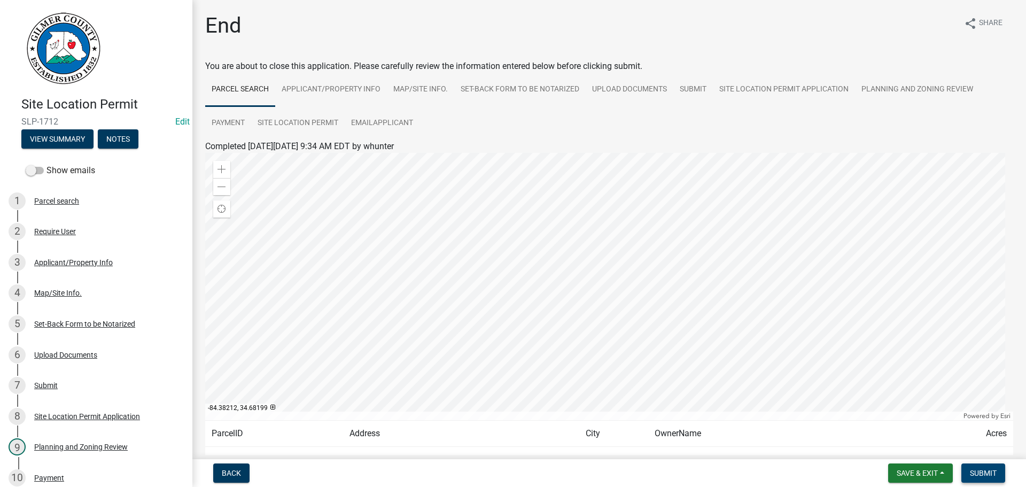
click at [996, 478] on button "Submit" at bounding box center [983, 472] width 44 height 19
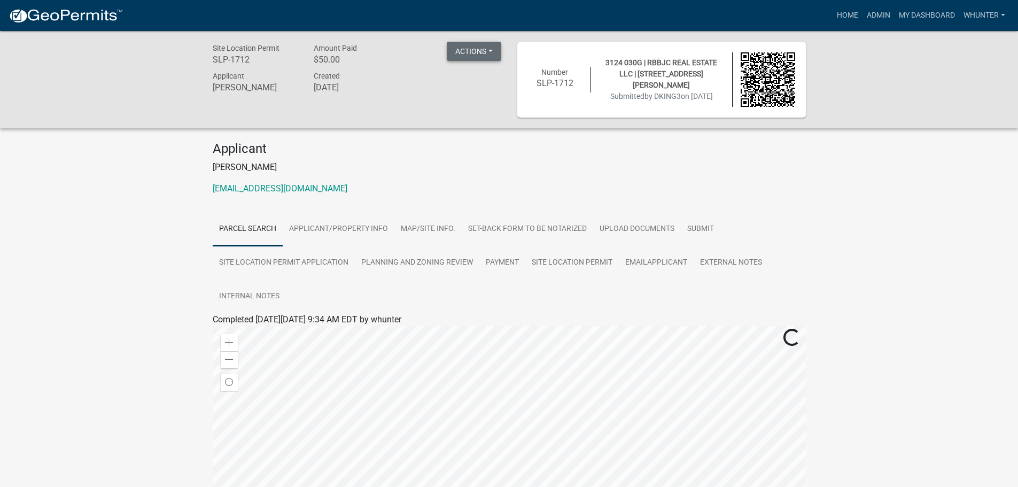
click at [498, 51] on button "Actions" at bounding box center [474, 51] width 54 height 19
click at [496, 80] on link "View receipt" at bounding box center [505, 79] width 117 height 26
click at [514, 265] on link "Payment" at bounding box center [502, 263] width 46 height 34
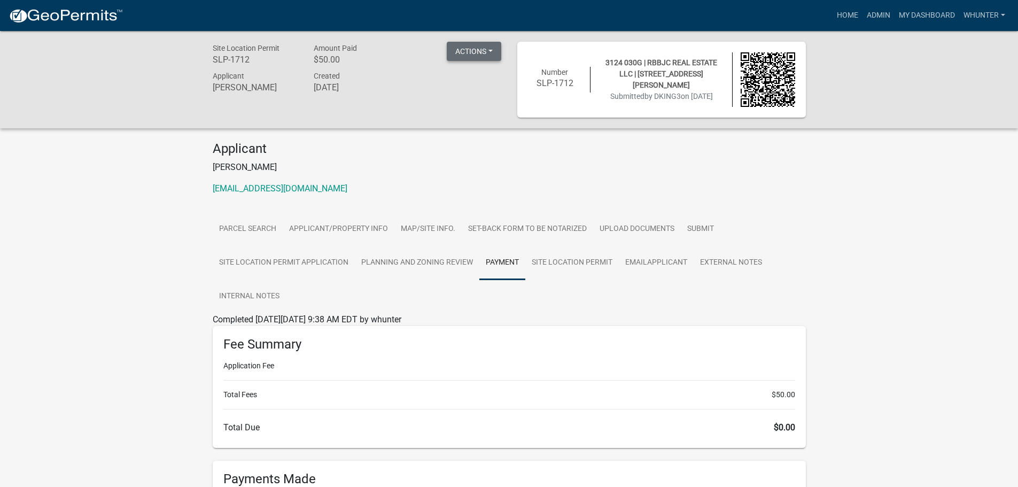
click at [475, 49] on button "Actions" at bounding box center [474, 51] width 54 height 19
click at [475, 81] on link "View receipt" at bounding box center [505, 79] width 117 height 26
click at [580, 268] on link "Site Location Permit" at bounding box center [571, 263] width 93 height 34
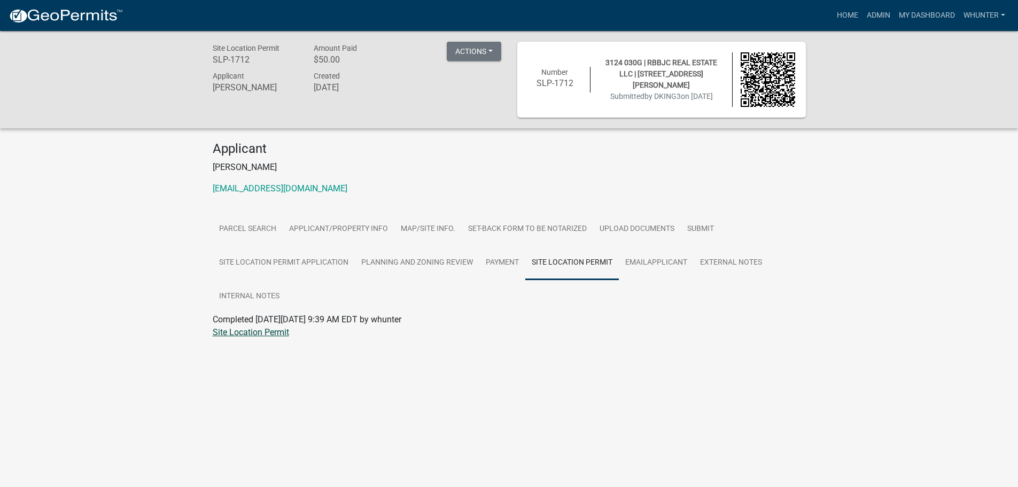
click at [275, 331] on link "Site Location Permit" at bounding box center [251, 332] width 76 height 10
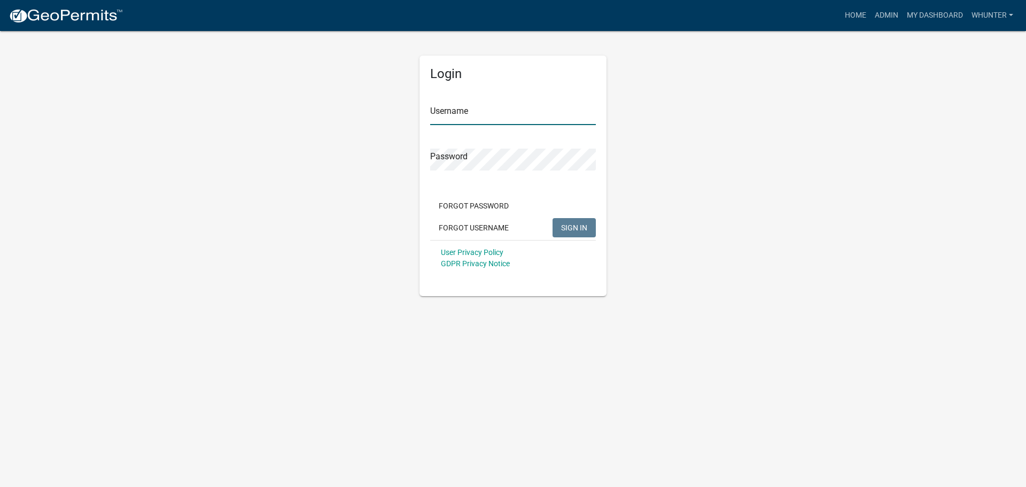
type input "whunter"
click at [561, 234] on button "SIGN IN" at bounding box center [573, 227] width 43 height 19
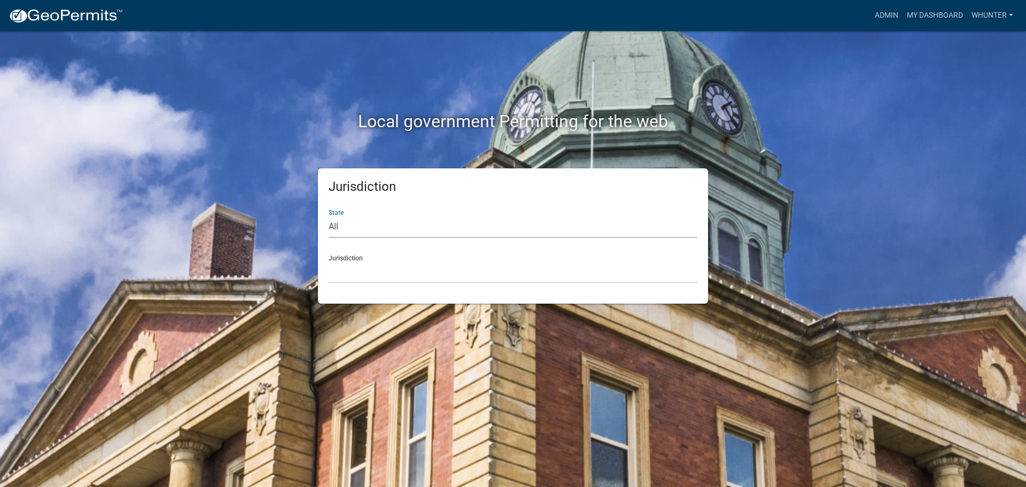
click at [542, 219] on select "All [US_STATE] [US_STATE] [US_STATE] [US_STATE] [US_STATE] [US_STATE] [US_STATE…" at bounding box center [513, 227] width 369 height 22
select select "[US_STATE]"
click at [329, 216] on select "All Colorado Georgia Indiana Iowa Kansas Minnesota Ohio South Carolina Wisconsin" at bounding box center [513, 227] width 369 height 22
click at [495, 275] on select "Cook County, Georgia Crawford County, Georgia Gilmer County, Georgia Haralson C…" at bounding box center [513, 272] width 369 height 22
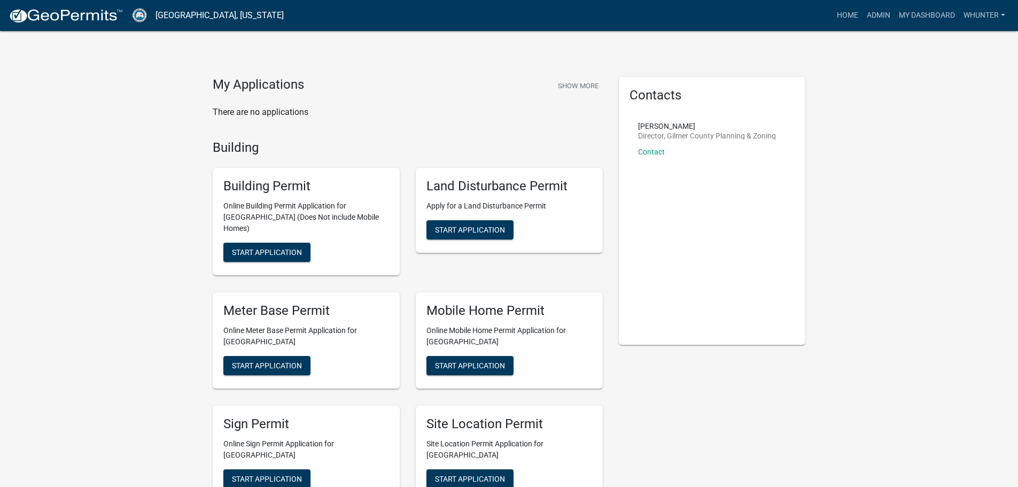
click at [484, 455] on div "Site Location Permit Site Location Permit Application for Gilmer County Start A…" at bounding box center [509, 453] width 187 height 96
click at [483, 474] on span "Start Application" at bounding box center [470, 478] width 70 height 9
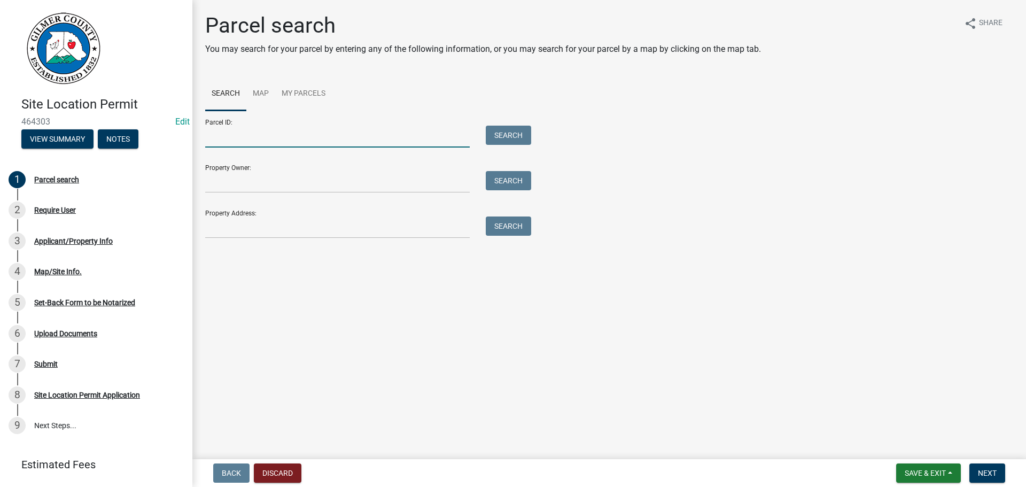
click at [332, 142] on input "Parcel ID:" at bounding box center [337, 137] width 264 height 22
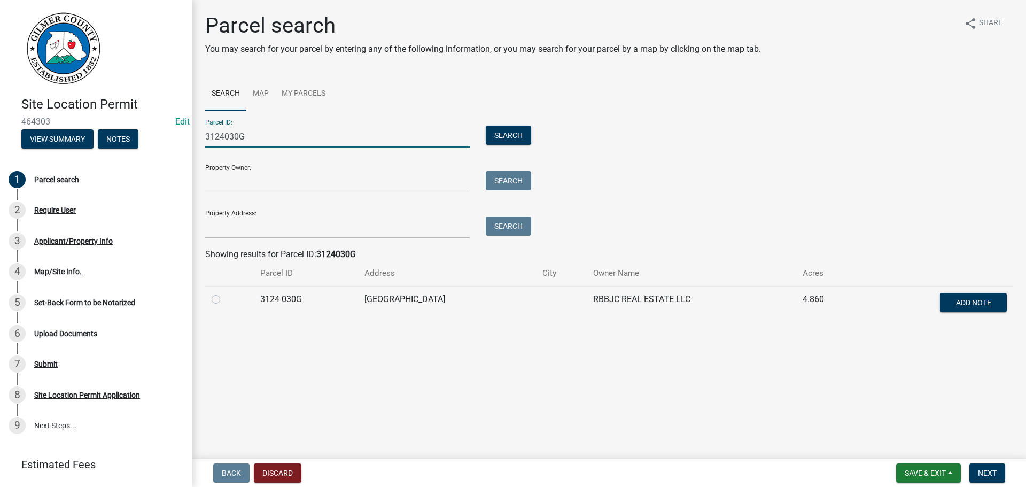
type input "3124030G"
click at [224, 293] on label at bounding box center [224, 293] width 0 height 0
click at [224, 300] on 030G "radio" at bounding box center [227, 296] width 7 height 7
radio 030G "true"
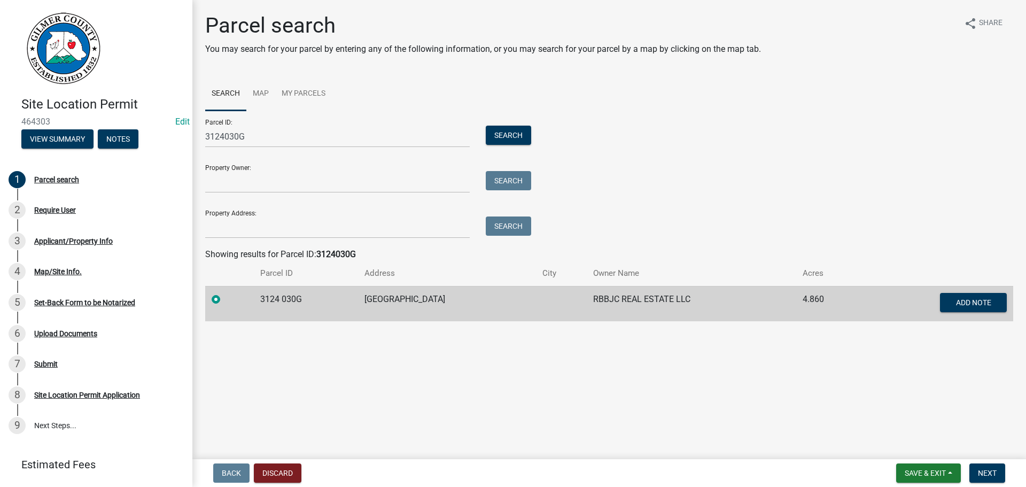
click at [966, 477] on form "Save & Exit Save Save & Exit Next" at bounding box center [951, 472] width 118 height 19
click at [986, 476] on span "Next" at bounding box center [987, 472] width 19 height 9
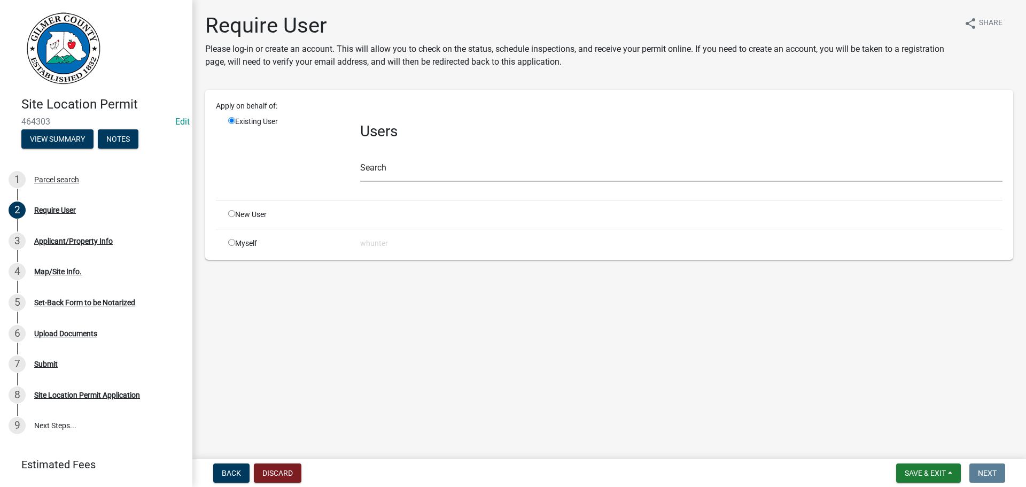
click at [442, 157] on div "Search" at bounding box center [681, 163] width 642 height 37
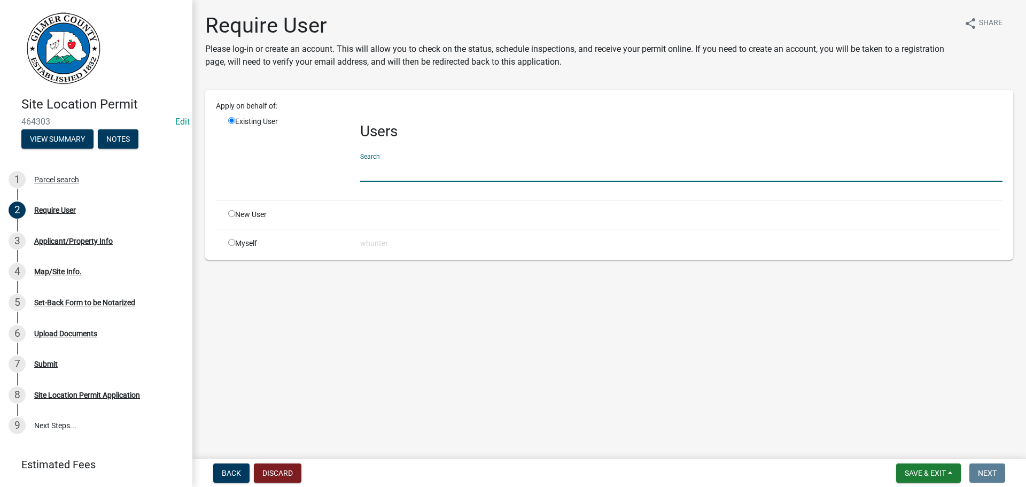
click at [447, 161] on input "text" at bounding box center [681, 171] width 642 height 22
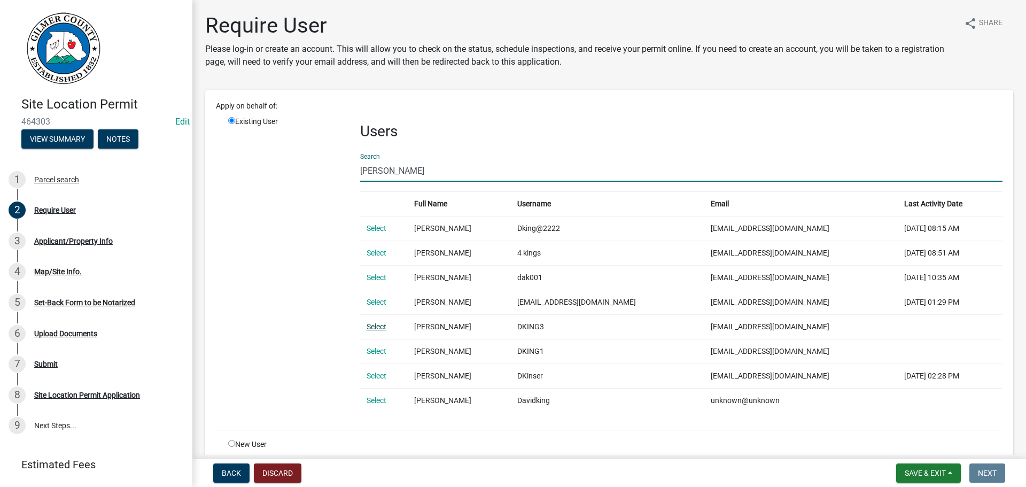
type input "DAVID KIN"
click at [381, 327] on link "Select" at bounding box center [376, 326] width 20 height 9
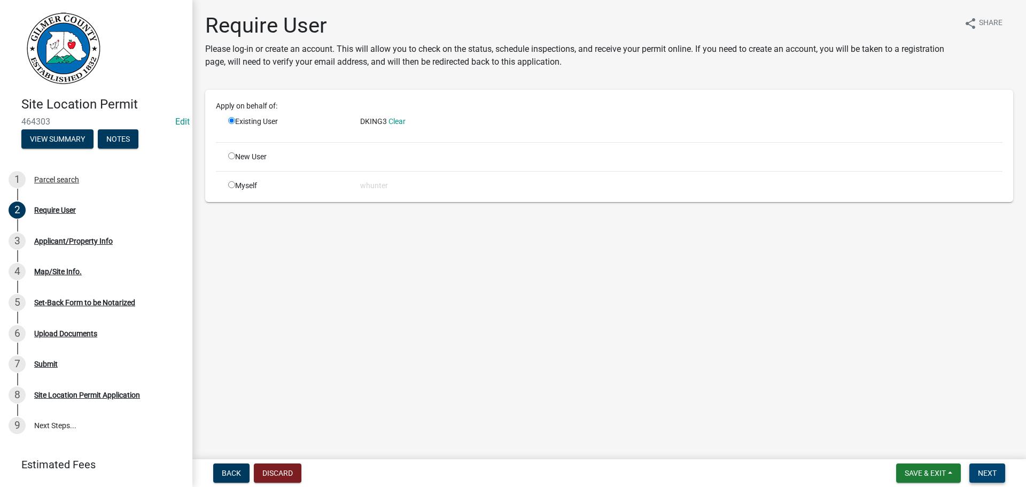
click at [984, 475] on span "Next" at bounding box center [987, 472] width 19 height 9
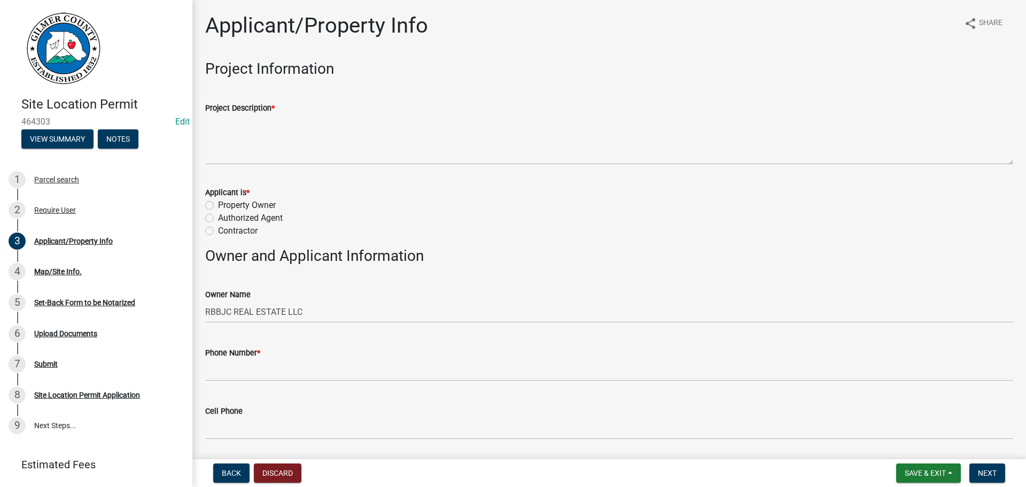
click at [385, 175] on form "Applicant is * Property Owner Authorized Agent Contractor" at bounding box center [609, 205] width 808 height 64
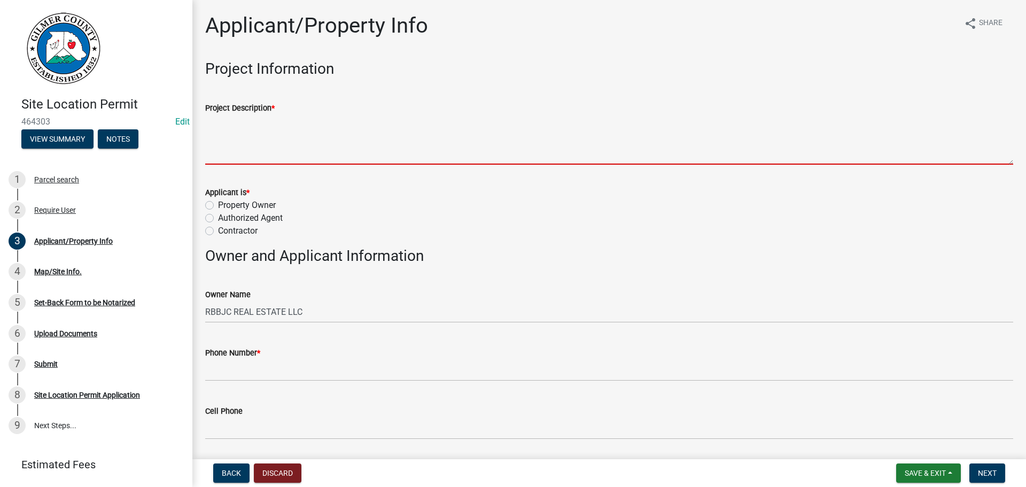
click at [387, 161] on textarea "Project Description *" at bounding box center [609, 139] width 808 height 50
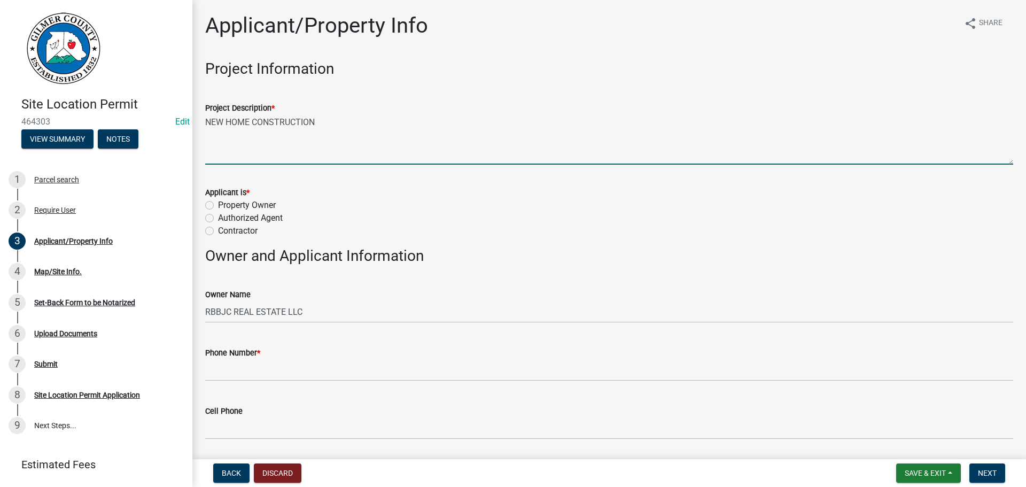
type textarea "NEW HOME CONSTRUCTION"
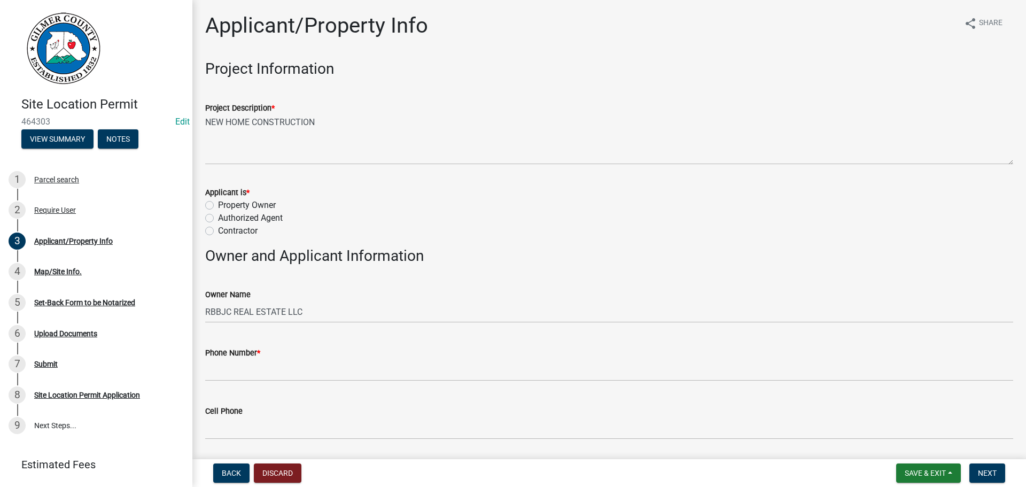
click at [218, 212] on input "Authorized Agent" at bounding box center [221, 215] width 7 height 7
radio input "true"
click at [218, 224] on input "Contractor" at bounding box center [221, 227] width 7 height 7
radio input "true"
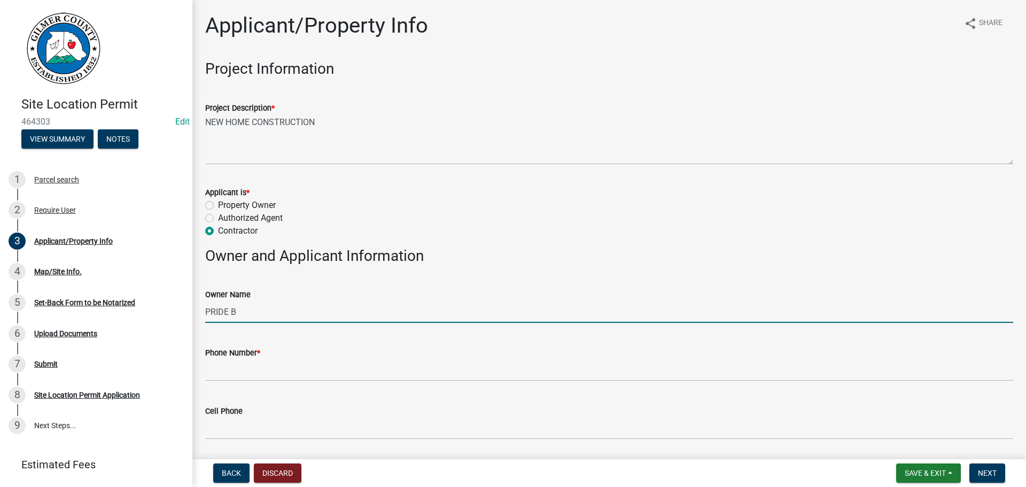
type input "RBBJC REAL ESTATE LLC"
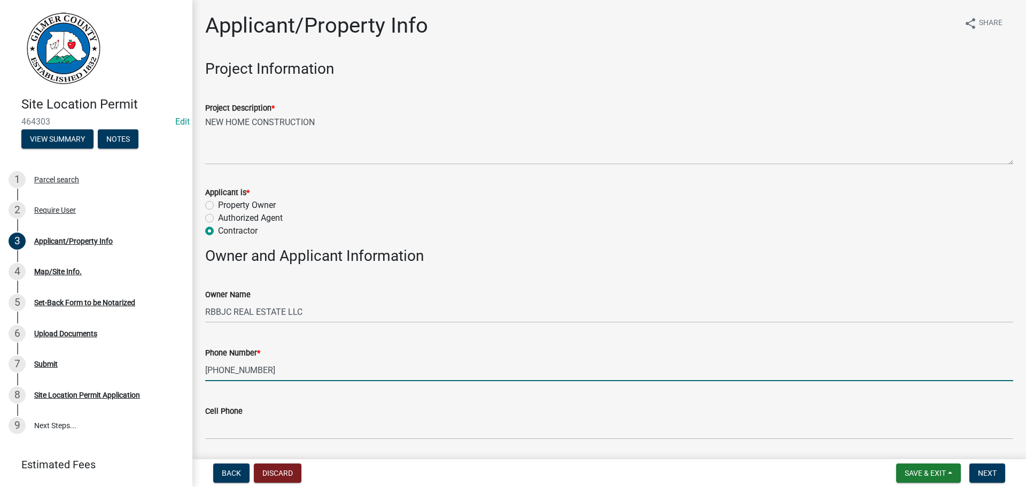
type input "706-669-6131"
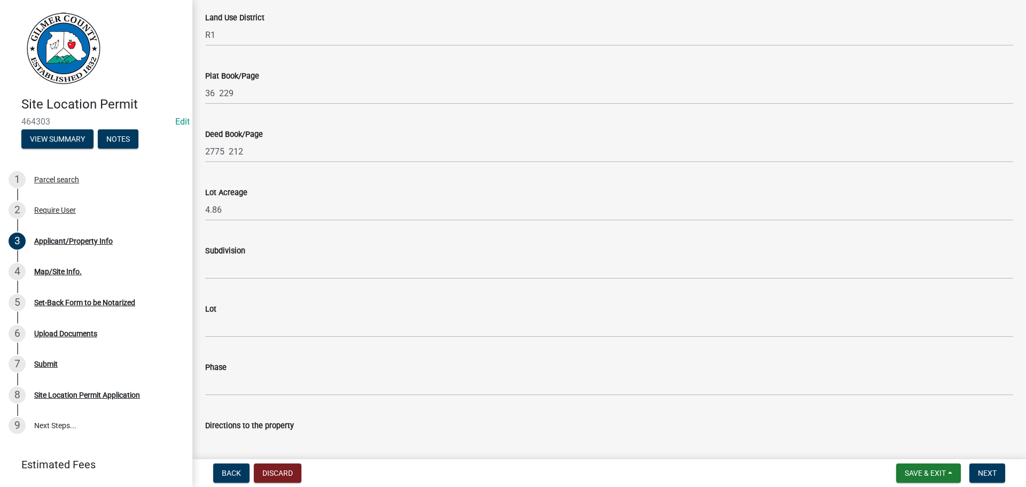
scroll to position [1021, 0]
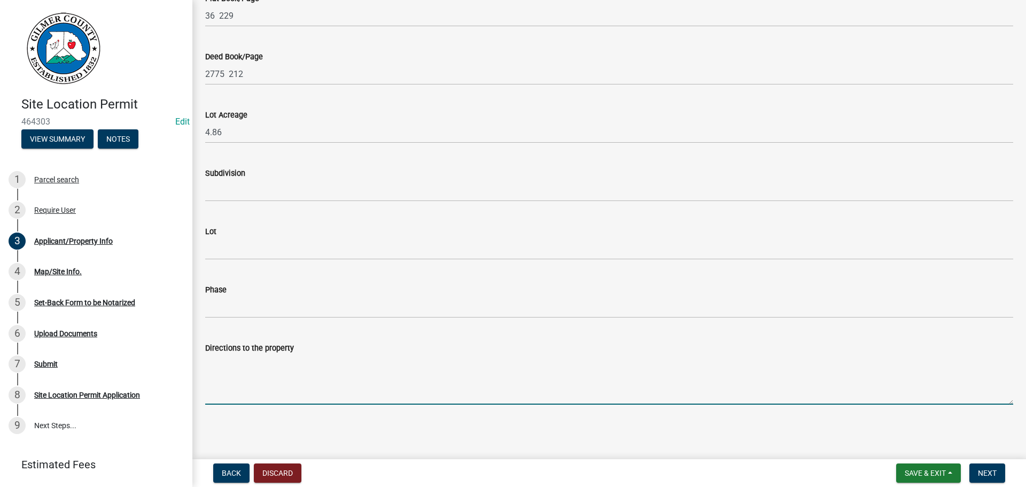
click at [395, 360] on textarea "Directions to the property" at bounding box center [609, 379] width 808 height 50
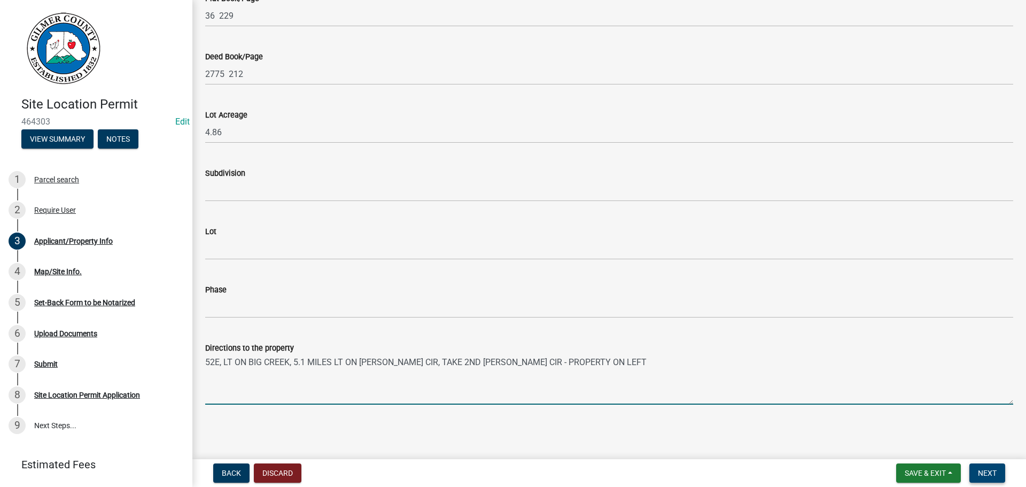
type textarea "52E, LT ON BIG CREEK, 5.1 MILES LT ON HAGIN CIR, TAKE 2ND HAGIN CIR - PROPERTY …"
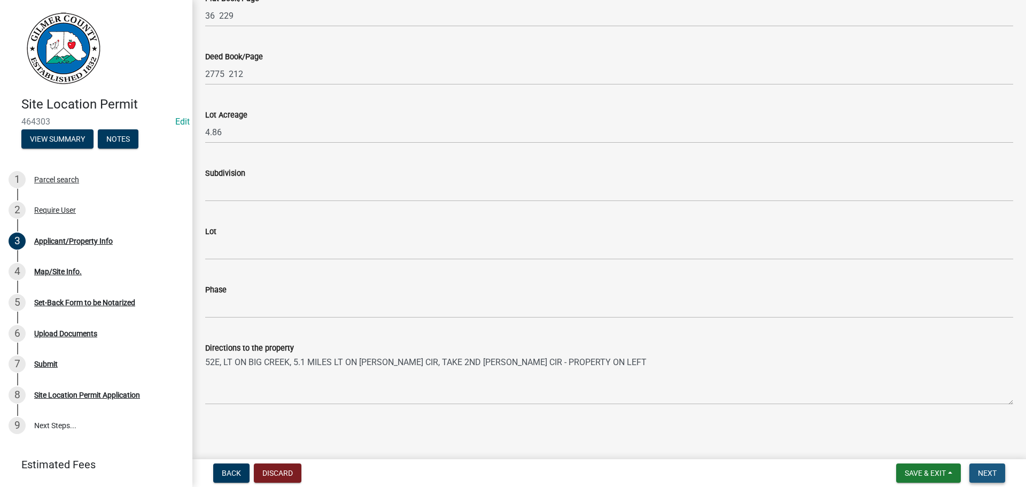
click at [987, 478] on button "Next" at bounding box center [987, 472] width 36 height 19
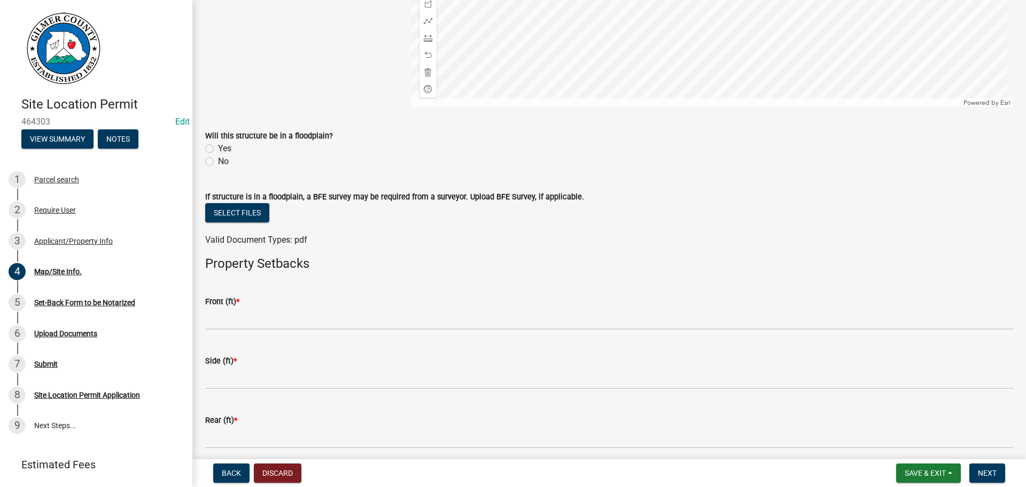
scroll to position [374, 0]
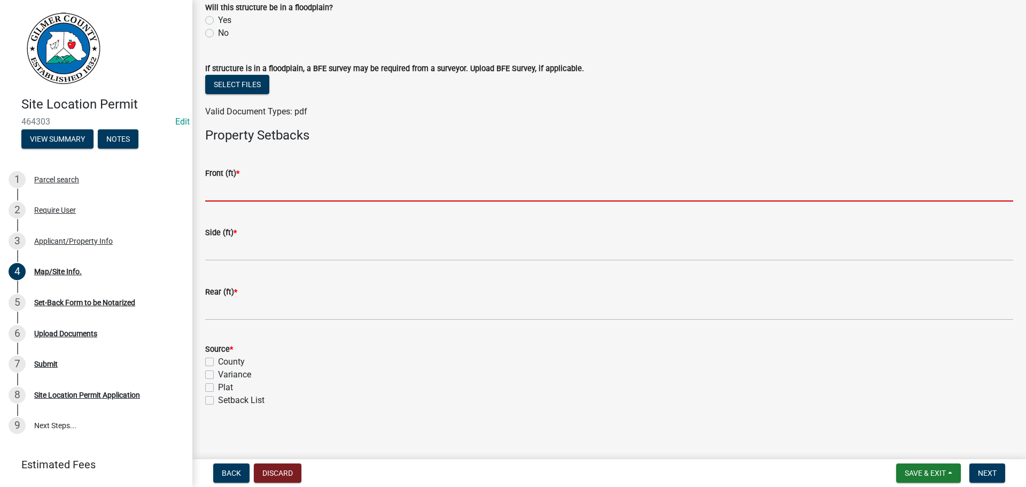
click at [240, 189] on input "text" at bounding box center [609, 190] width 808 height 22
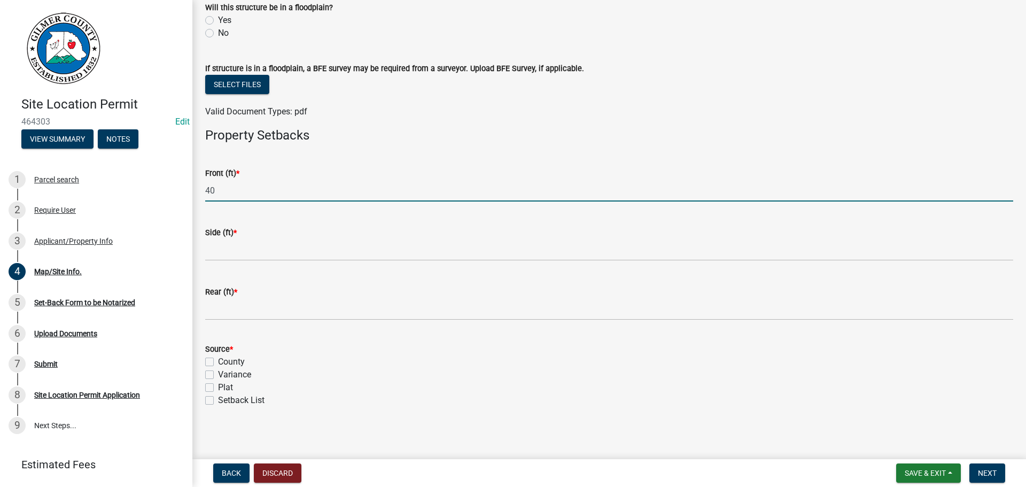
type input "40"
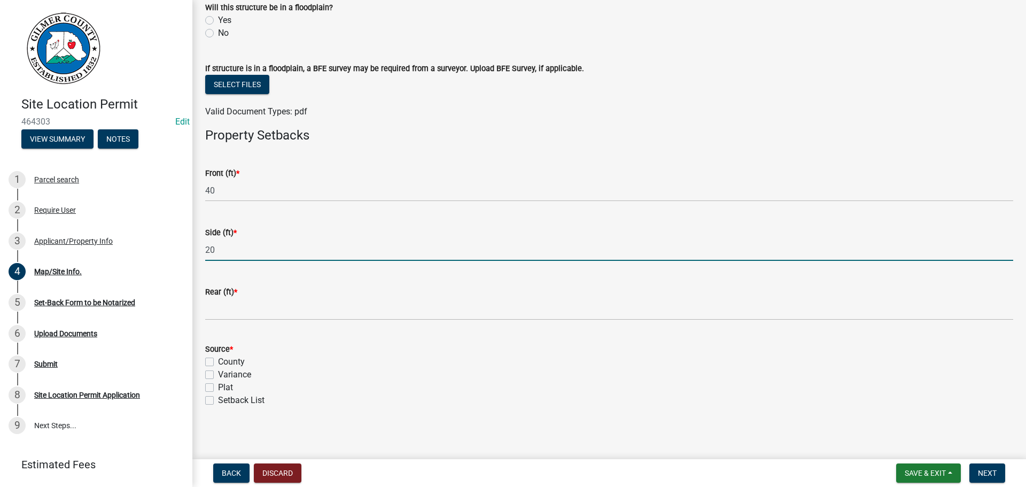
type input "20"
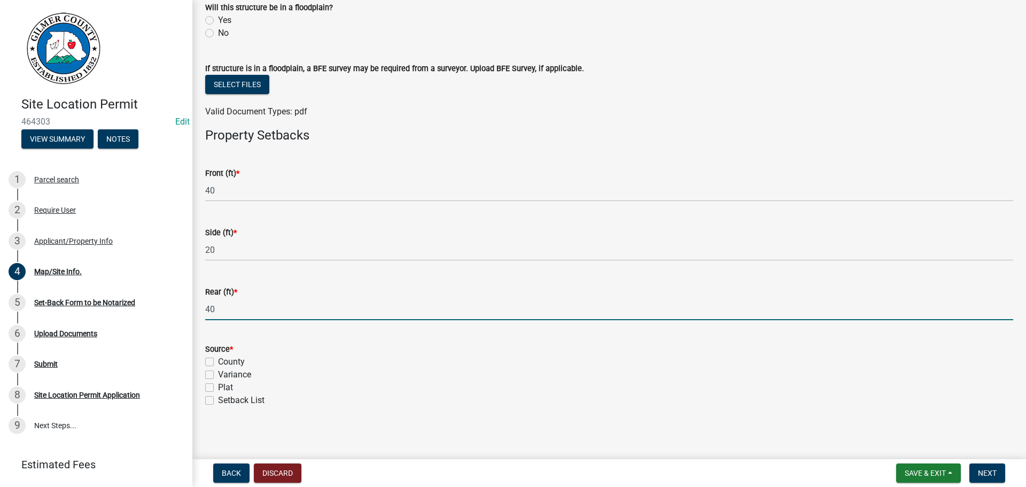
type input "40"
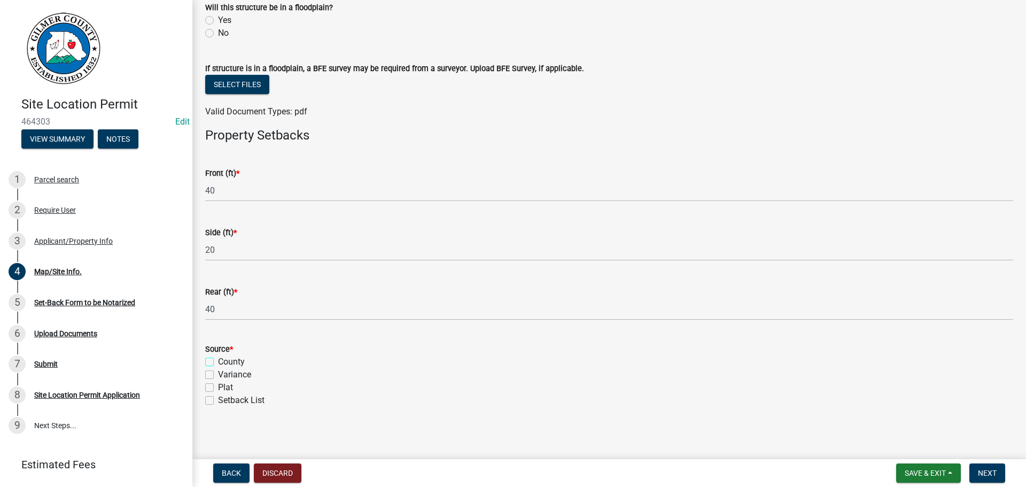
click at [218, 355] on input "County" at bounding box center [221, 358] width 7 height 7
checkbox input "true"
checkbox input "false"
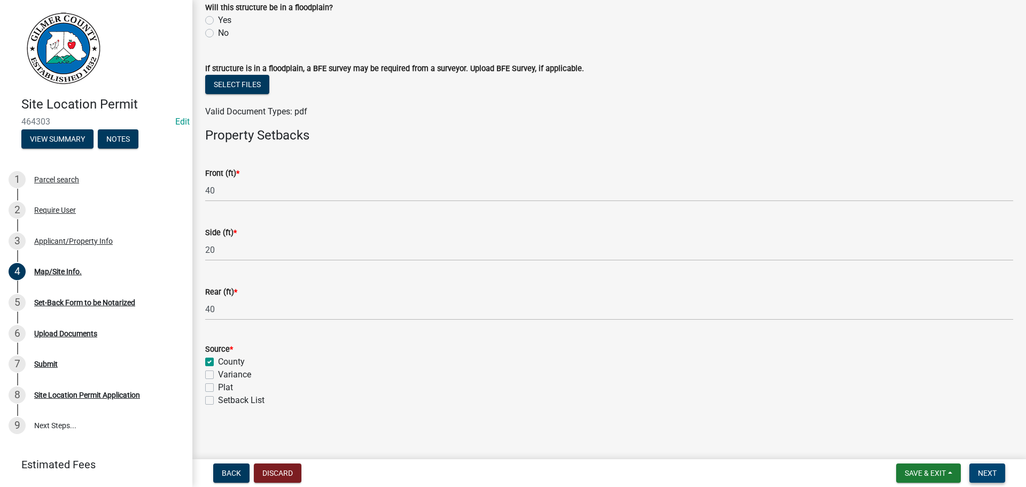
click at [987, 476] on span "Next" at bounding box center [987, 472] width 19 height 9
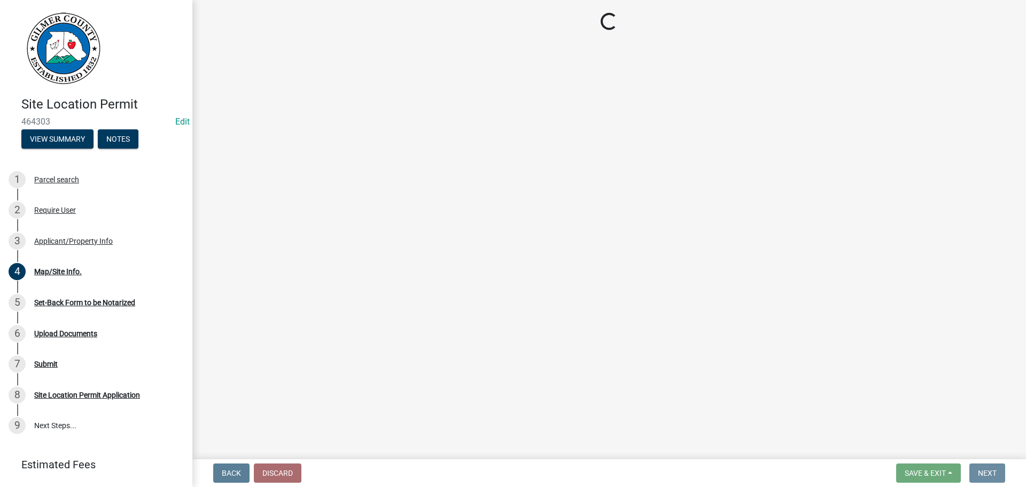
scroll to position [0, 0]
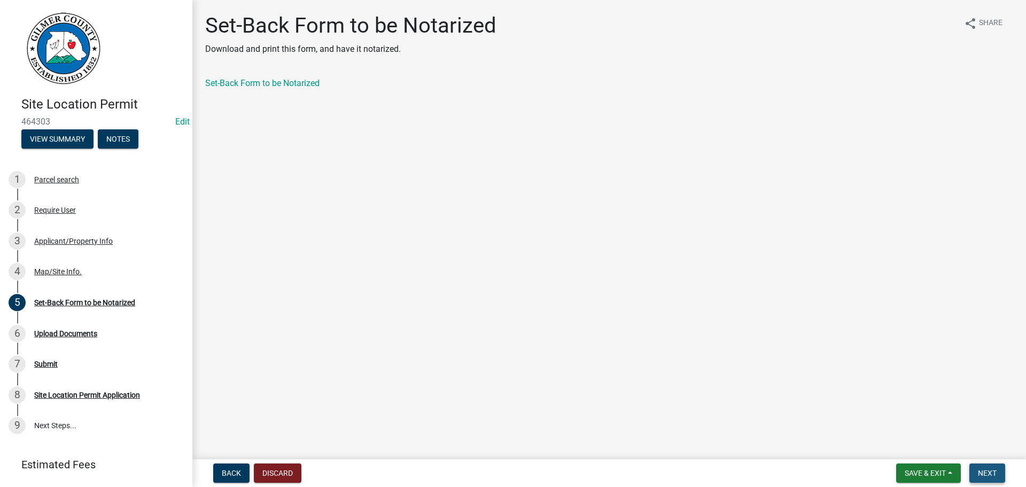
click at [990, 473] on span "Next" at bounding box center [987, 472] width 19 height 9
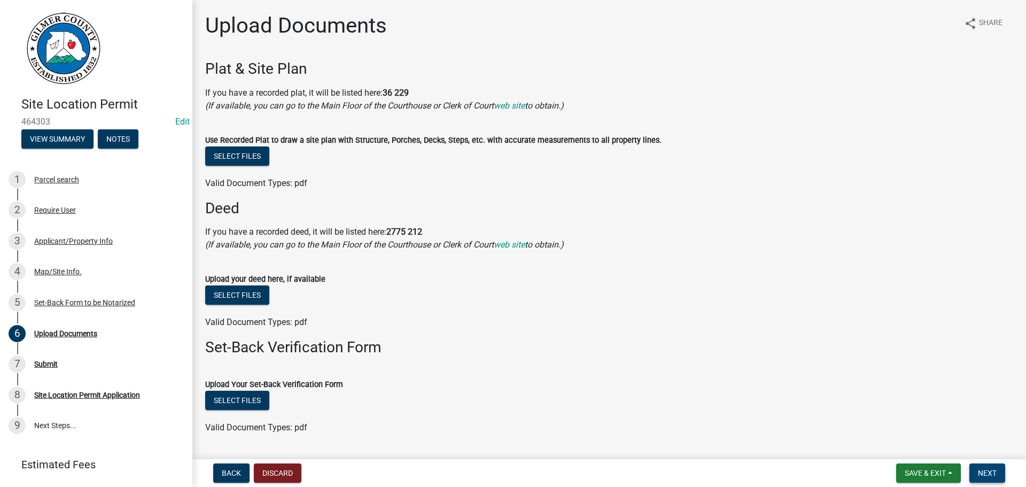
click at [990, 468] on span "Next" at bounding box center [987, 472] width 19 height 9
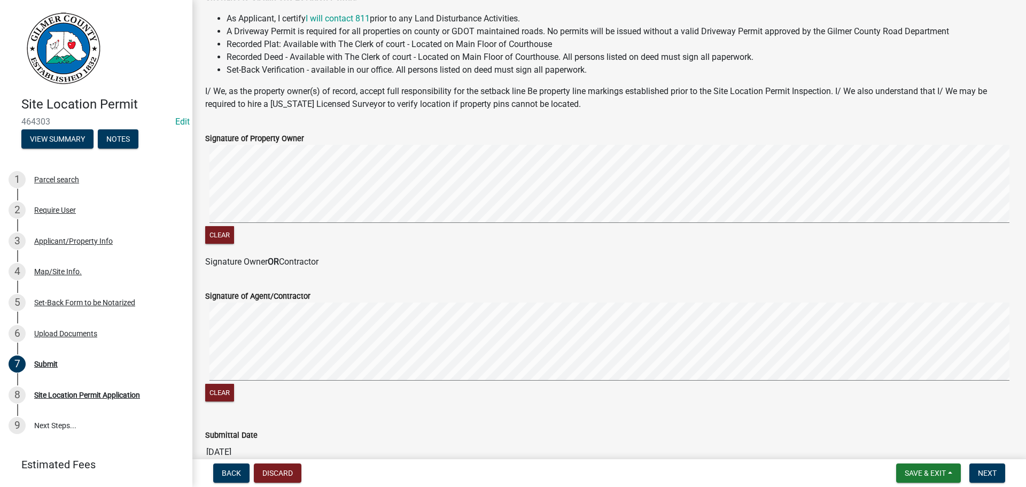
scroll to position [216, 0]
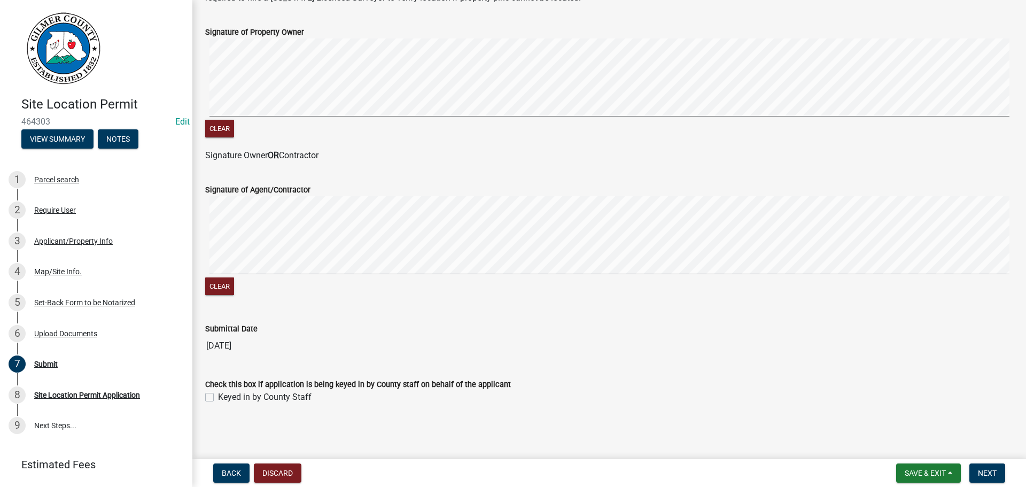
drag, startPoint x: 264, startPoint y: 394, endPoint x: 270, endPoint y: 399, distance: 7.2
click at [264, 396] on label "Keyed in by County Staff" at bounding box center [264, 396] width 93 height 13
click at [225, 396] on input "Keyed in by County Staff" at bounding box center [221, 393] width 7 height 7
checkbox input "true"
click at [1017, 478] on nav "Back Discard Save & Exit Save Save & Exit Next" at bounding box center [608, 473] width 833 height 28
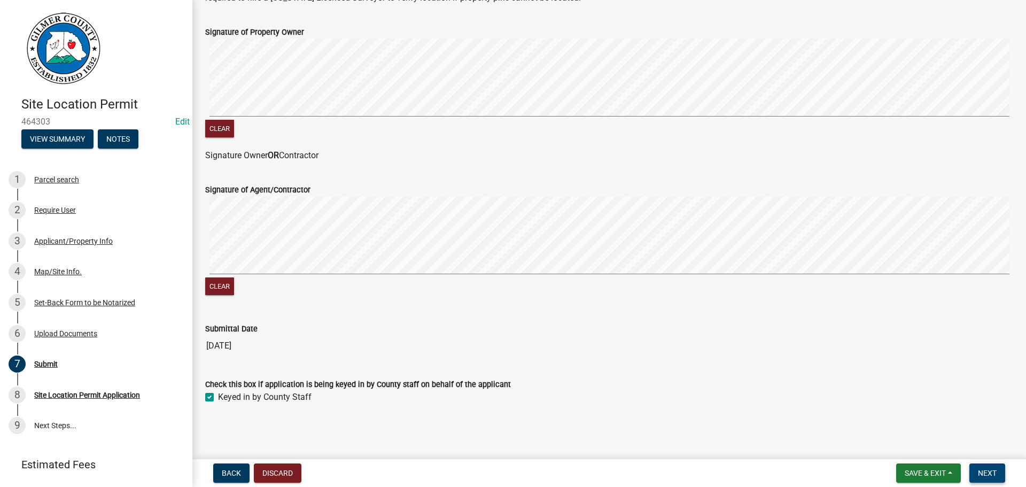
click at [999, 474] on button "Next" at bounding box center [987, 472] width 36 height 19
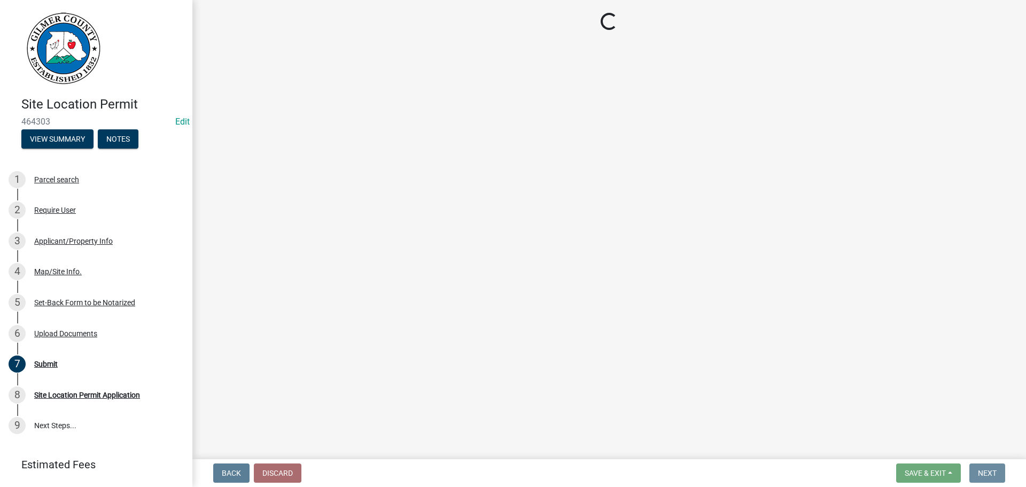
scroll to position [0, 0]
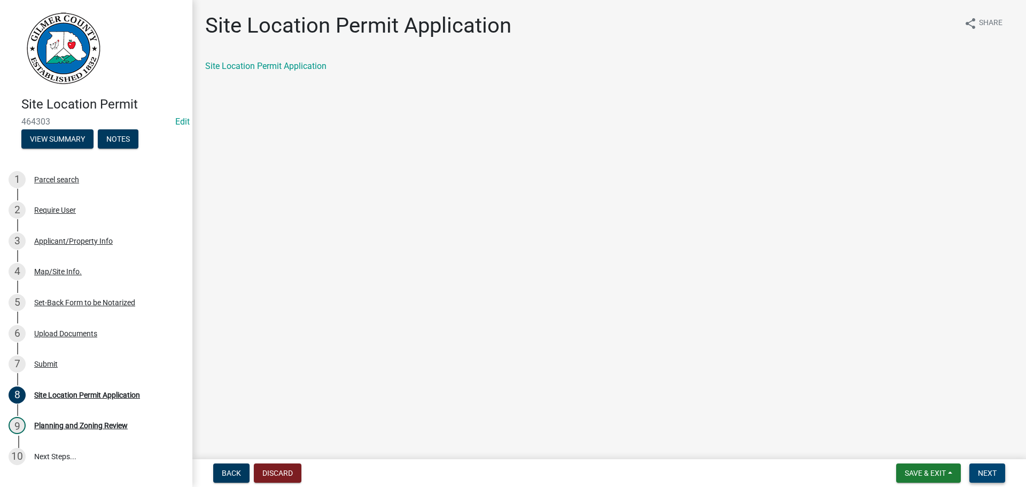
click at [1000, 472] on button "Next" at bounding box center [987, 472] width 36 height 19
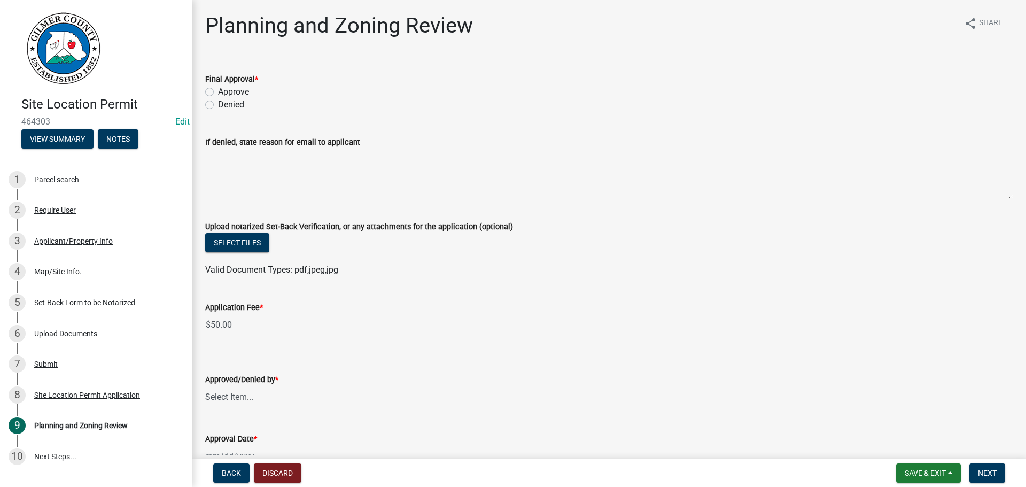
click at [237, 97] on label "Approve" at bounding box center [233, 91] width 31 height 13
click at [225, 92] on input "Approve" at bounding box center [221, 88] width 7 height 7
radio input "true"
click at [292, 402] on select "Select Item... Andrew Mathis Art Wlochowski Becky Whitworth Joe Bouhl Karen Hen…" at bounding box center [609, 397] width 808 height 22
click at [205, 386] on select "Select Item... Andrew Mathis Art Wlochowski Becky Whitworth Joe Bouhl Karen Hen…" at bounding box center [609, 397] width 808 height 22
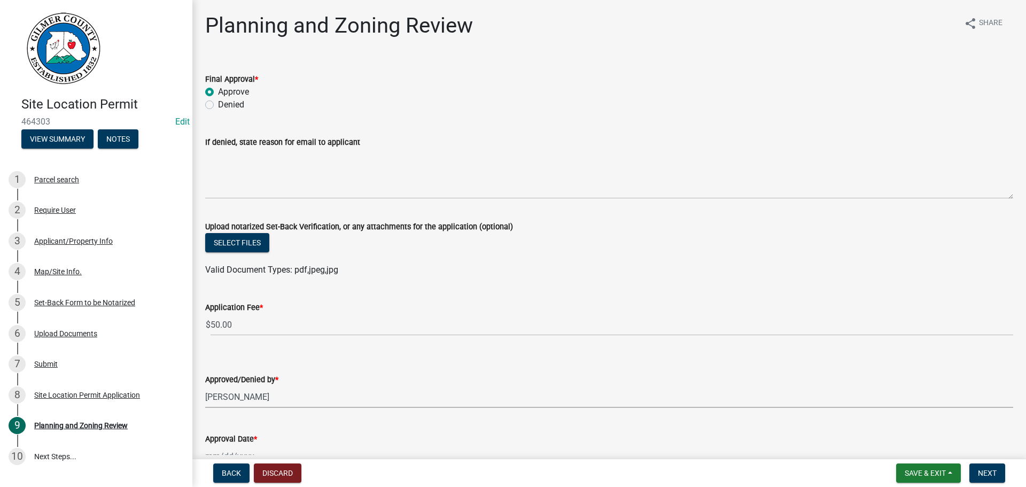
select select "5ce200eb-feb1-496b-8127-7891293955f5"
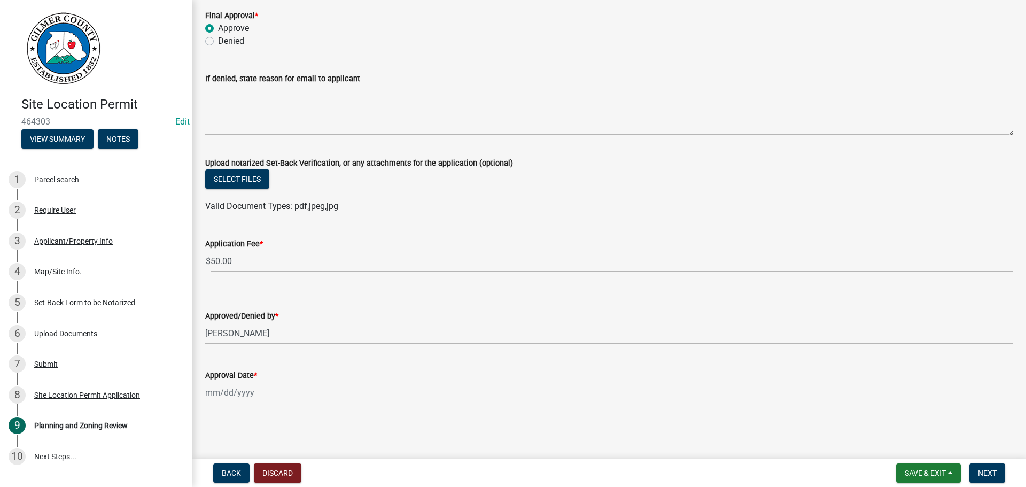
select select "8"
select select "2025"
click at [233, 395] on div "Jan Feb Mar Apr May Jun Jul Aug Sep Oct Nov Dec 1525 1526 1527 1528 1529 1530 1…" at bounding box center [254, 392] width 98 height 22
click at [287, 319] on div "15" at bounding box center [284, 318] width 17 height 17
type input "[DATE]"
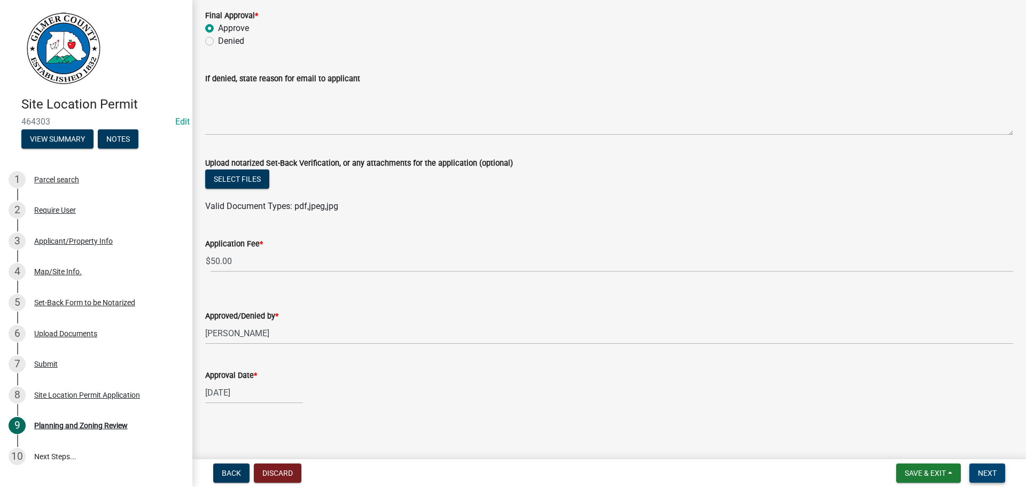
click at [981, 475] on span "Next" at bounding box center [987, 472] width 19 height 9
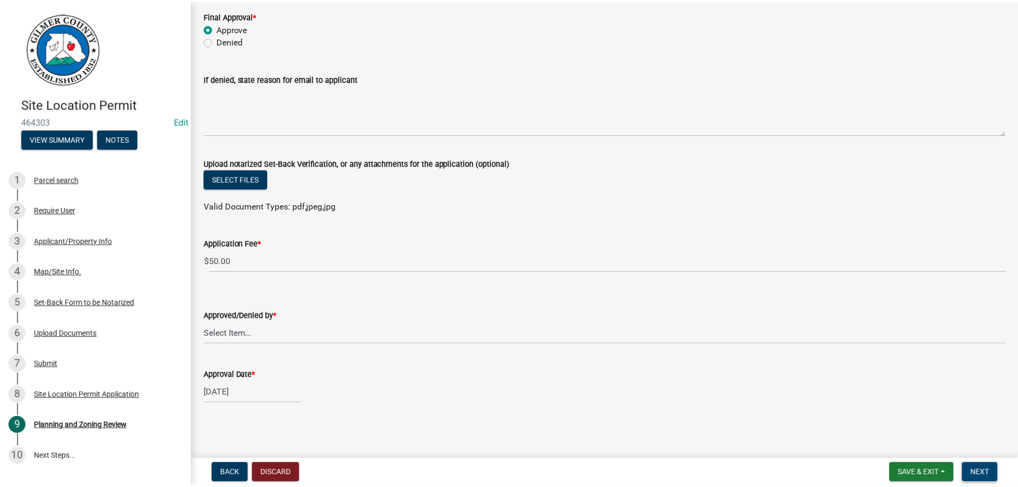
scroll to position [0, 0]
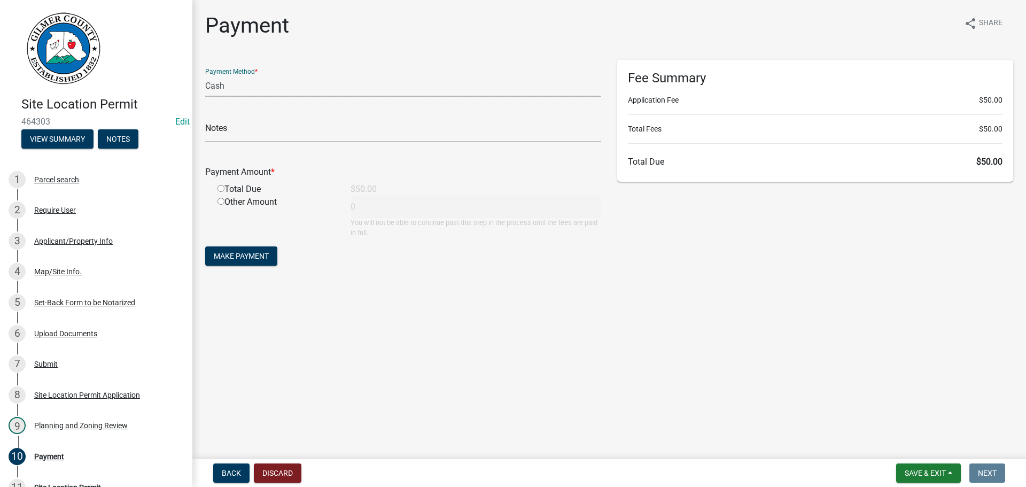
drag, startPoint x: 225, startPoint y: 79, endPoint x: 231, endPoint y: 85, distance: 7.9
click at [228, 81] on select "Credit Card POS Check Cash" at bounding box center [403, 86] width 396 height 22
select select "1: 0"
click at [205, 75] on select "Credit Card POS Check Cash" at bounding box center [403, 86] width 396 height 22
click at [235, 142] on input "text" at bounding box center [403, 131] width 396 height 22
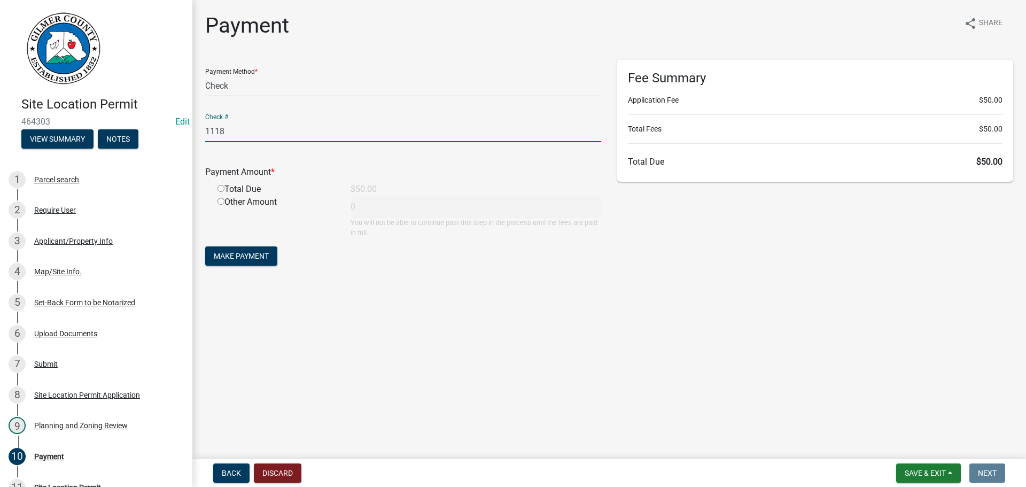
type input "1118"
click at [222, 189] on input "radio" at bounding box center [220, 188] width 7 height 7
radio input "true"
type input "50"
click at [232, 259] on span "Make Payment" at bounding box center [241, 256] width 55 height 9
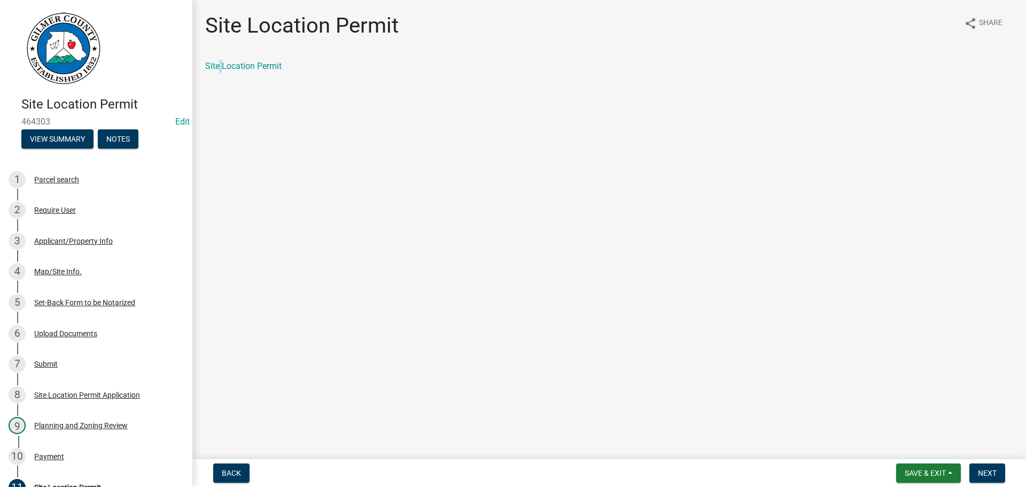
click at [222, 54] on div "Site Location Permit share Share Site Location Permit" at bounding box center [609, 52] width 824 height 78
click at [230, 63] on link "Site Location Permit" at bounding box center [243, 66] width 76 height 10
click at [996, 472] on span "Next" at bounding box center [987, 472] width 19 height 9
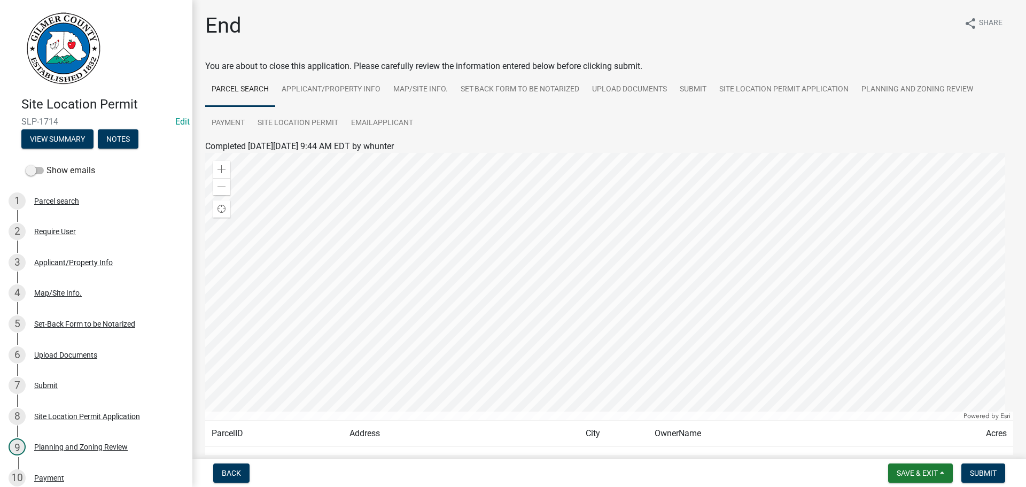
click at [985, 460] on nav "Back Save & Exit Save Save & Exit Submit" at bounding box center [608, 473] width 833 height 28
click at [984, 468] on span "Submit" at bounding box center [982, 472] width 27 height 9
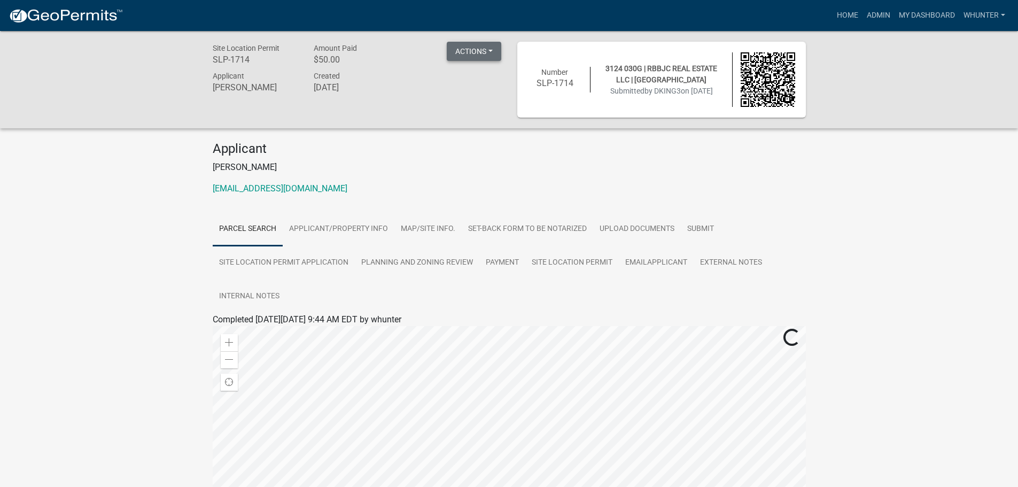
click at [467, 50] on button "Actions" at bounding box center [474, 51] width 54 height 19
click at [482, 70] on link "View receipt" at bounding box center [505, 79] width 117 height 26
click at [839, 13] on link "Home" at bounding box center [847, 15] width 30 height 20
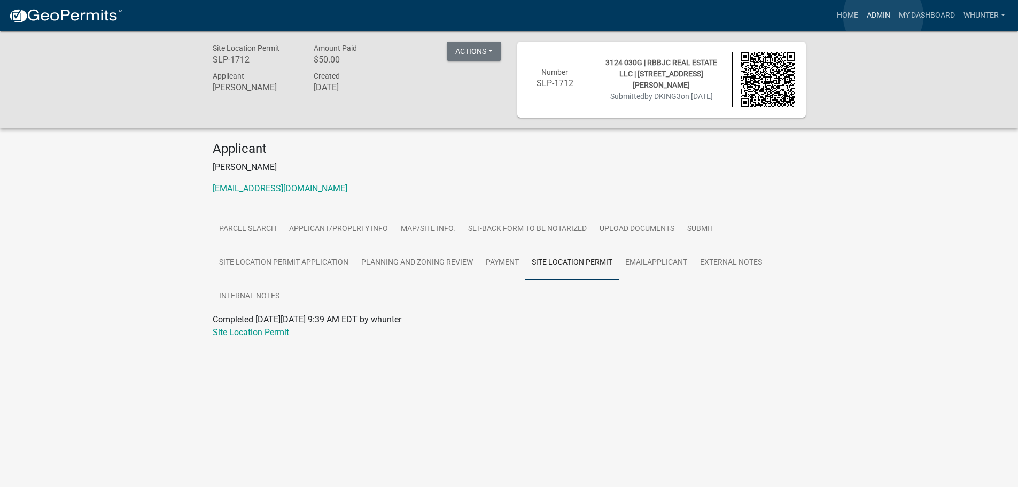
click at [883, 16] on link "Admin" at bounding box center [878, 15] width 32 height 20
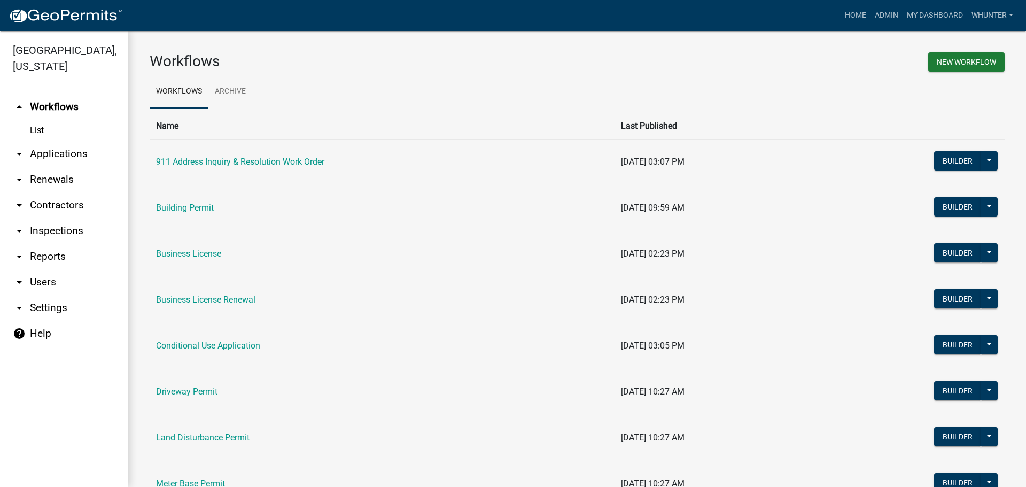
click at [81, 155] on link "arrow_drop_down Applications" at bounding box center [64, 154] width 128 height 26
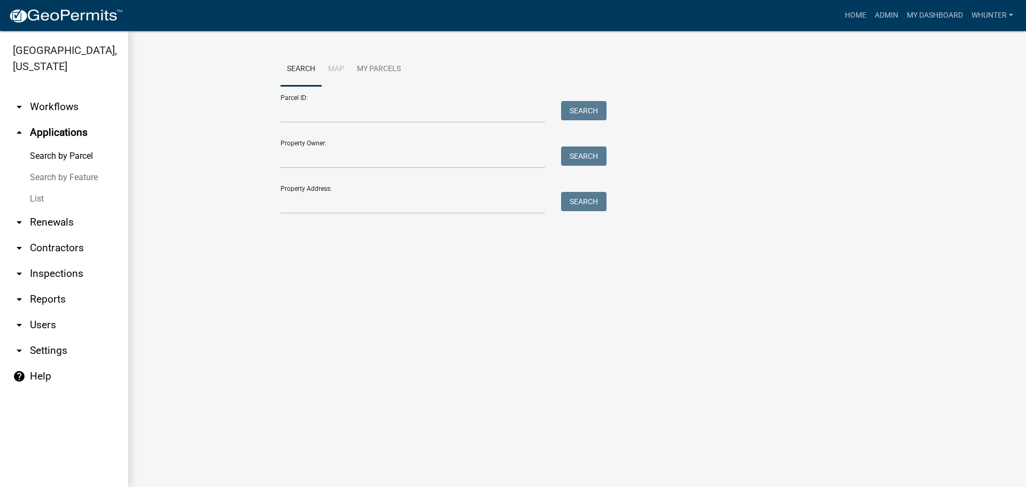
click at [79, 192] on link "List" at bounding box center [64, 198] width 128 height 21
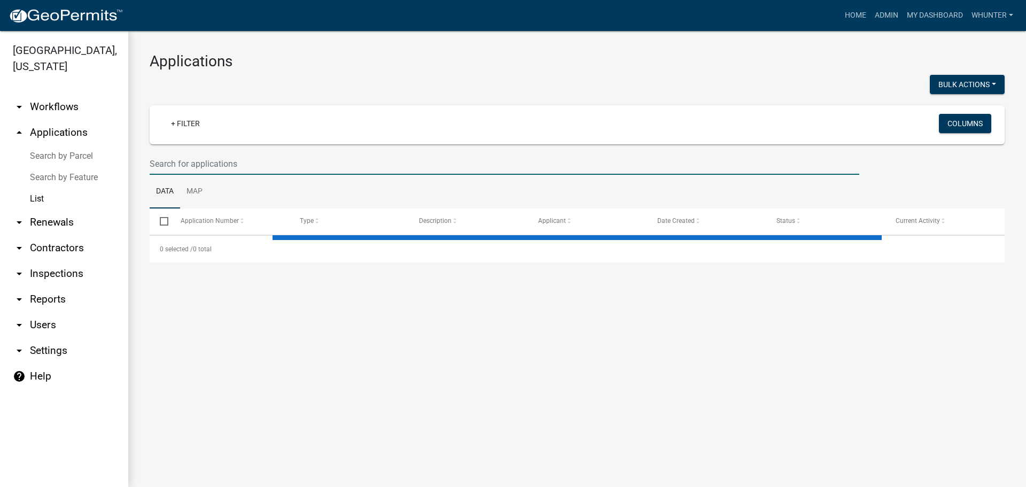
drag, startPoint x: 295, startPoint y: 174, endPoint x: 1014, endPoint y: 302, distance: 730.3
click at [295, 173] on input "text" at bounding box center [504, 164] width 709 height 22
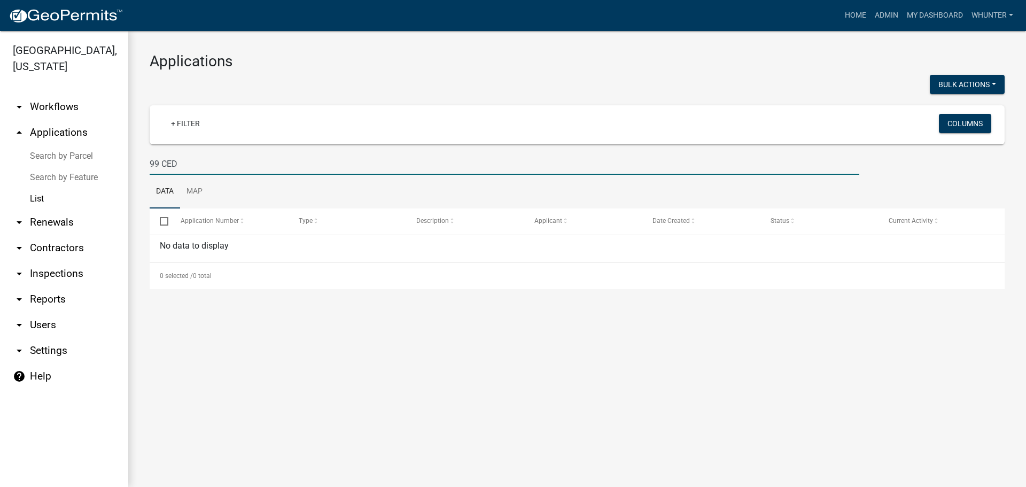
type input "99 CED"
drag, startPoint x: 197, startPoint y: 167, endPoint x: 112, endPoint y: 149, distance: 86.2
click at [121, 150] on div "Gilmer County, Georgia arrow_drop_down Workflows List arrow_drop_up Application…" at bounding box center [513, 259] width 1026 height 456
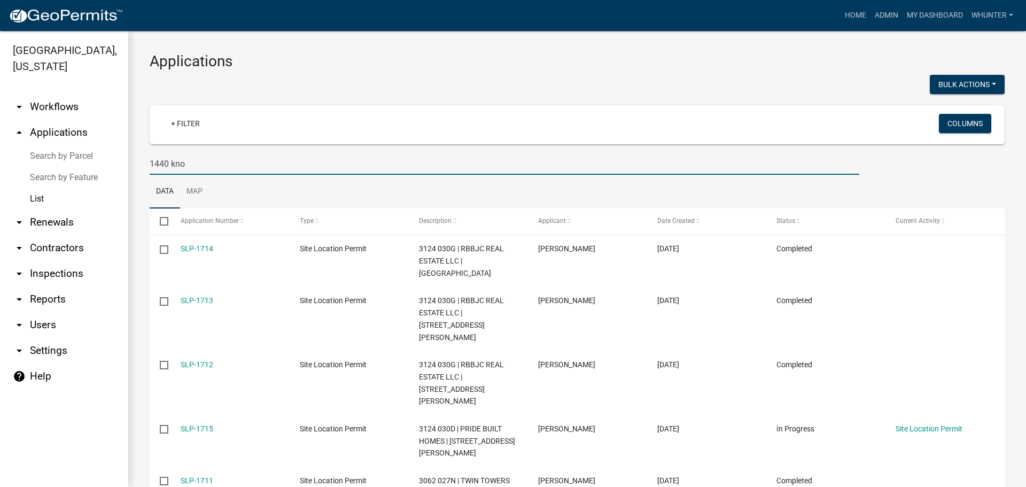
type input "1440 kn"
